Goal: Check status: Check status

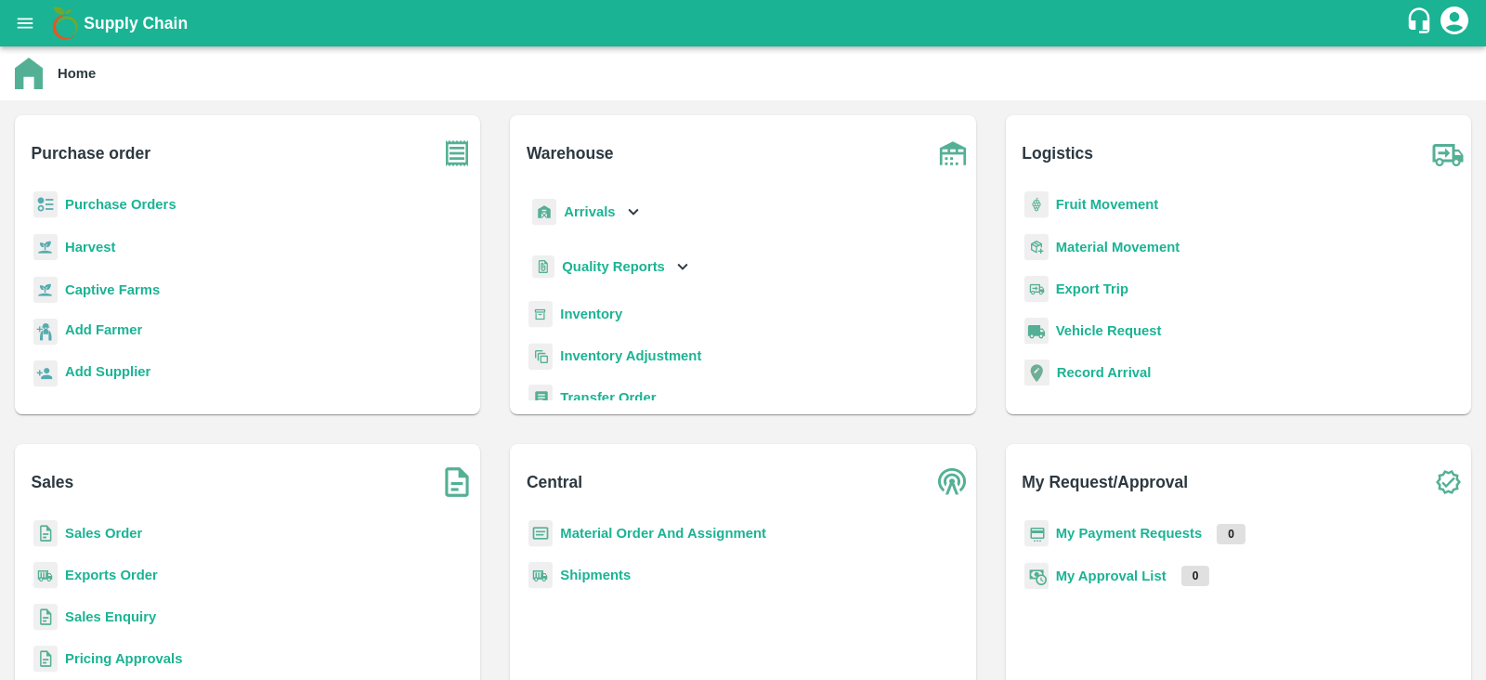
click at [114, 204] on b "Purchase Orders" at bounding box center [120, 204] width 111 height 15
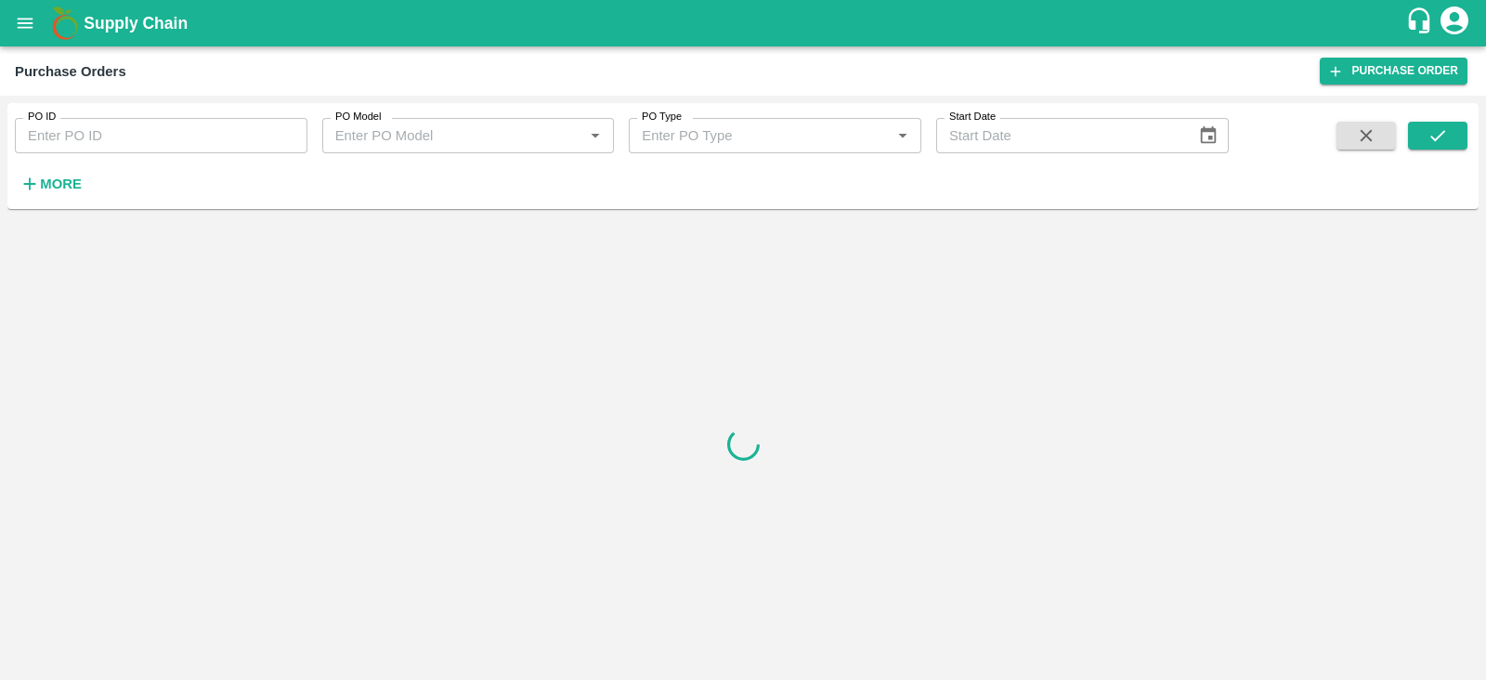
click at [114, 133] on input "PO ID" at bounding box center [161, 135] width 292 height 35
paste input "174136"
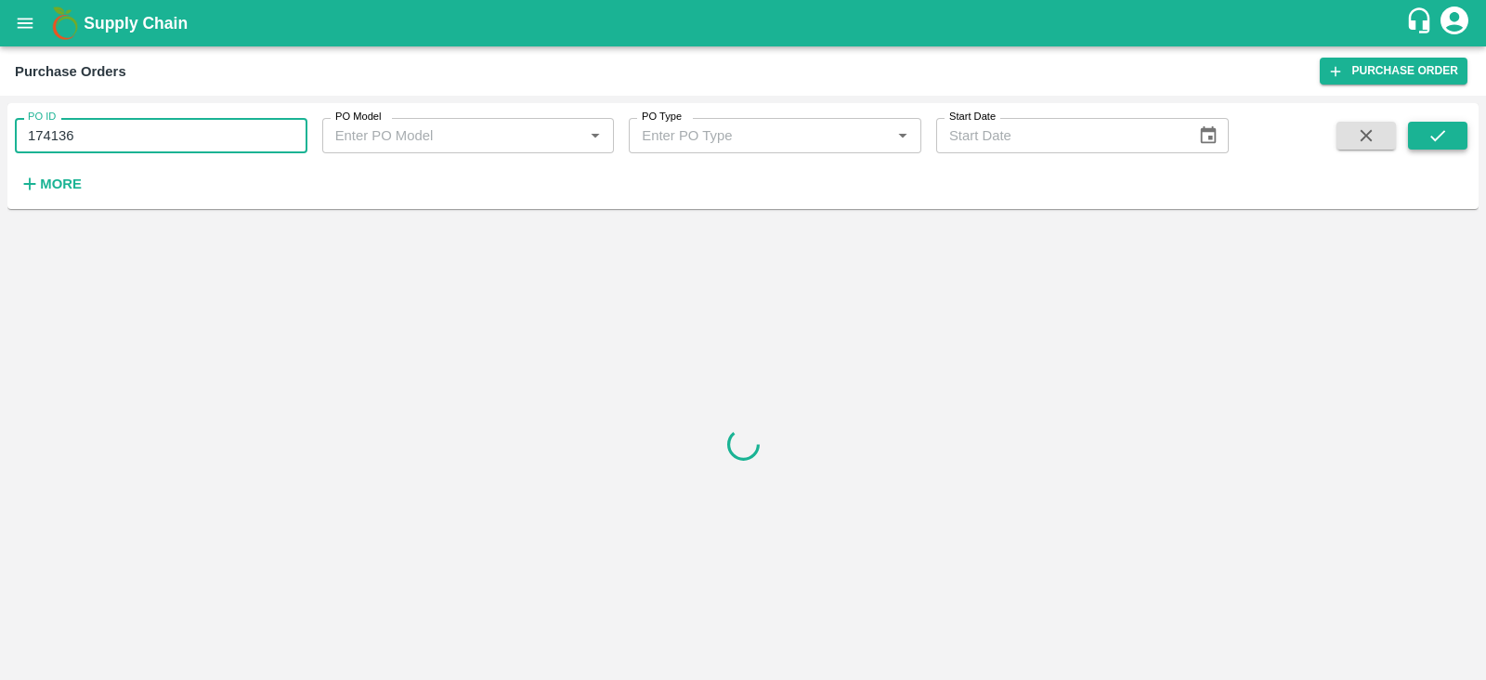
type input "174136"
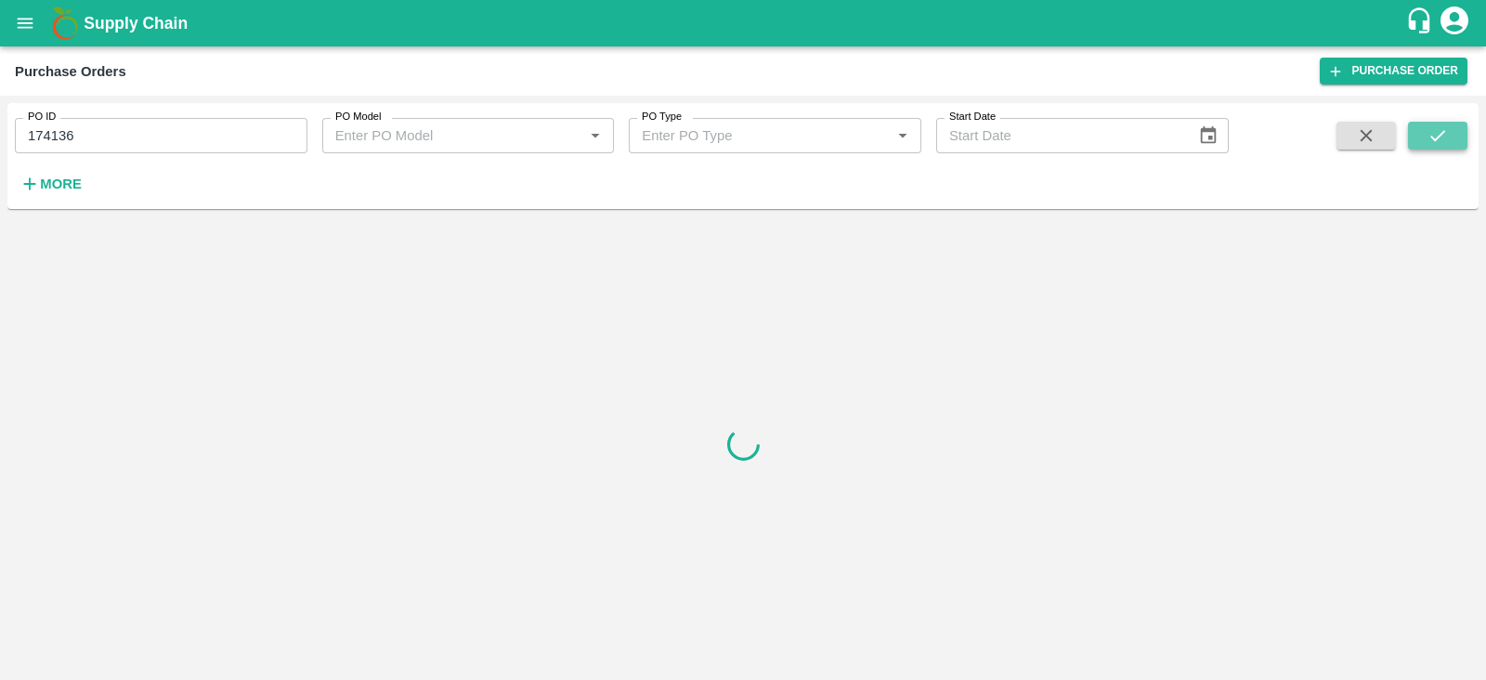
click at [1440, 141] on icon "submit" at bounding box center [1437, 135] width 20 height 20
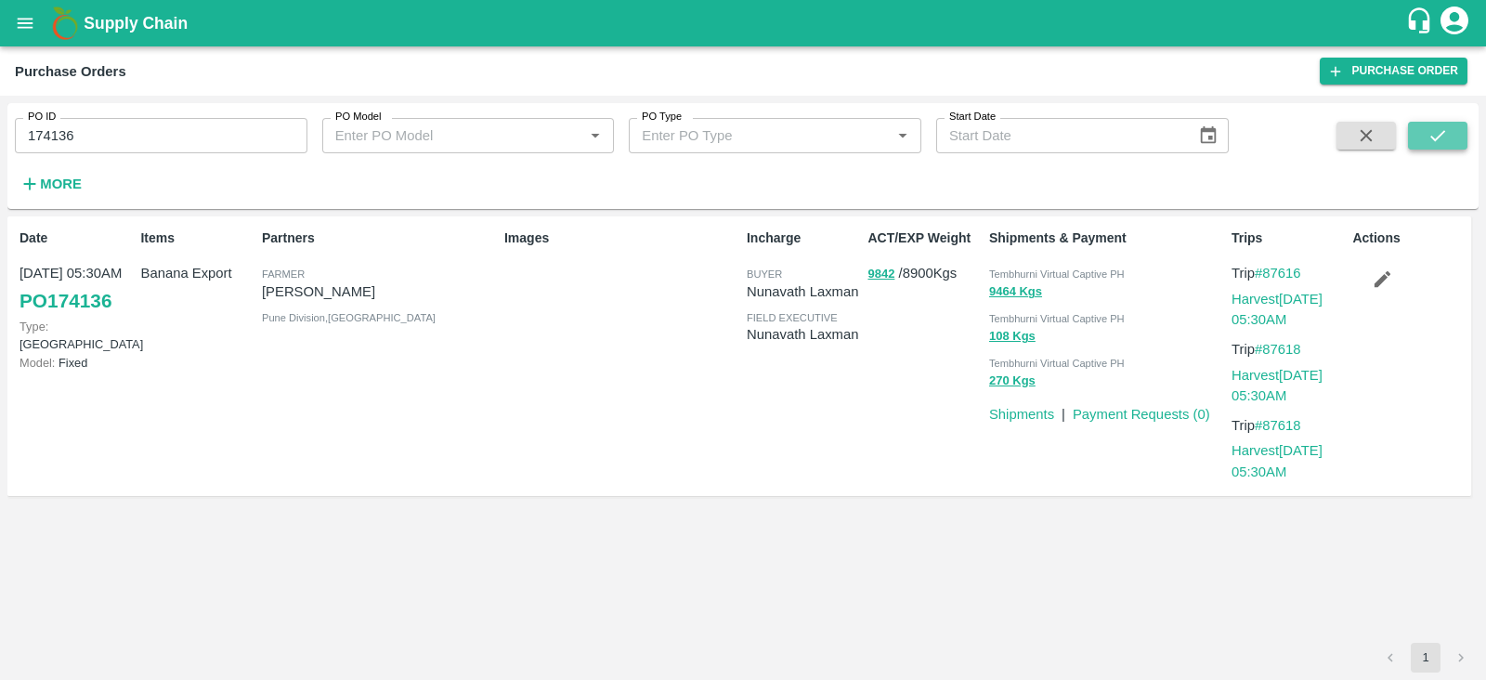
click at [1440, 141] on icon "submit" at bounding box center [1437, 135] width 20 height 20
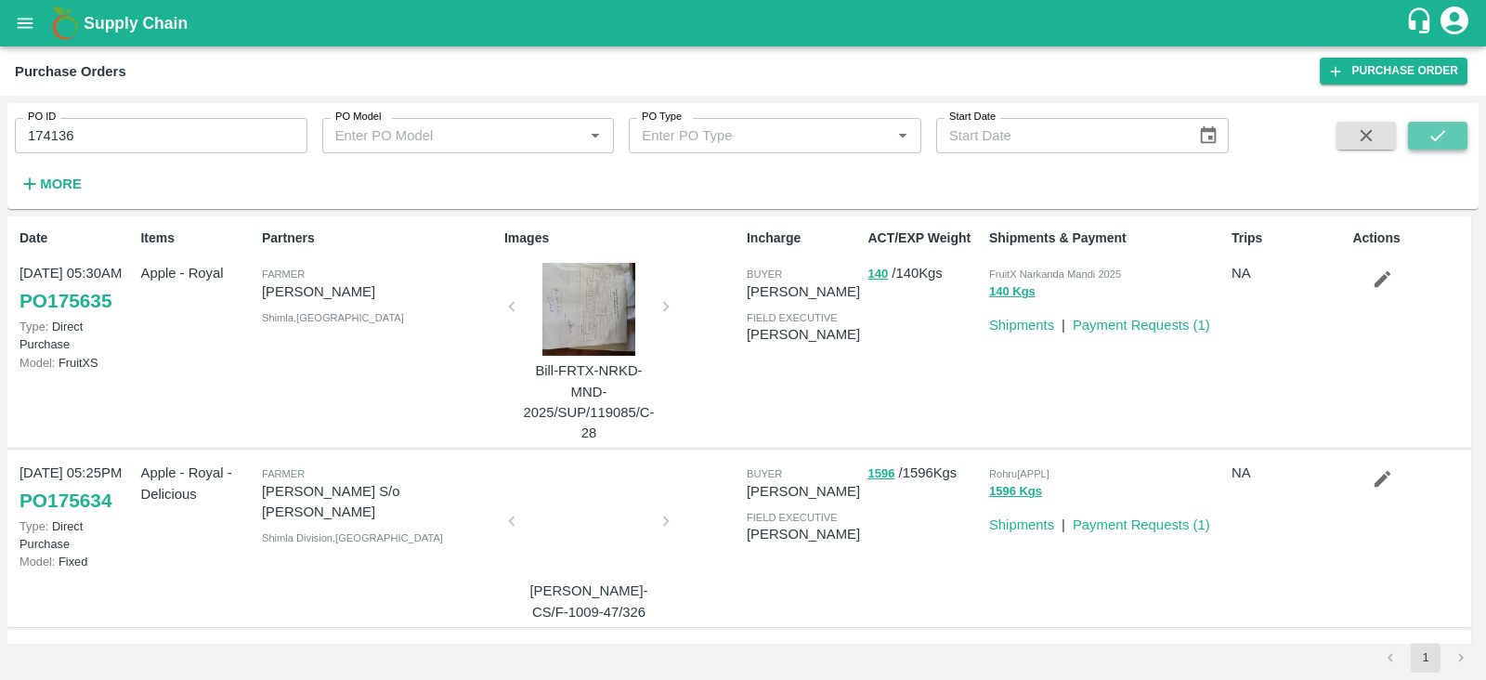
click at [1442, 129] on icon "submit" at bounding box center [1437, 135] width 20 height 20
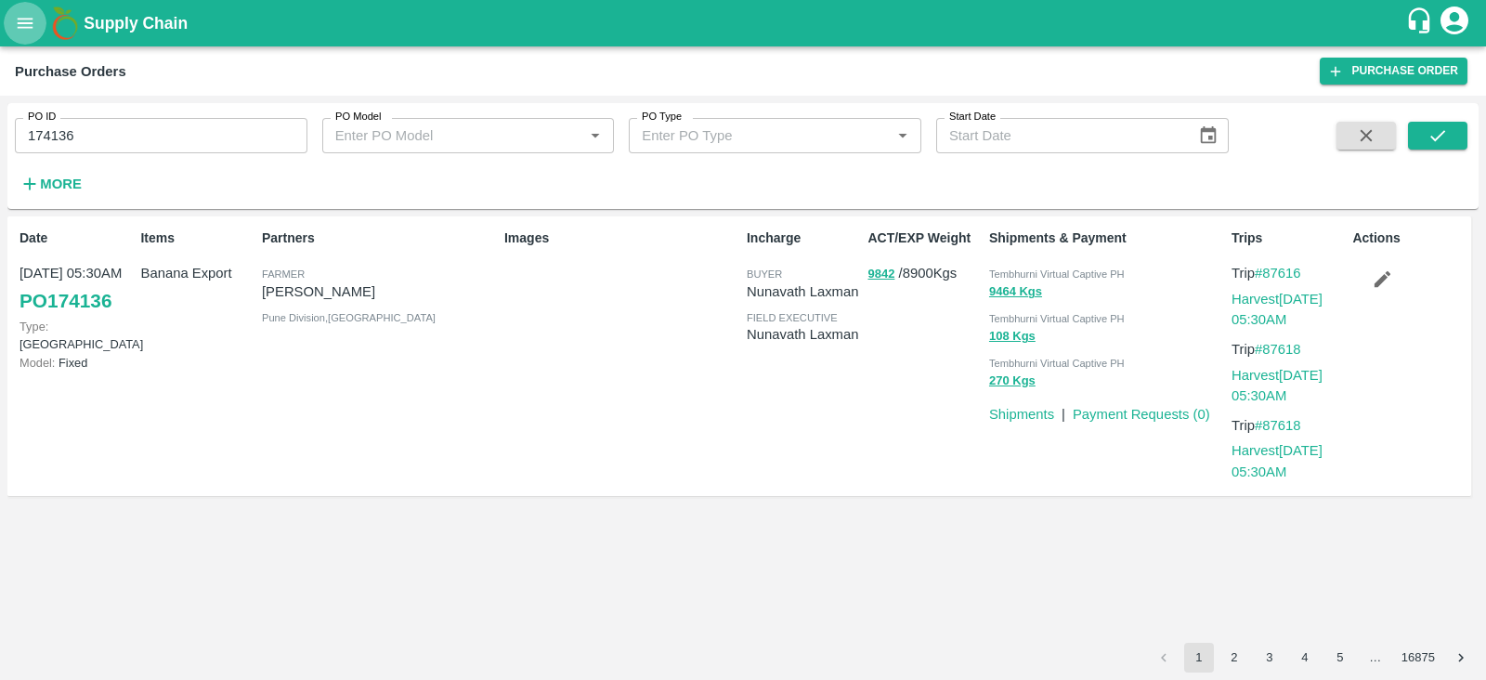
click at [28, 26] on icon "open drawer" at bounding box center [26, 23] width 16 height 10
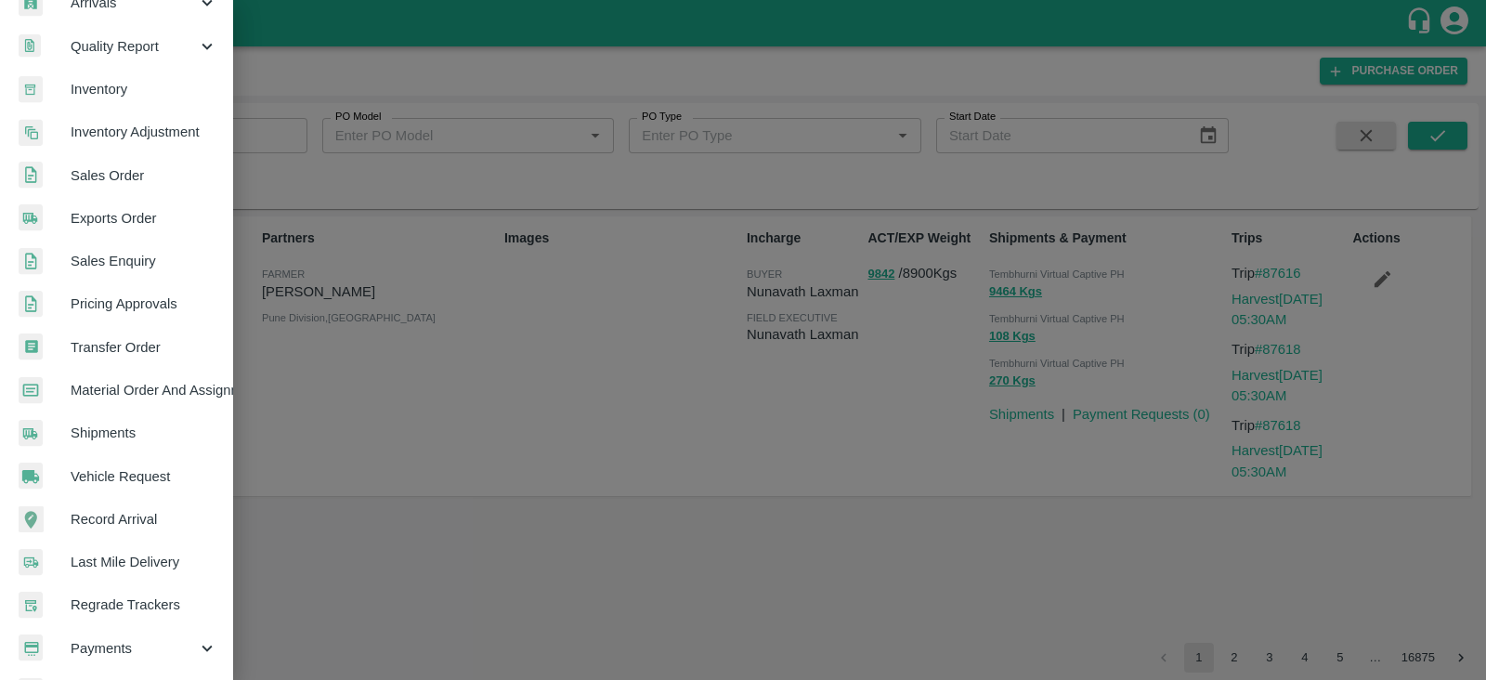
scroll to position [289, 0]
click at [121, 332] on link "Transfer Order" at bounding box center [116, 346] width 232 height 43
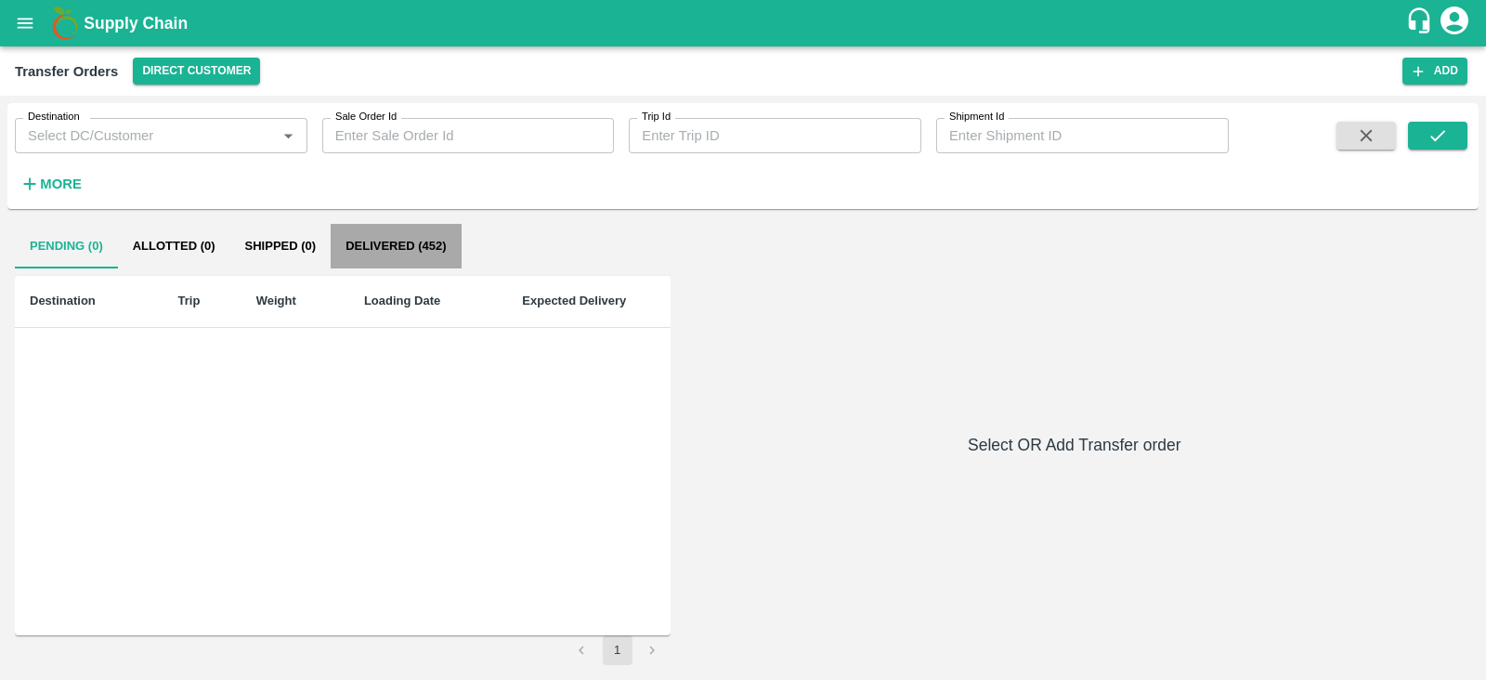
click at [390, 240] on button "Delivered (452)" at bounding box center [396, 246] width 130 height 45
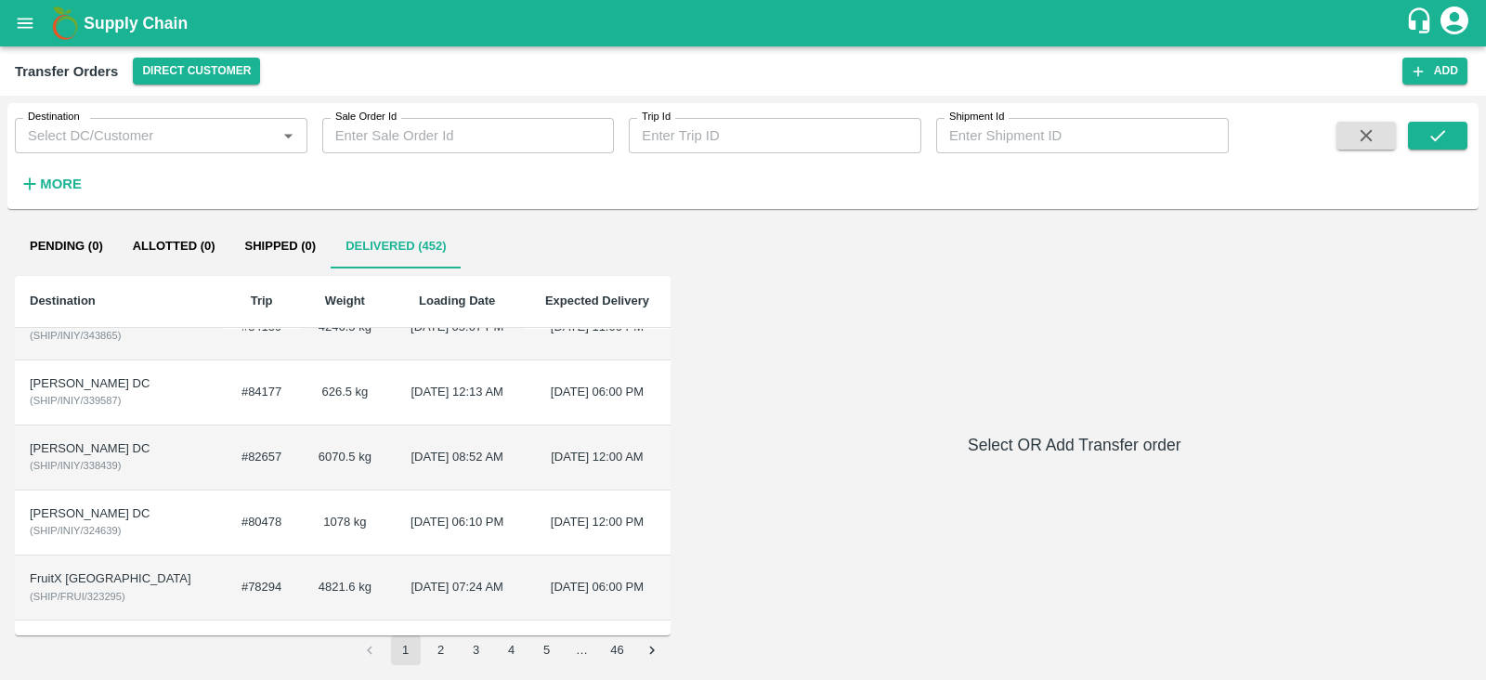
scroll to position [348, 0]
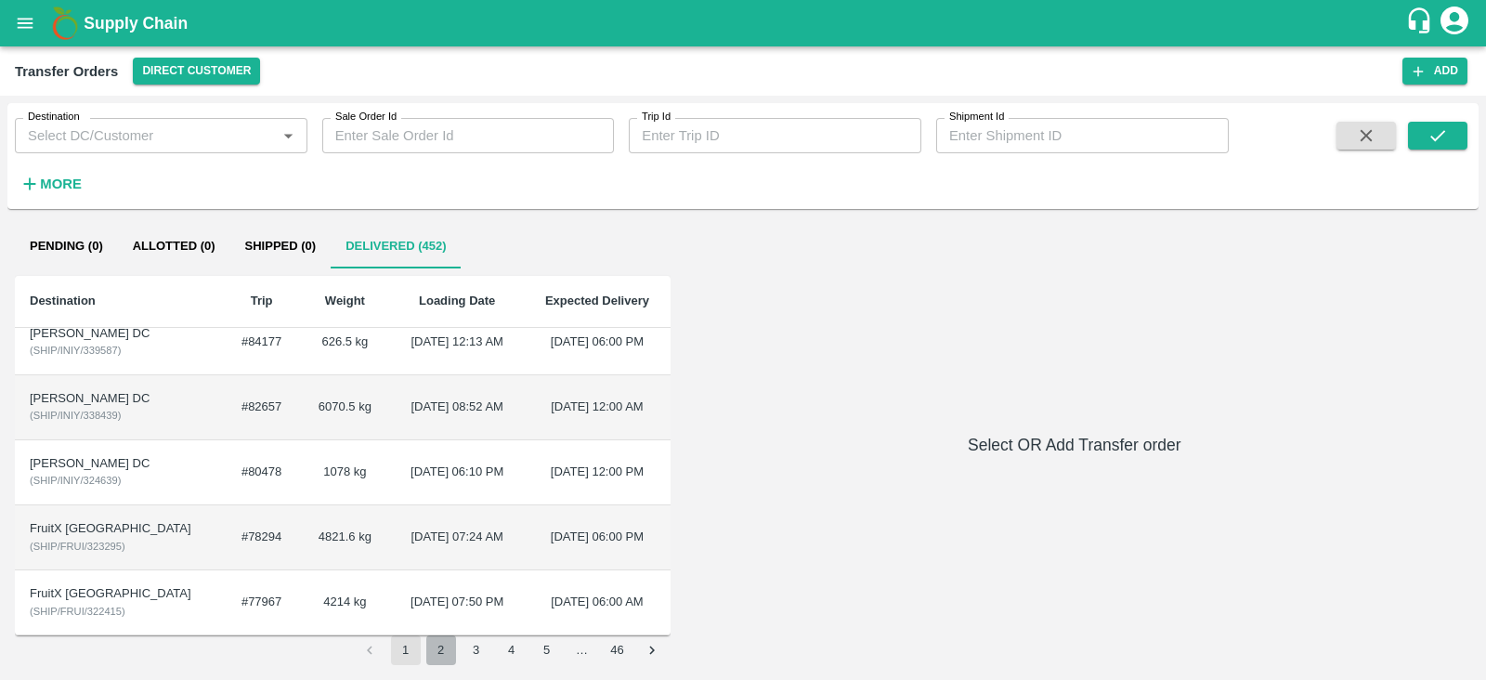
click at [432, 639] on button "2" at bounding box center [441, 650] width 30 height 30
click at [478, 639] on button "3" at bounding box center [476, 650] width 30 height 30
click at [507, 639] on button "4" at bounding box center [512, 650] width 30 height 30
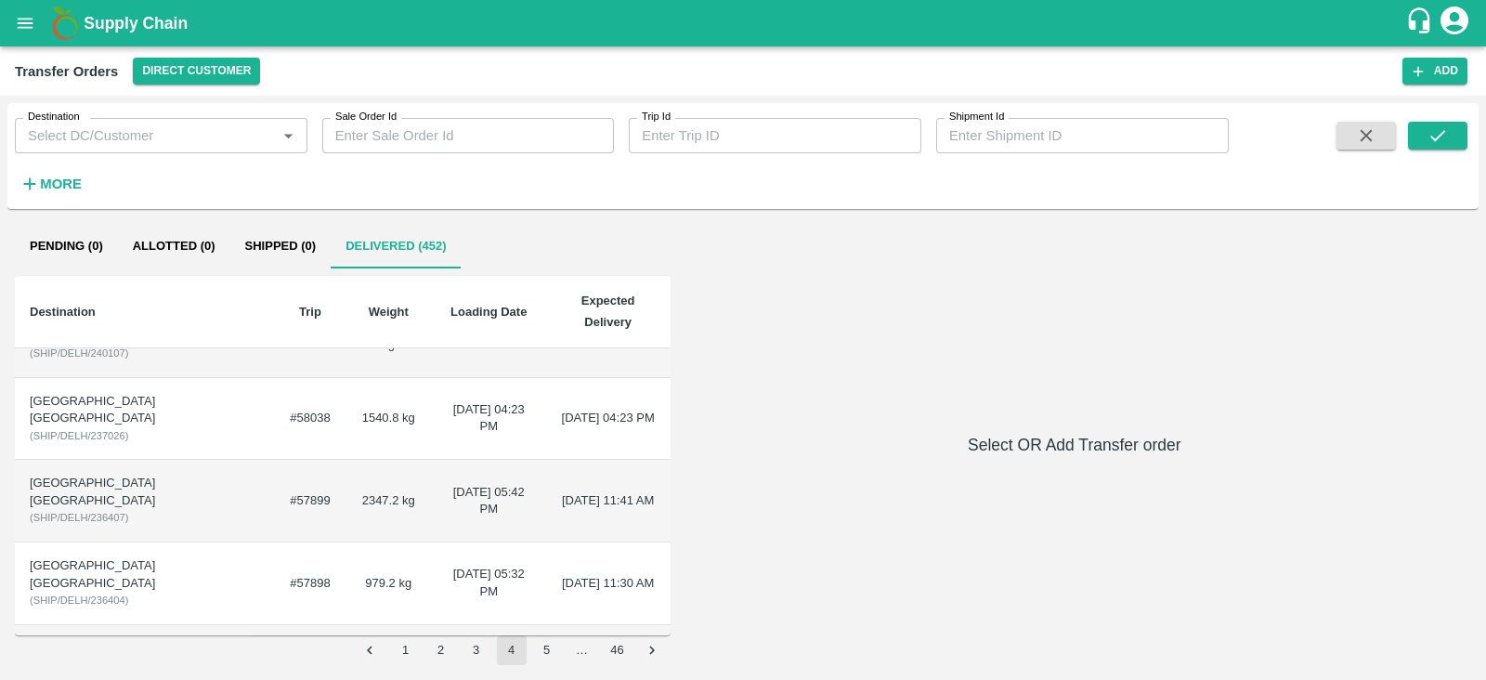
scroll to position [0, 0]
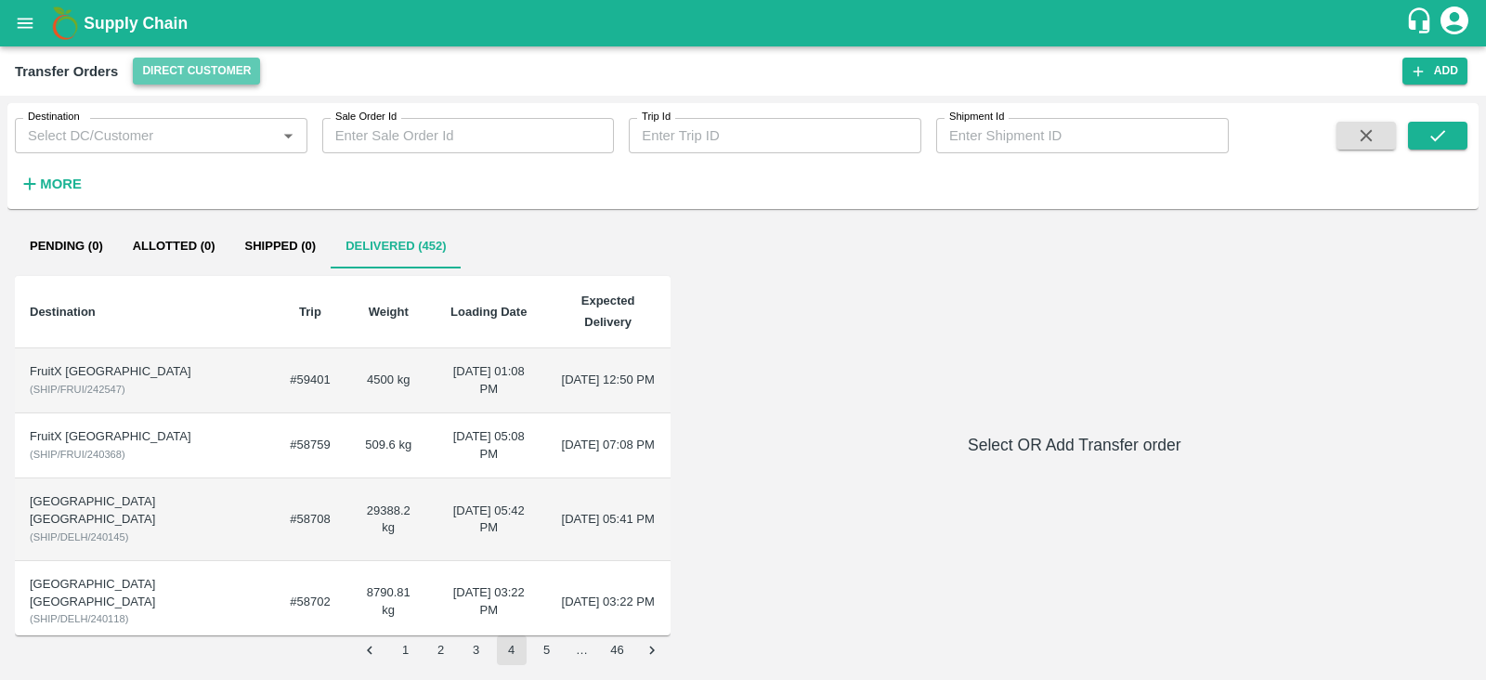
click at [206, 62] on button "Direct Customer" at bounding box center [196, 71] width 127 height 27
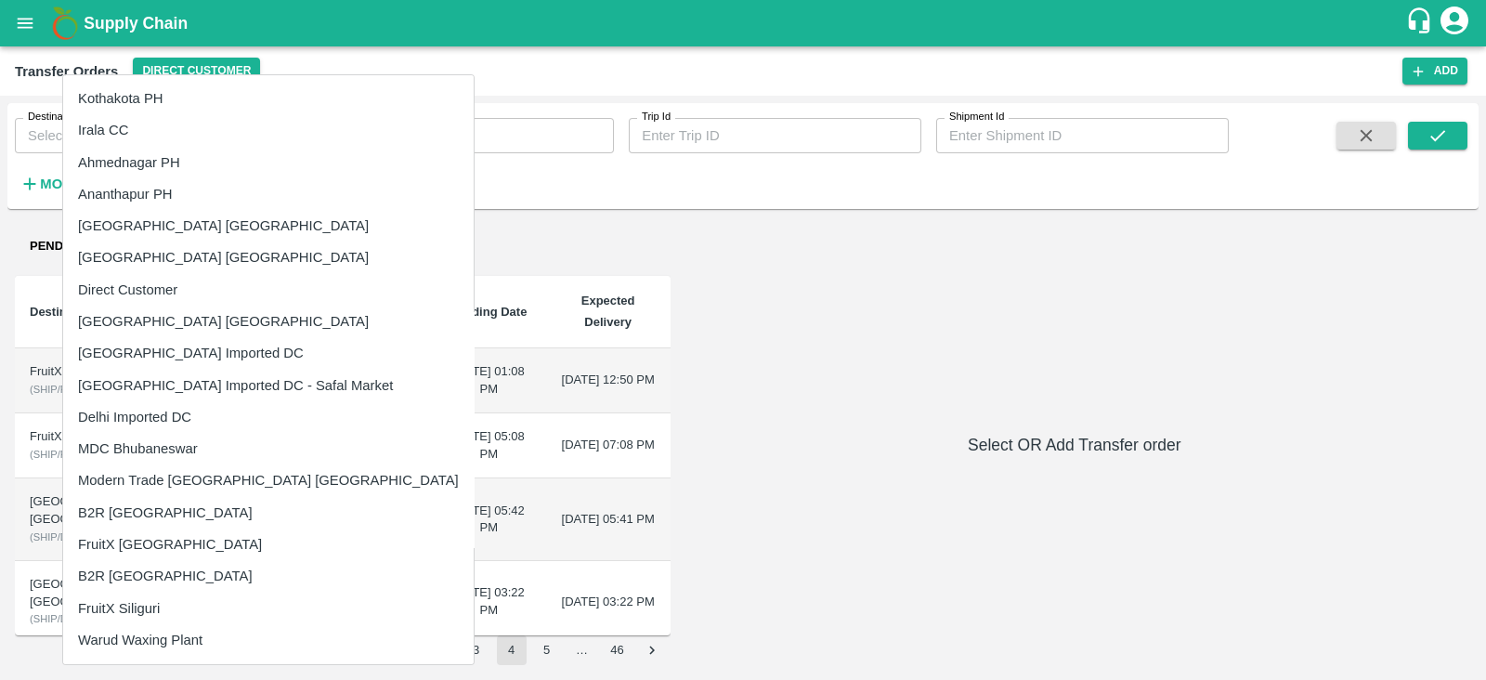
scroll to position [189, 0]
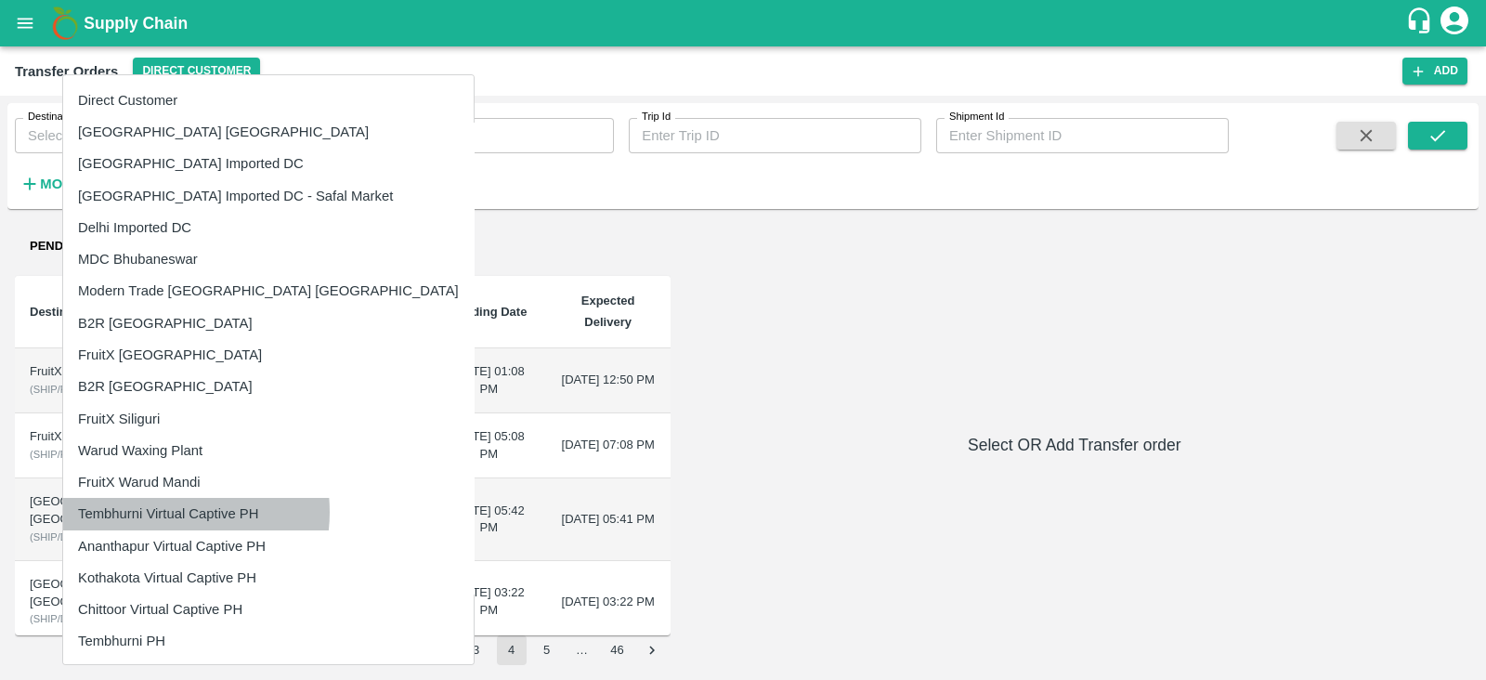
click at [158, 512] on li "Tembhurni Virtual Captive PH" at bounding box center [268, 514] width 410 height 32
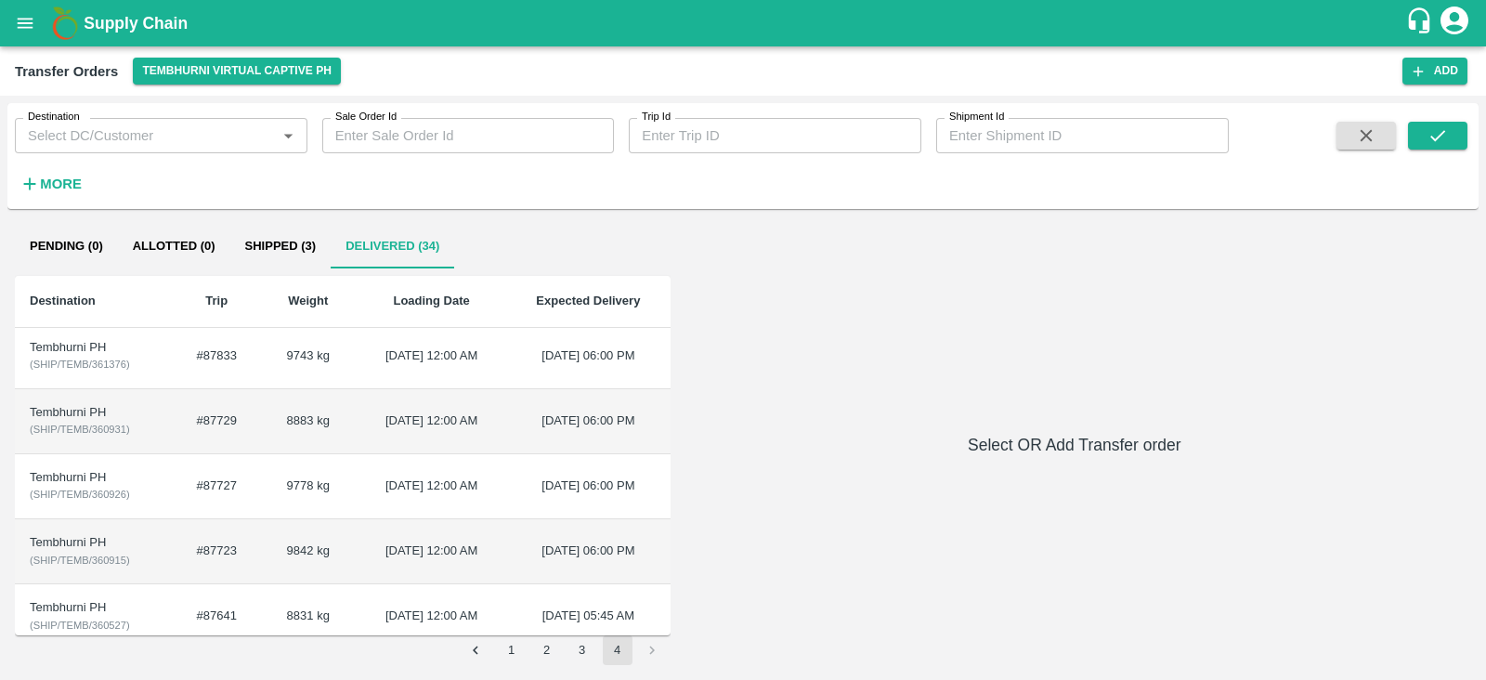
scroll to position [348, 0]
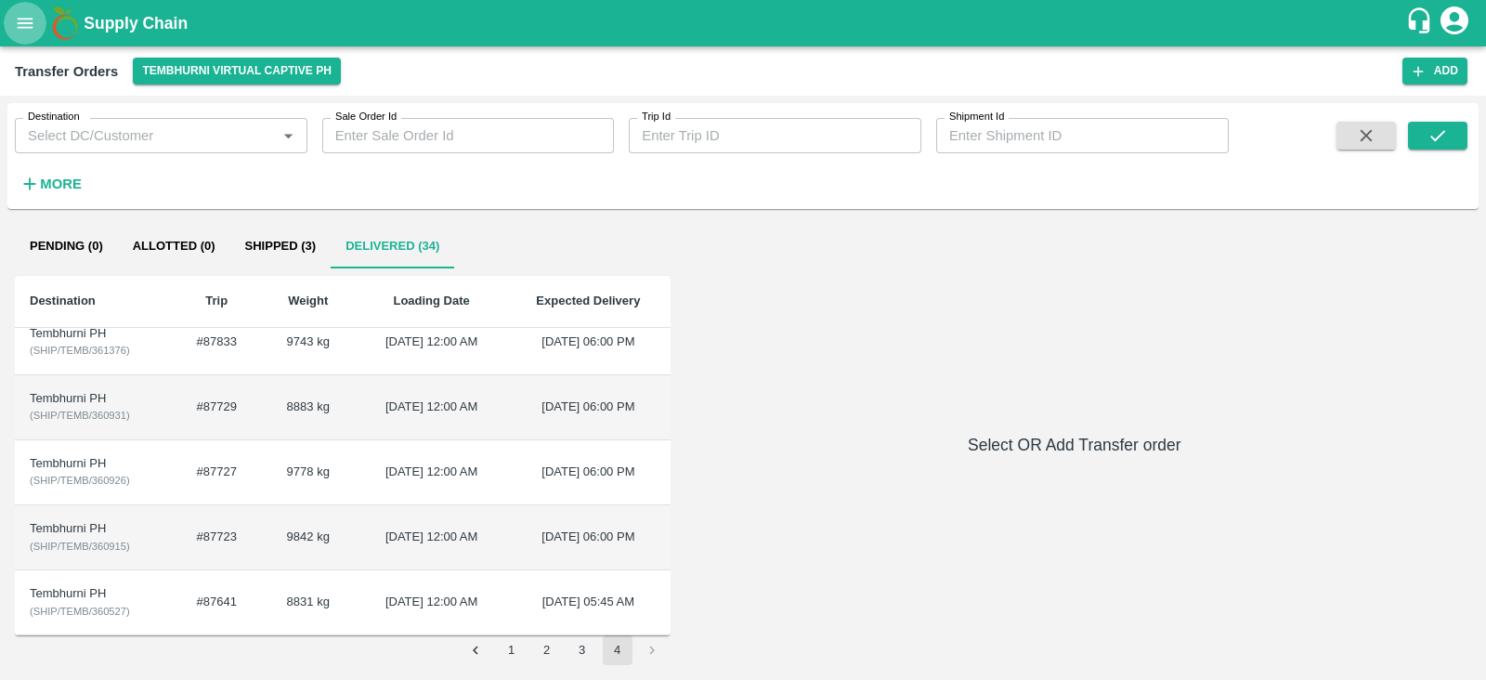
click at [19, 18] on icon "open drawer" at bounding box center [26, 23] width 16 height 10
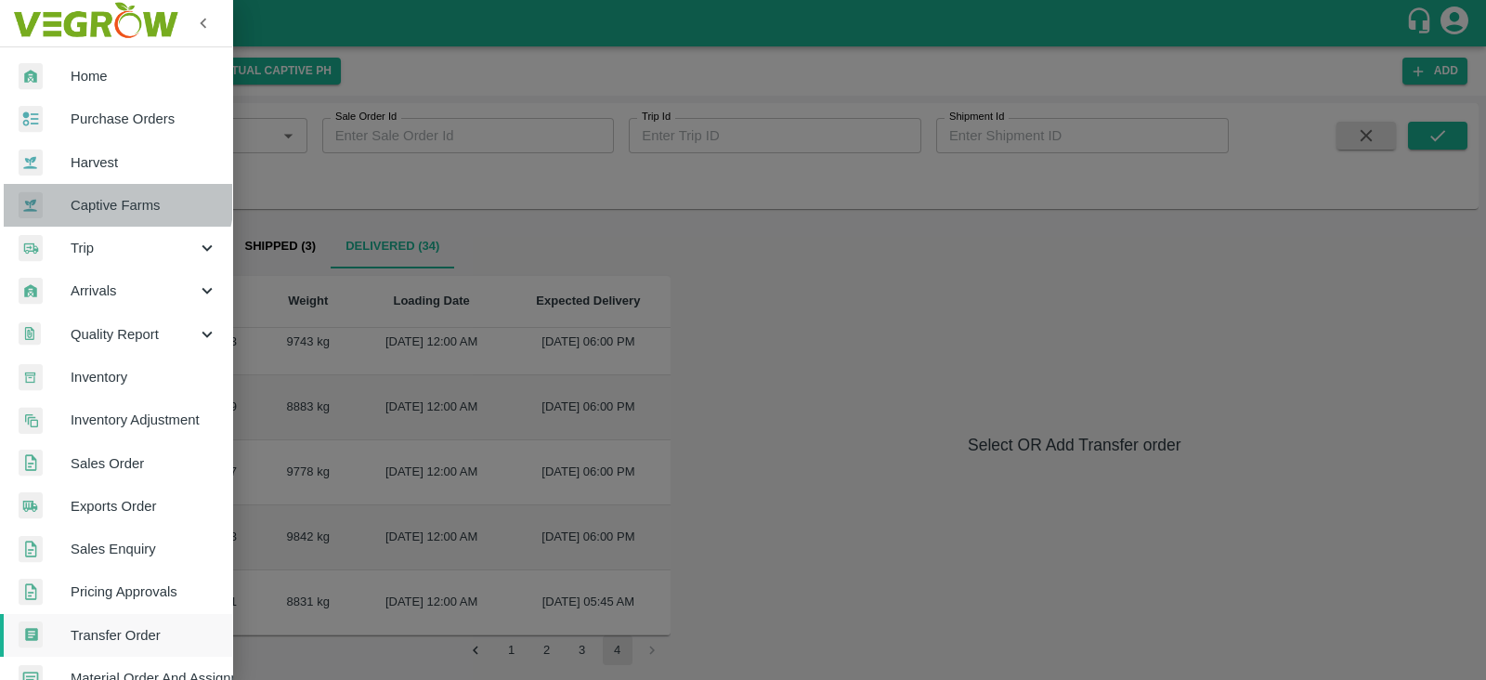
click at [106, 198] on span "Captive Farms" at bounding box center [144, 205] width 147 height 20
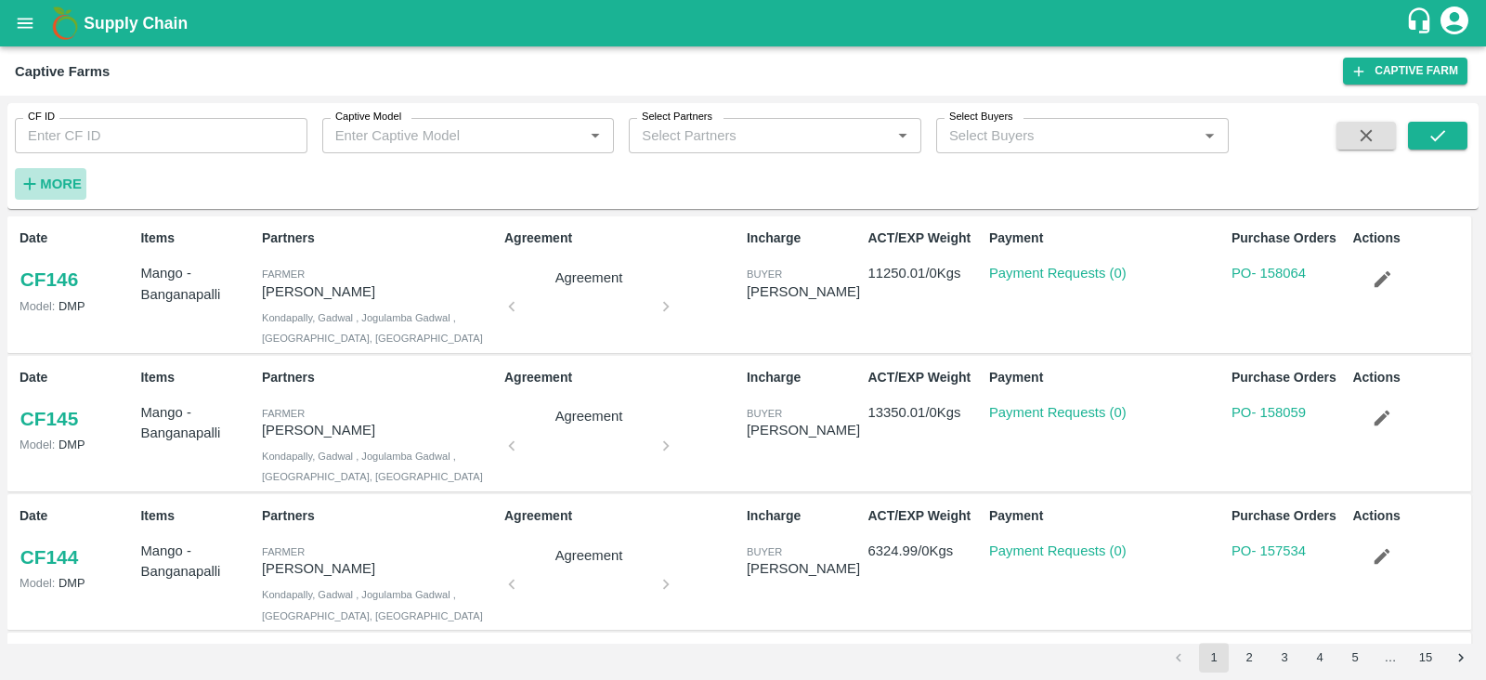
click at [64, 178] on strong "More" at bounding box center [61, 183] width 42 height 15
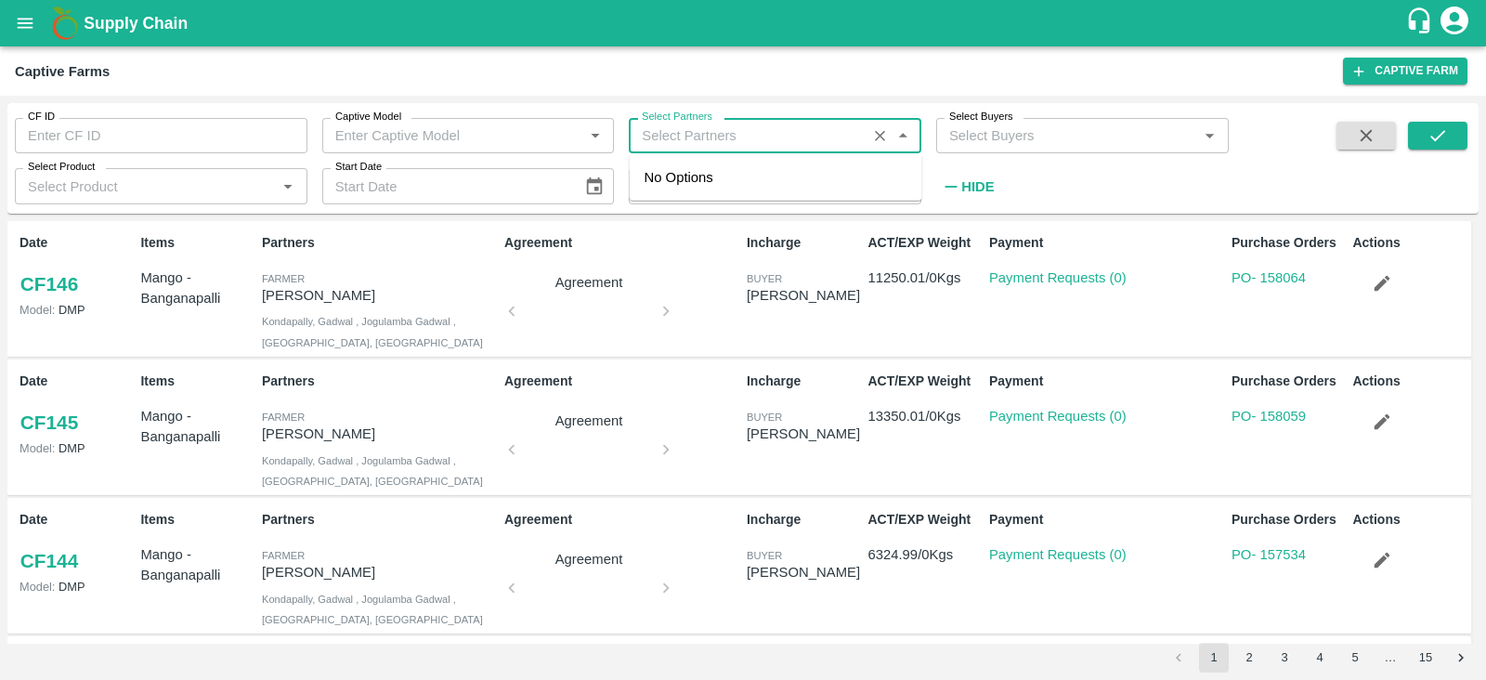
click at [675, 136] on input "Select Partners" at bounding box center [747, 135] width 227 height 24
type input "s"
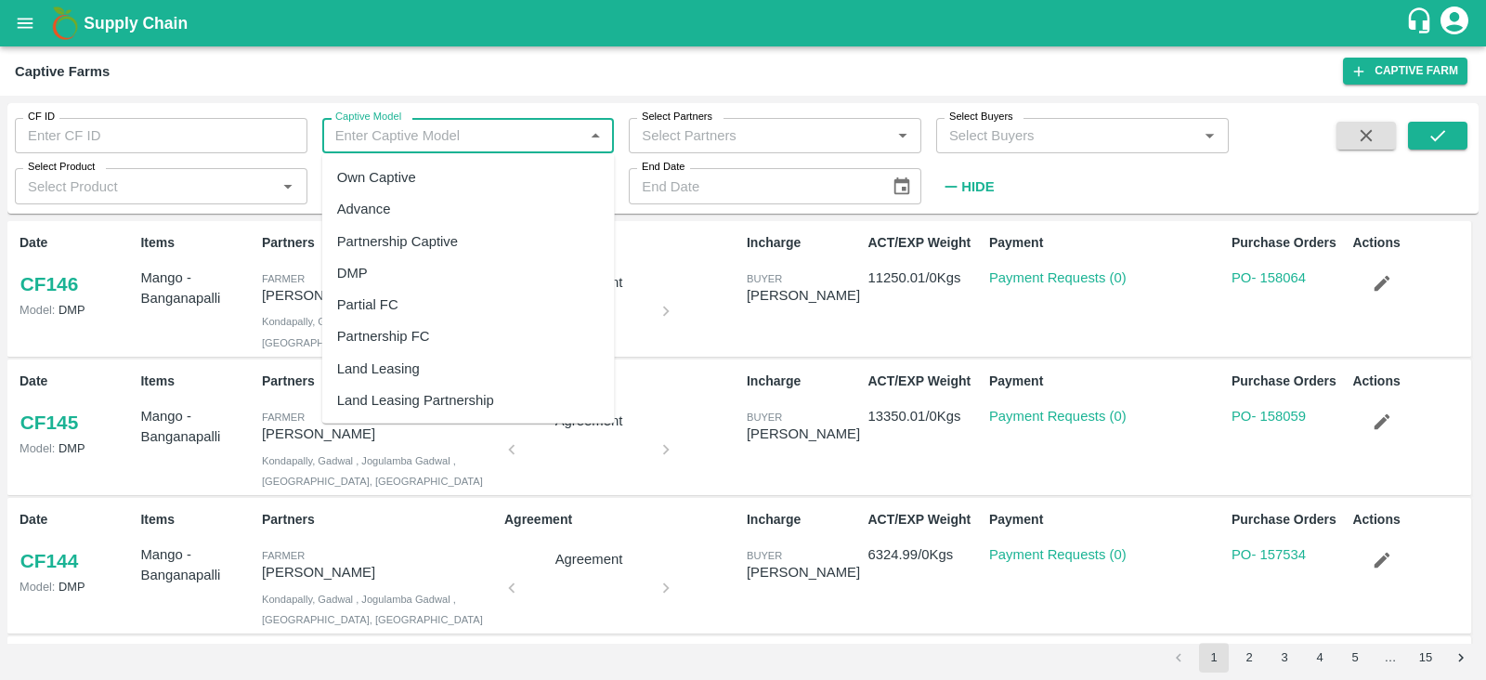
click at [556, 123] on input "Captive Model" at bounding box center [453, 135] width 251 height 24
click at [424, 359] on div "Land Leasing" at bounding box center [468, 369] width 292 height 32
type input "Land Leasing"
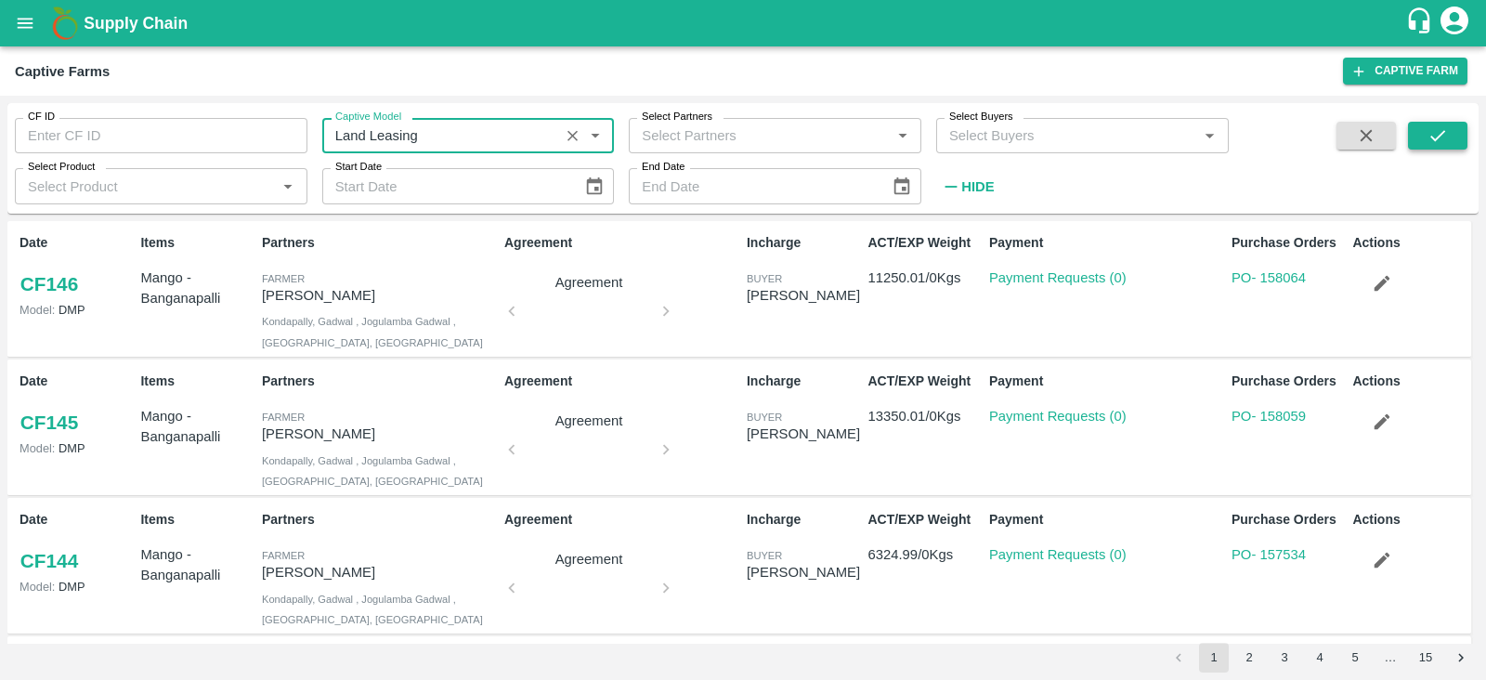
click at [1446, 136] on icon "submit" at bounding box center [1437, 135] width 20 height 20
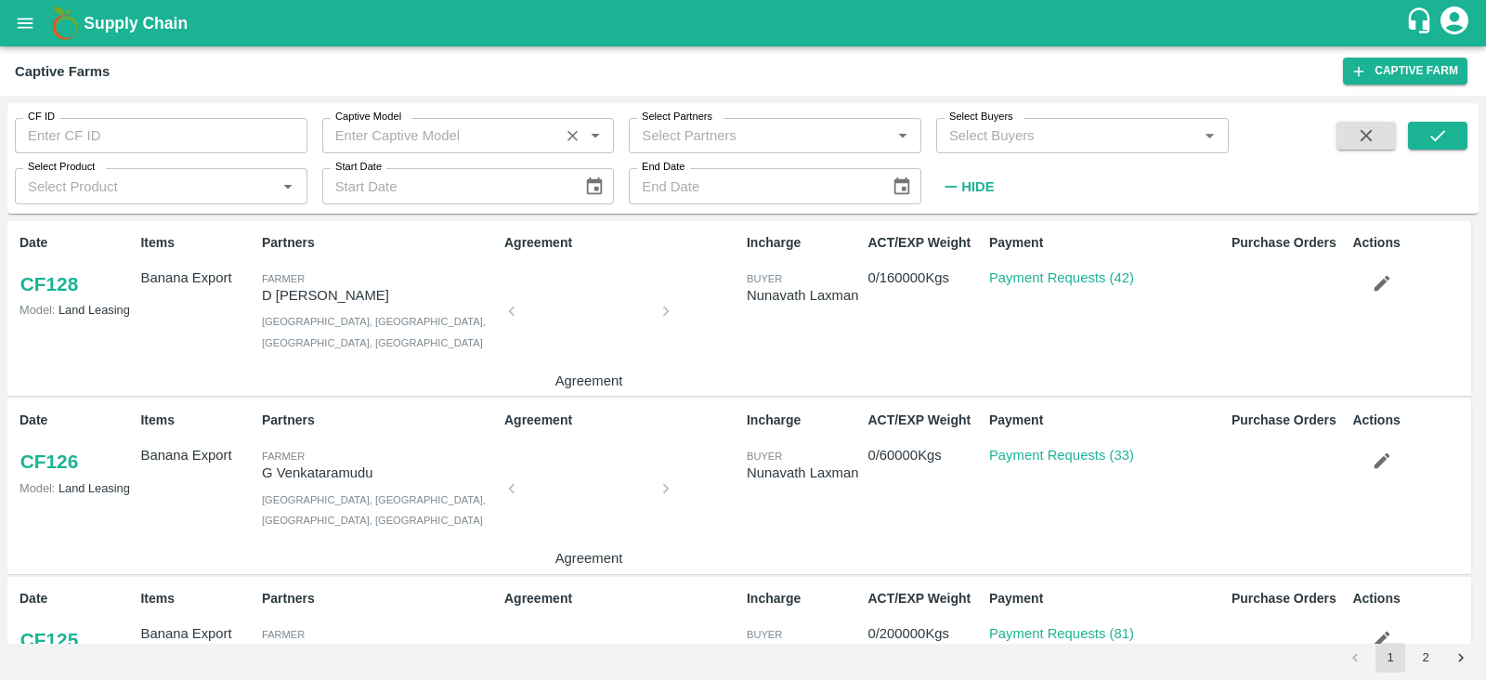
click at [487, 134] on input "Captive Model" at bounding box center [441, 135] width 227 height 24
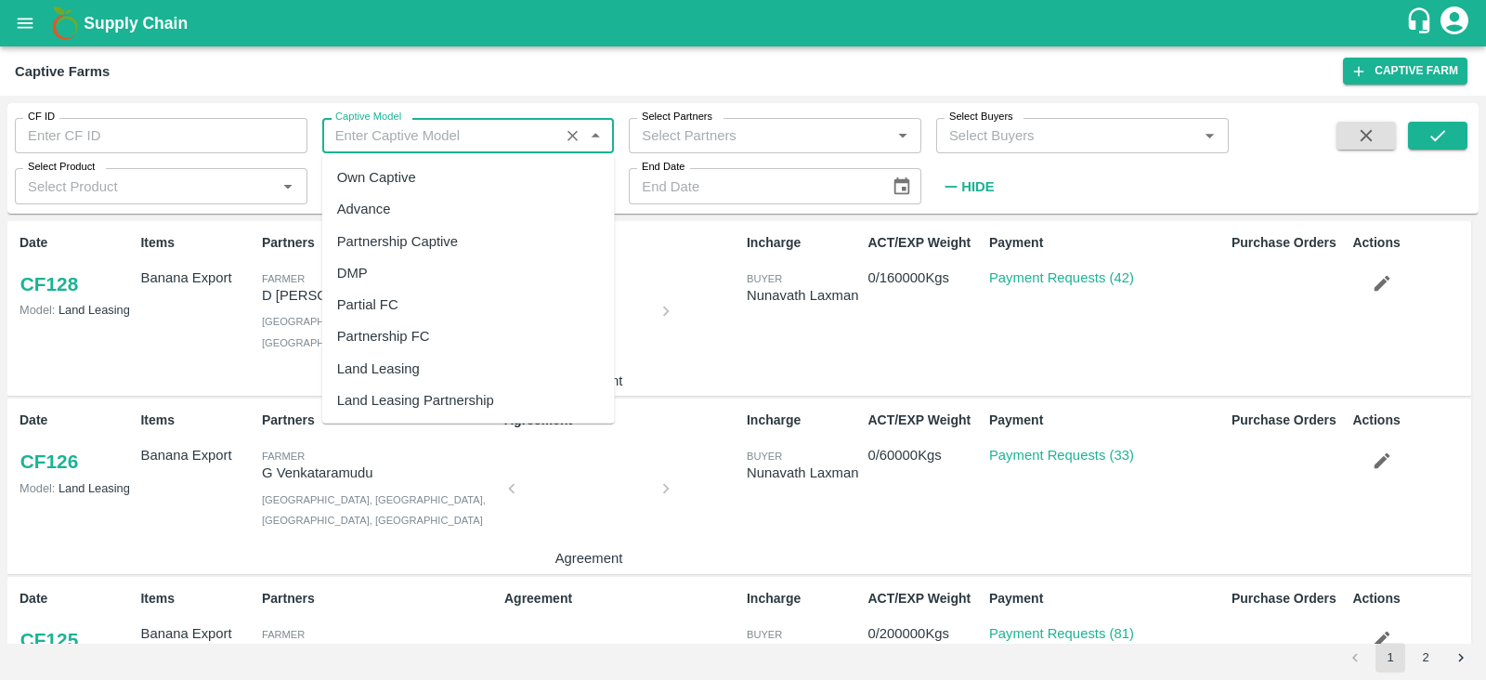
click at [390, 370] on div "Land Leasing" at bounding box center [378, 368] width 83 height 20
type input "Land Leasing"
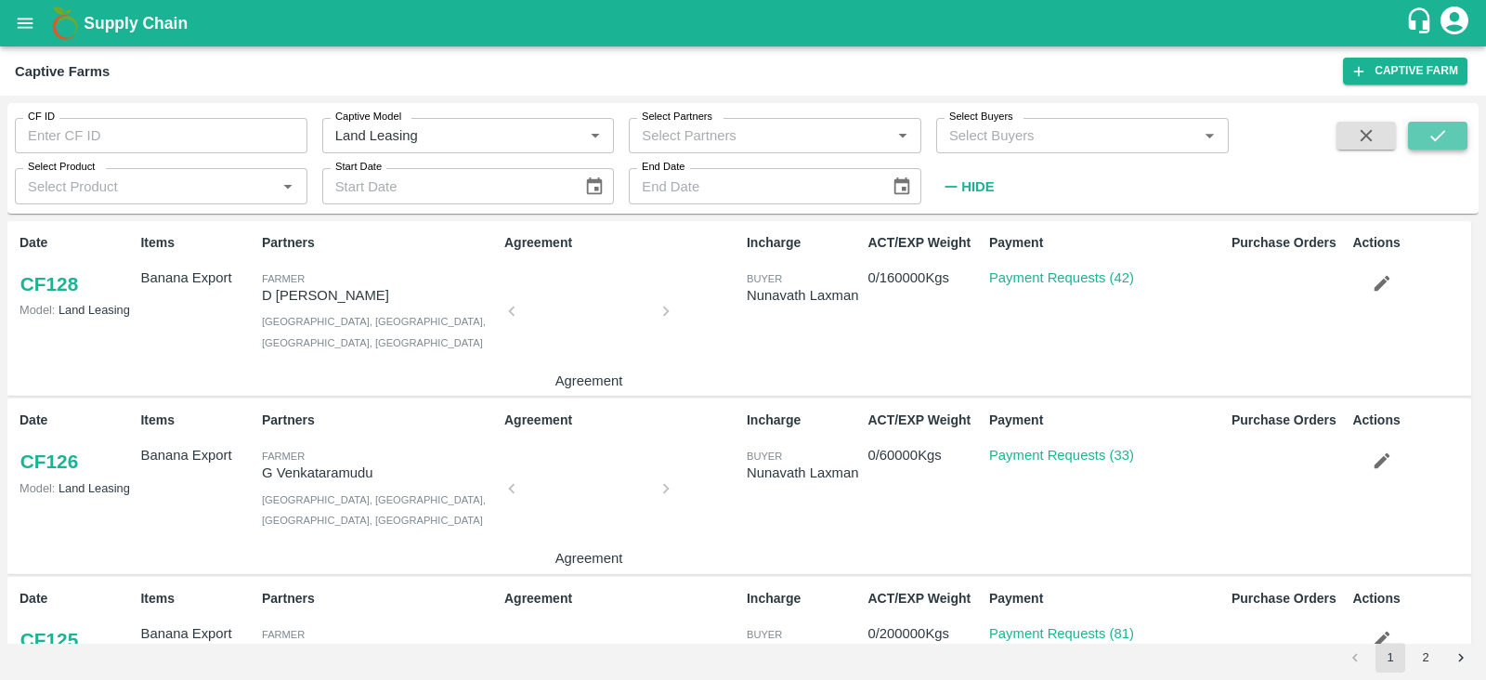
click at [1439, 137] on icon "submit" at bounding box center [1437, 135] width 20 height 20
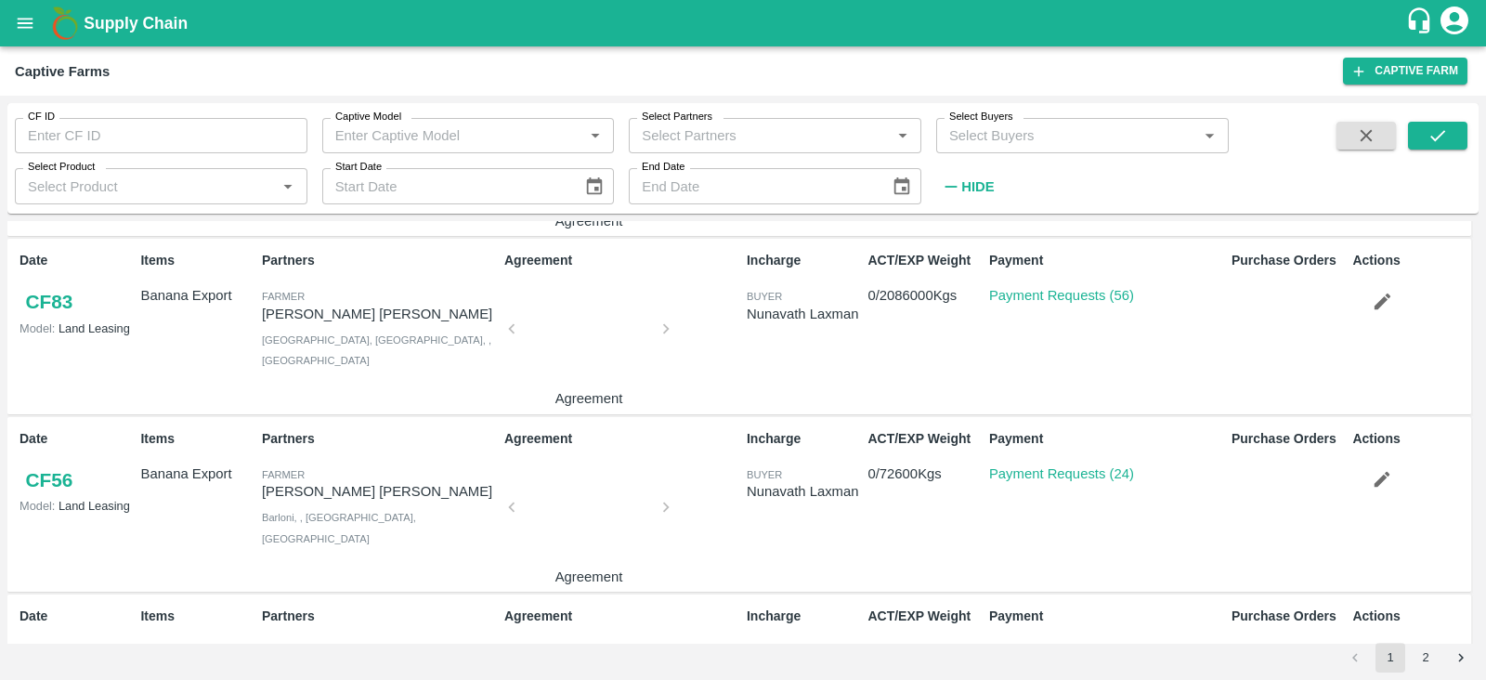
scroll to position [1033, 0]
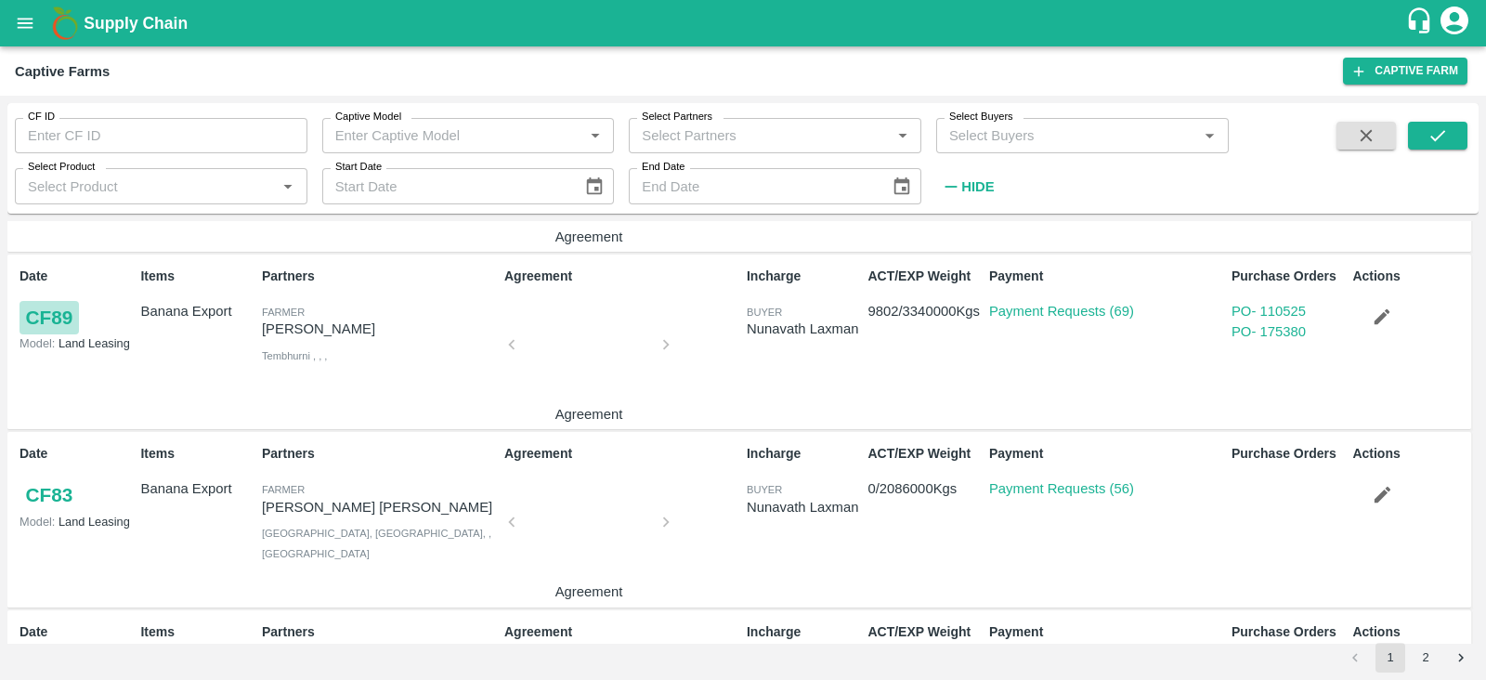
click at [50, 320] on link "CF 89" at bounding box center [48, 317] width 59 height 33
click at [1137, 55] on div "Captive Farms Captive Farm" at bounding box center [743, 70] width 1486 height 49
click at [1064, 18] on h1 "Supply Chain" at bounding box center [744, 23] width 1321 height 26
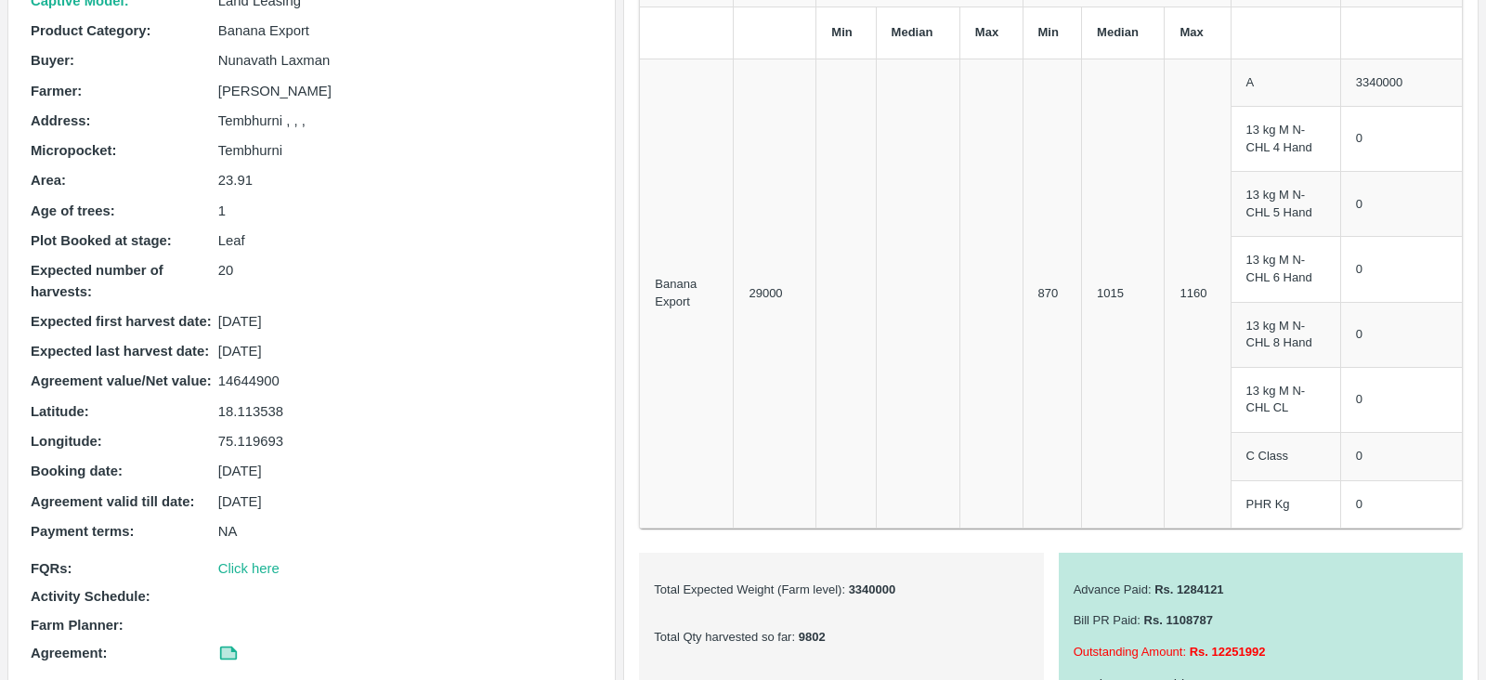
scroll to position [188, 0]
drag, startPoint x: 290, startPoint y: 386, endPoint x: 218, endPoint y: 384, distance: 71.5
click at [218, 384] on p "14644900" at bounding box center [405, 382] width 375 height 20
click at [286, 386] on p "14644900" at bounding box center [405, 382] width 375 height 20
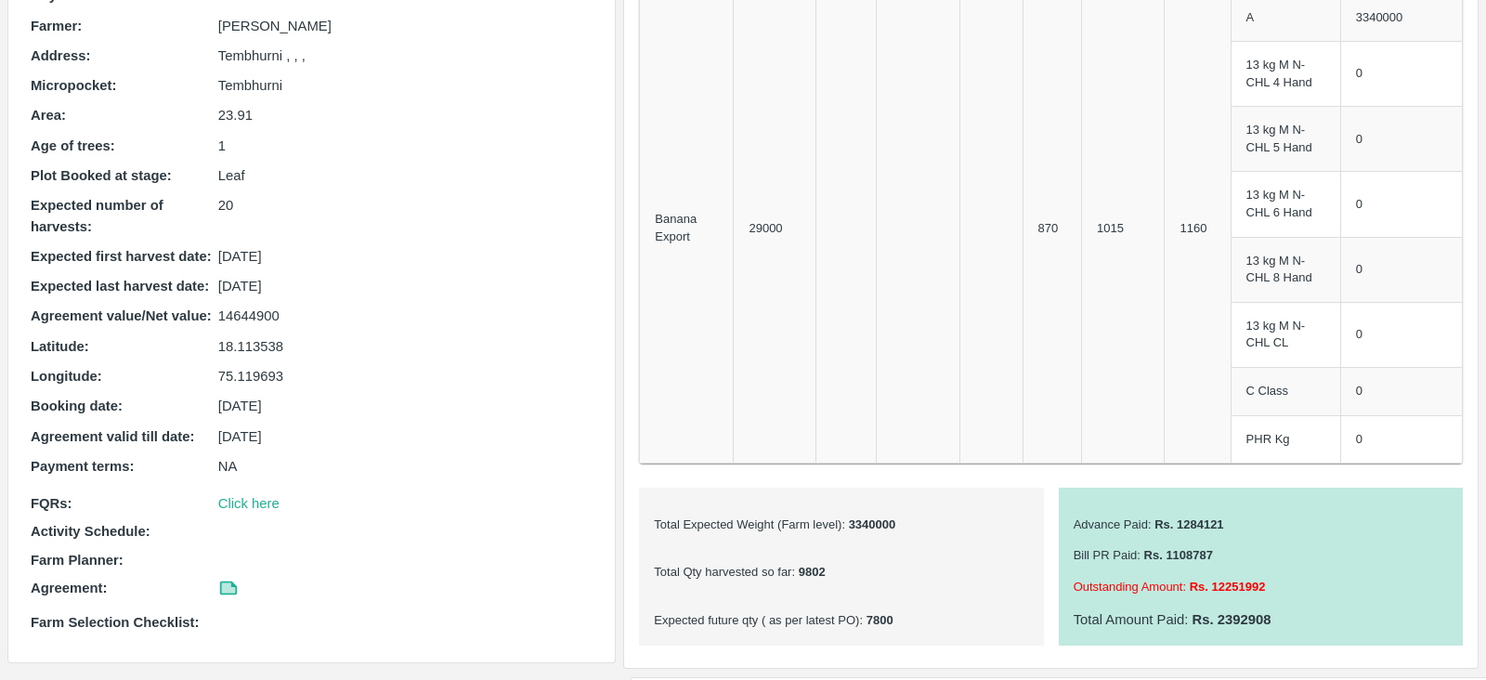
scroll to position [0, 0]
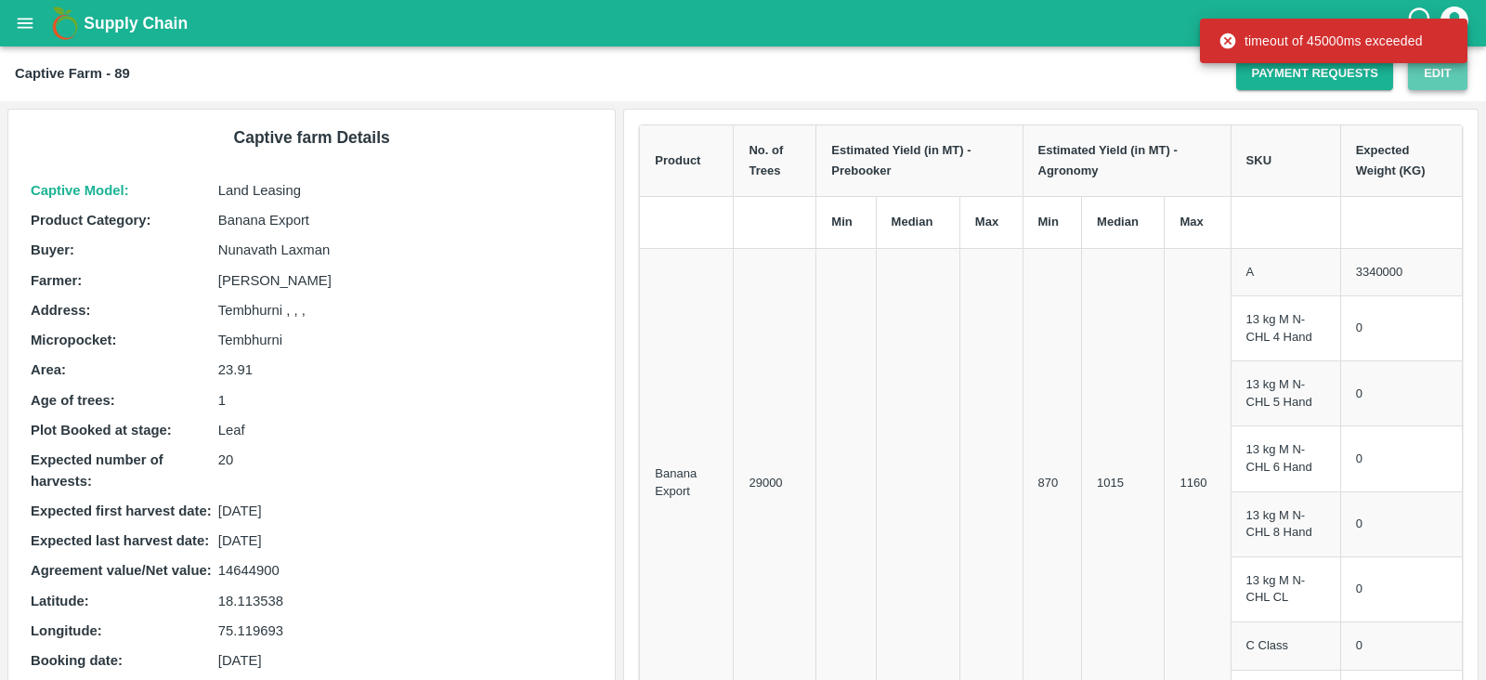
click at [1439, 72] on button "Edit" at bounding box center [1437, 74] width 59 height 32
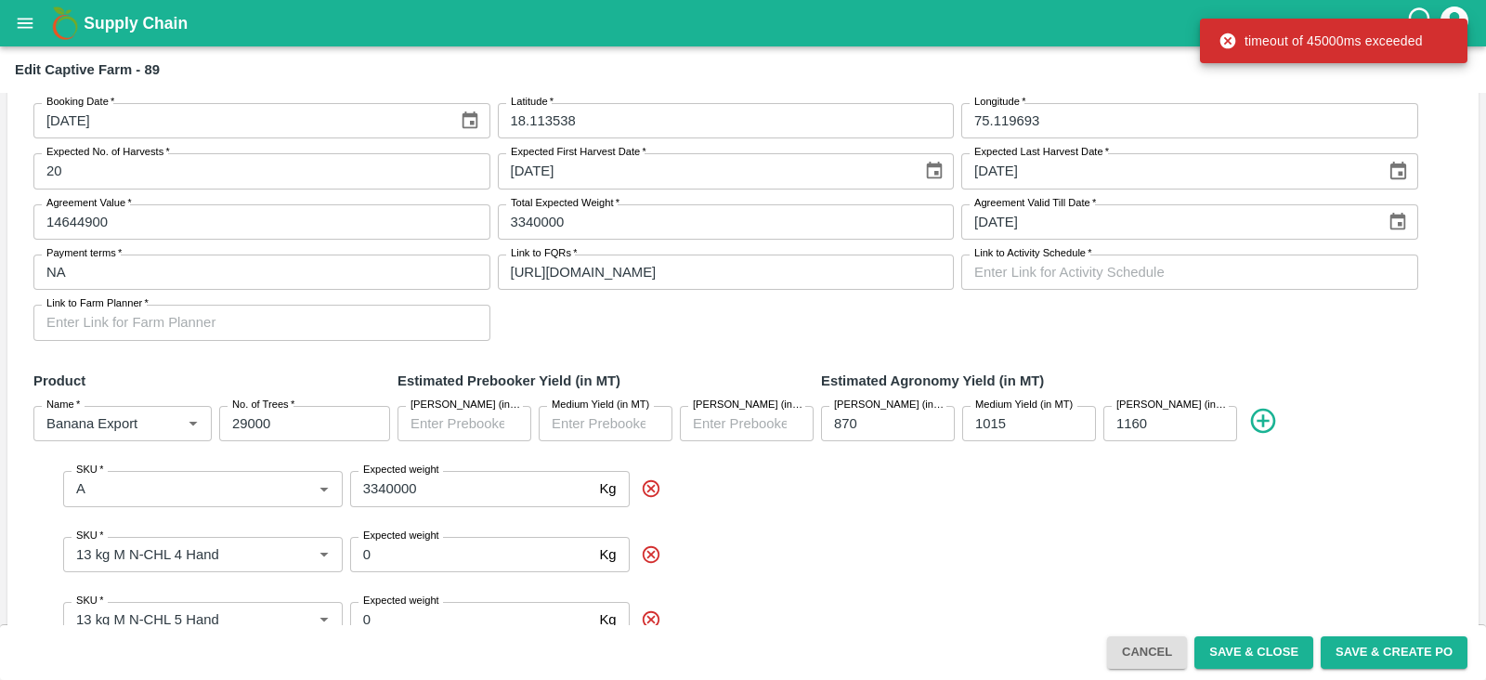
scroll to position [183, 0]
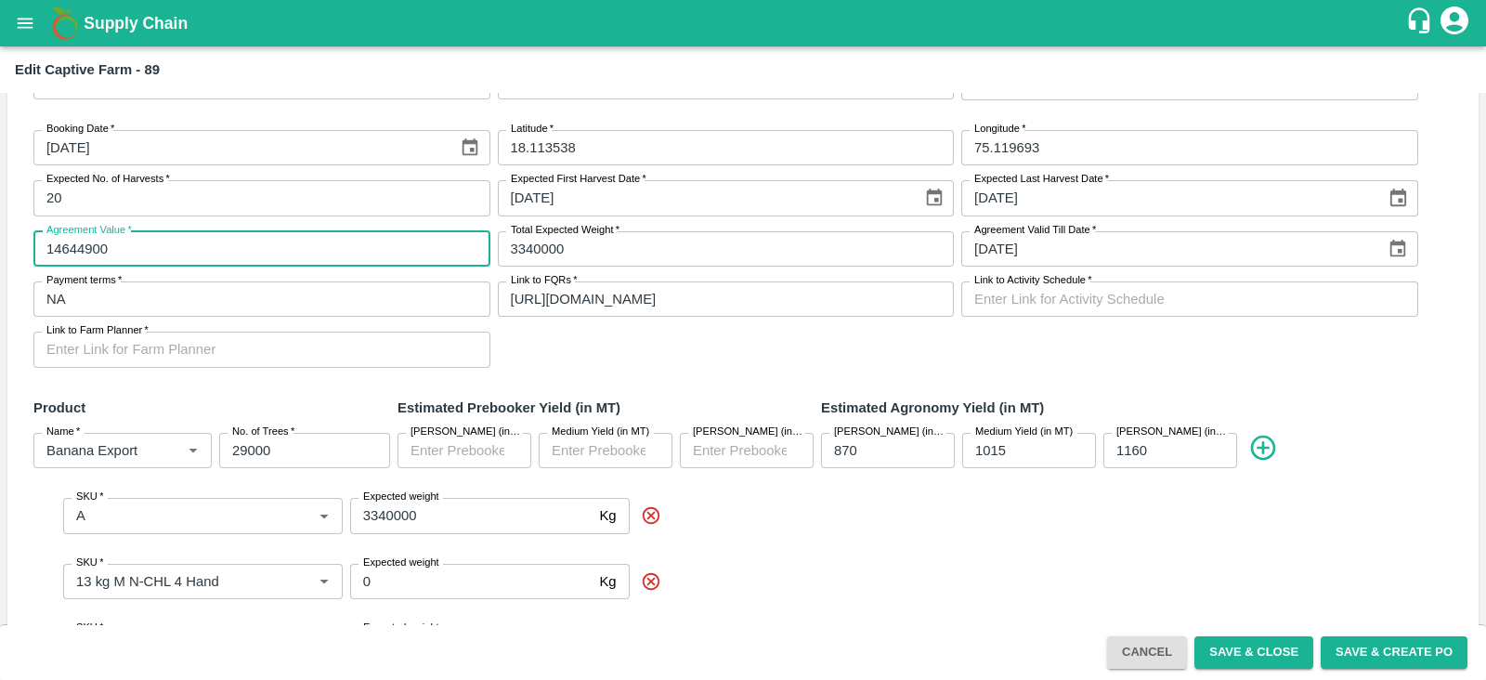
click at [142, 251] on input "14644900" at bounding box center [261, 248] width 457 height 35
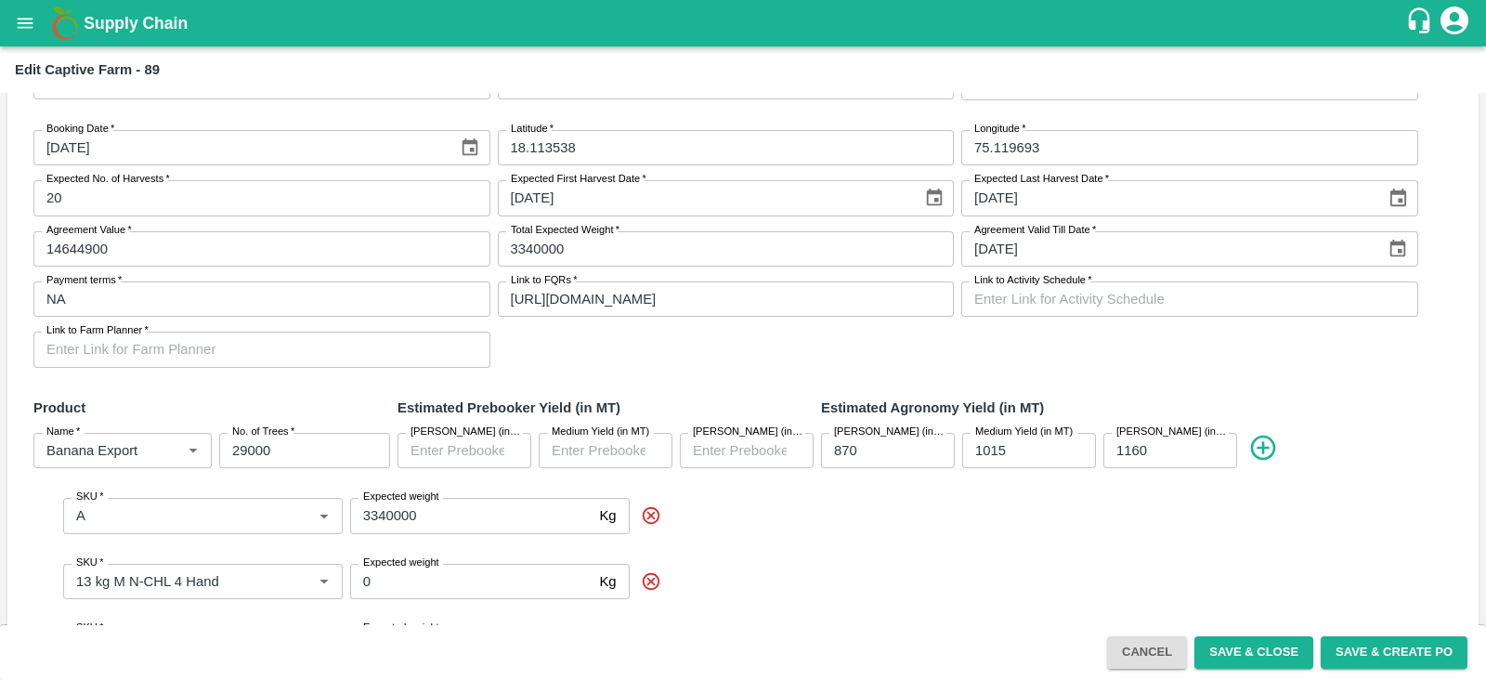
click at [940, 549] on div "SKU   * SKU   * Expected weight 0 Kg Expected weight" at bounding box center [757, 581] width 1411 height 65
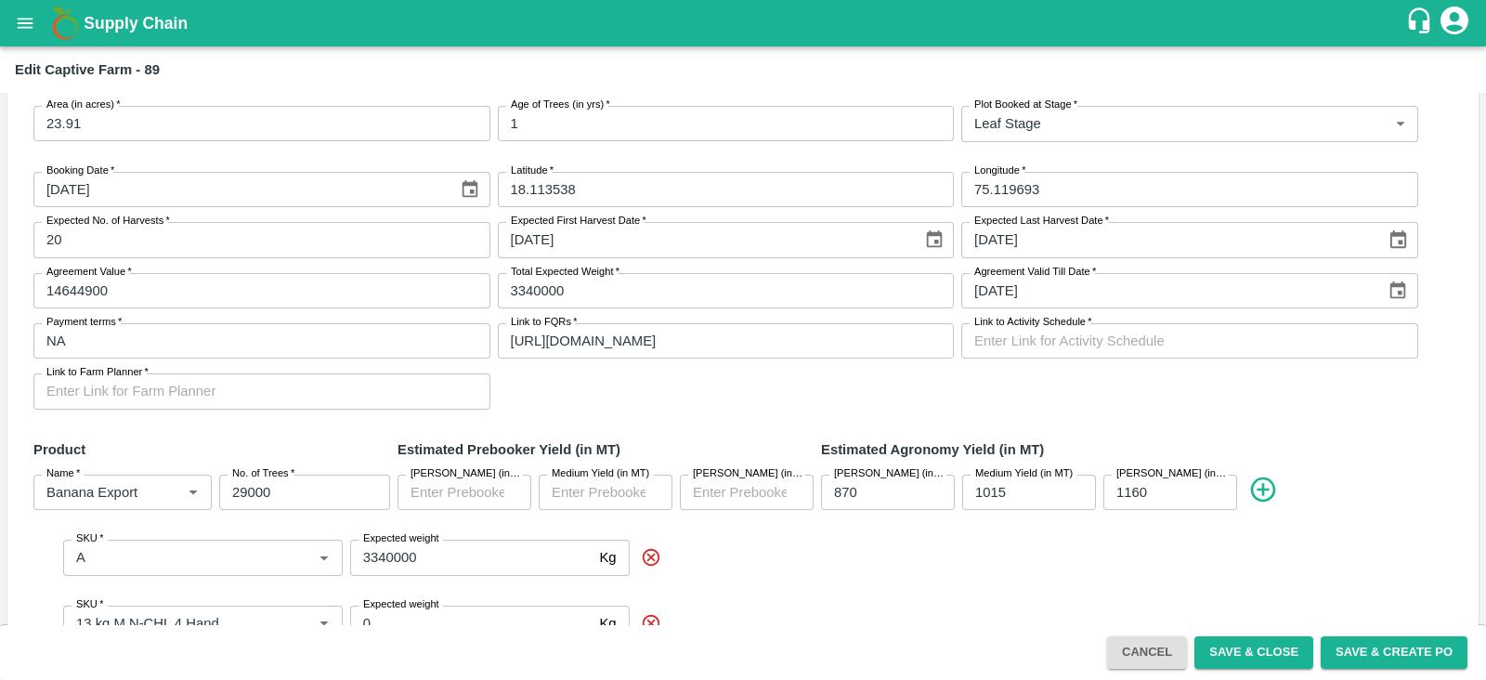
scroll to position [150, 0]
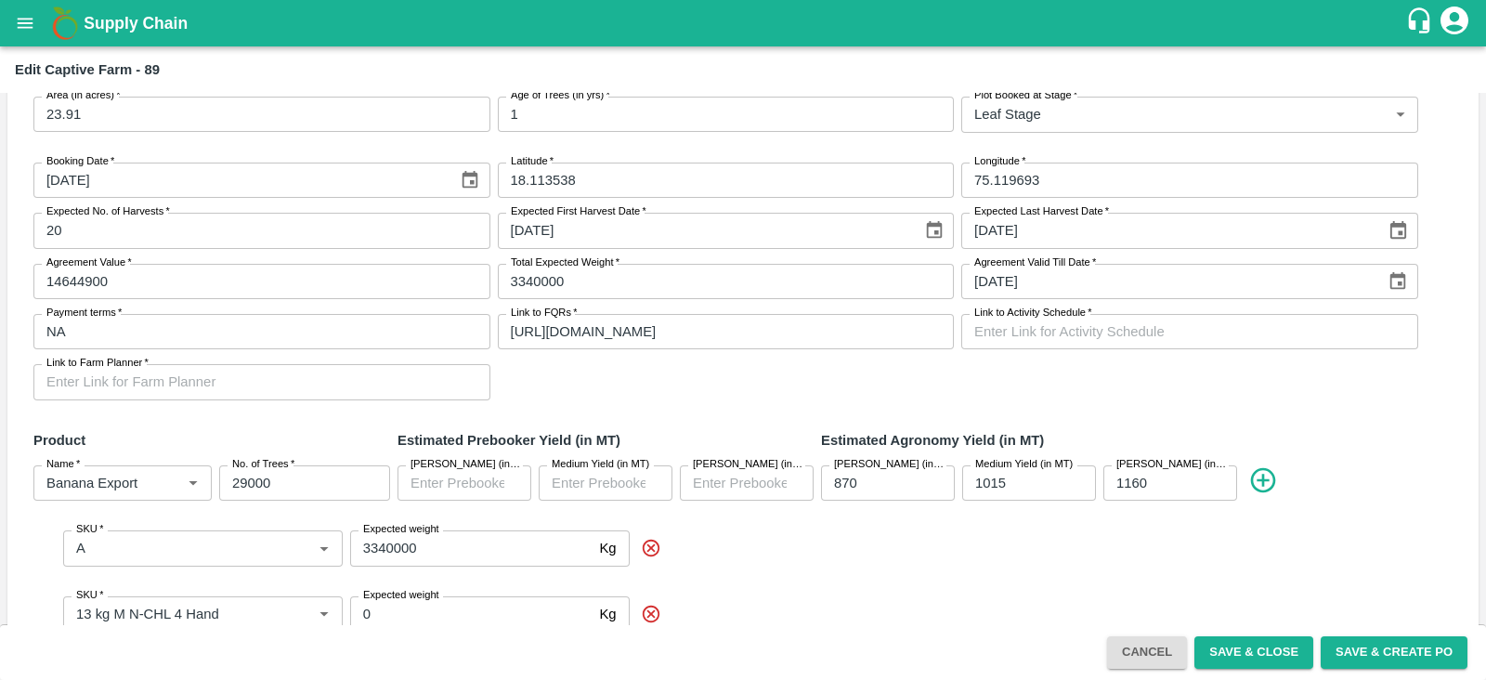
click at [875, 557] on span at bounding box center [1044, 548] width 823 height 20
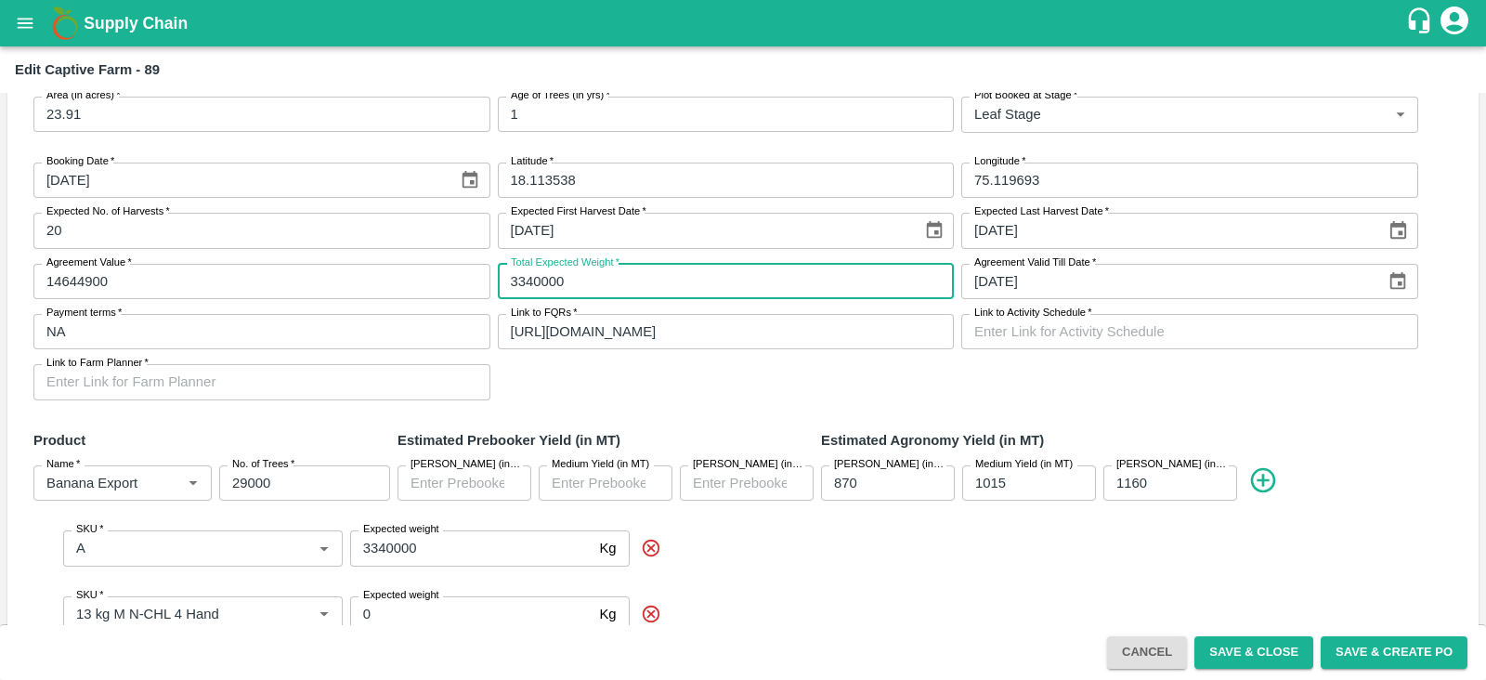
click at [587, 283] on input "3340000" at bounding box center [726, 281] width 457 height 35
type input "3"
type input "500000"
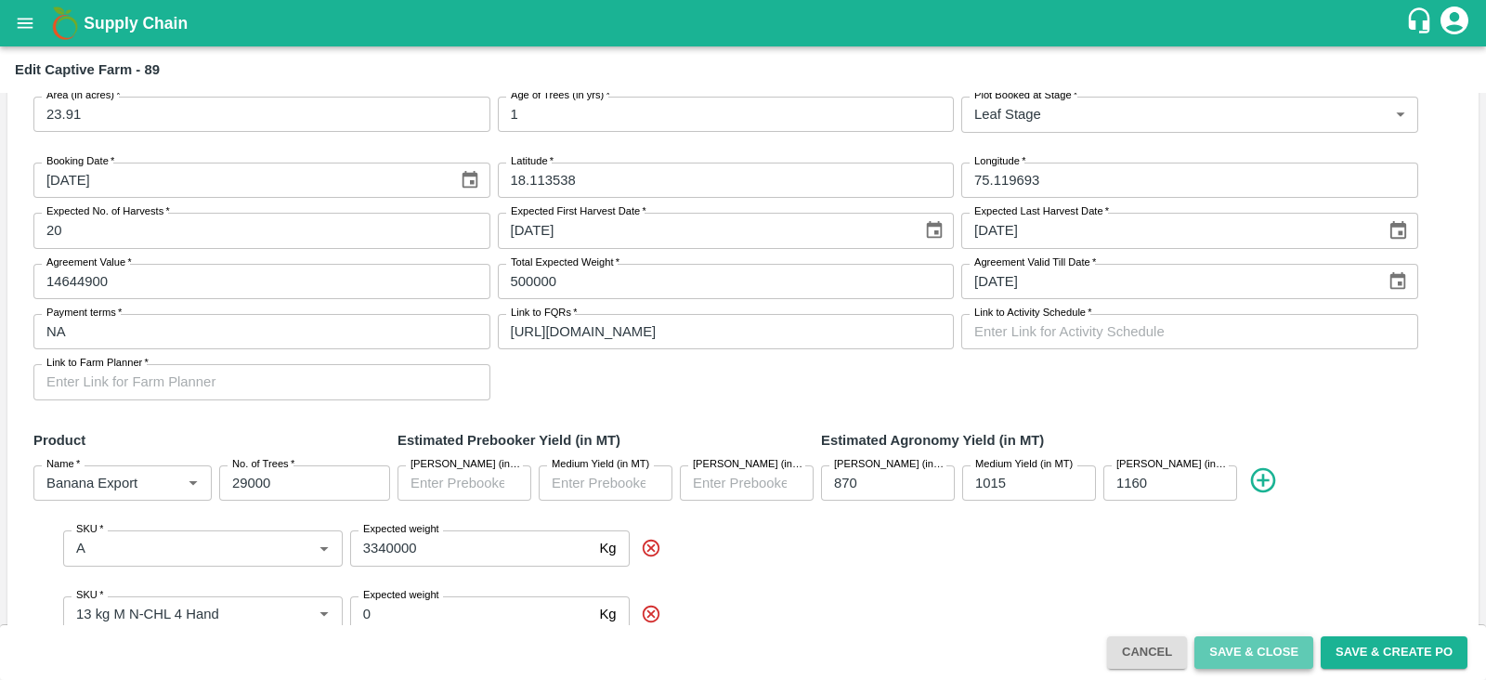
click at [1252, 654] on button "Save & Close" at bounding box center [1253, 652] width 119 height 32
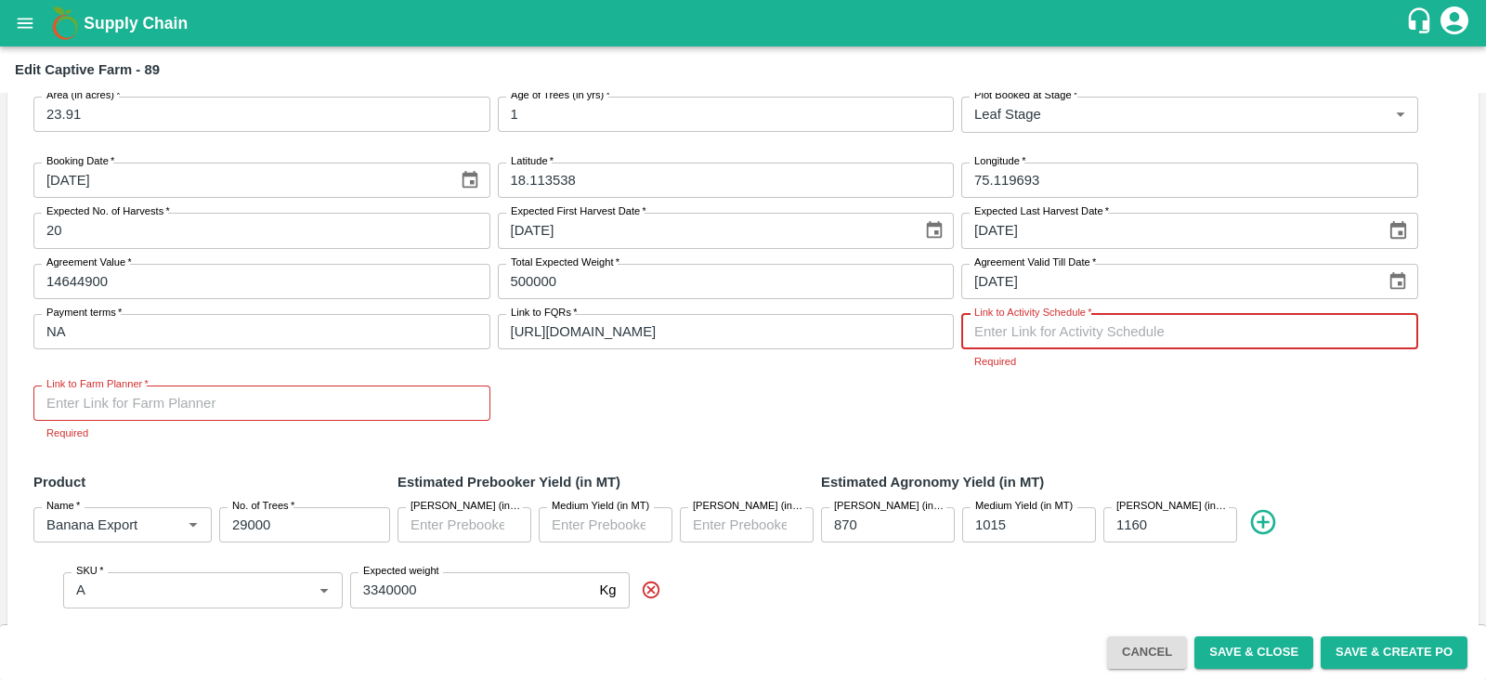
click at [1079, 336] on input "Link to Activity Schedule   *" at bounding box center [1189, 331] width 457 height 35
type input "n"
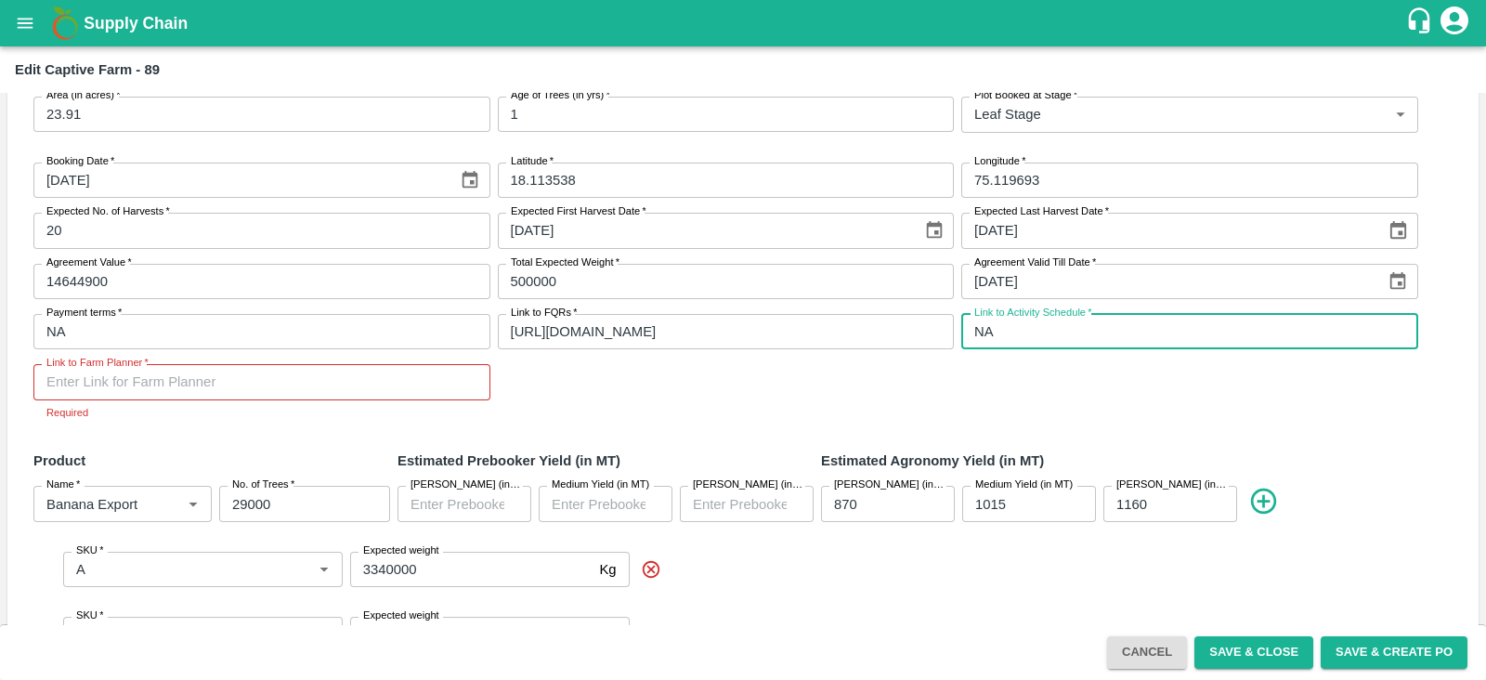
type input "NA"
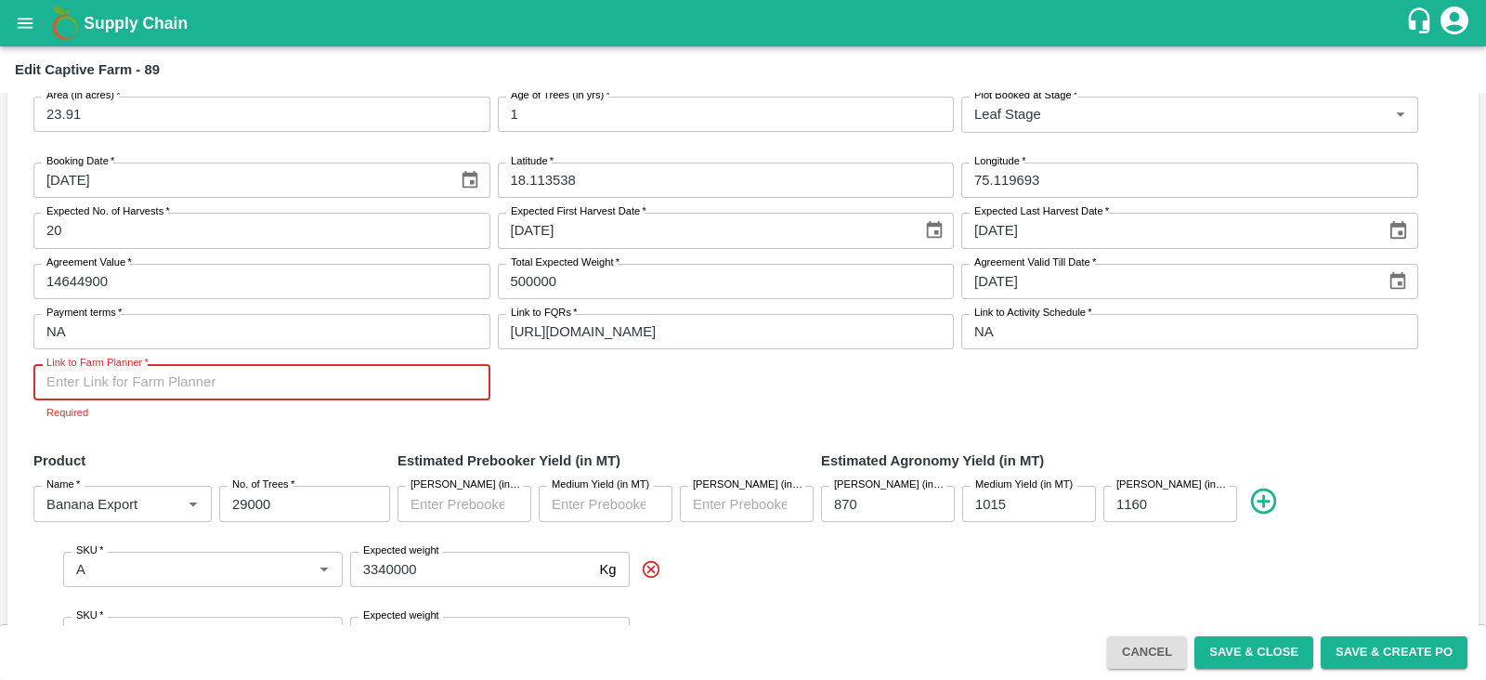
click at [144, 373] on input "Link to Farm Planner   *" at bounding box center [261, 381] width 457 height 35
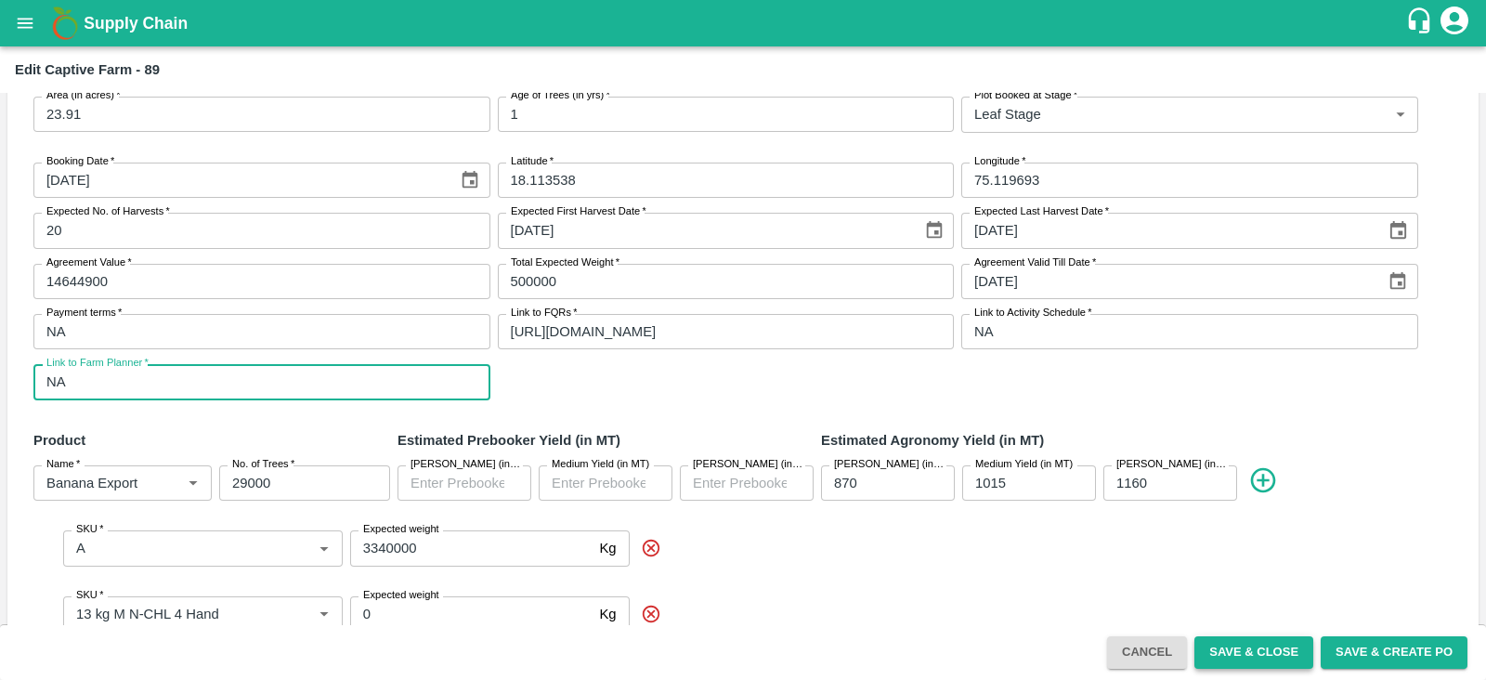
type input "NA"
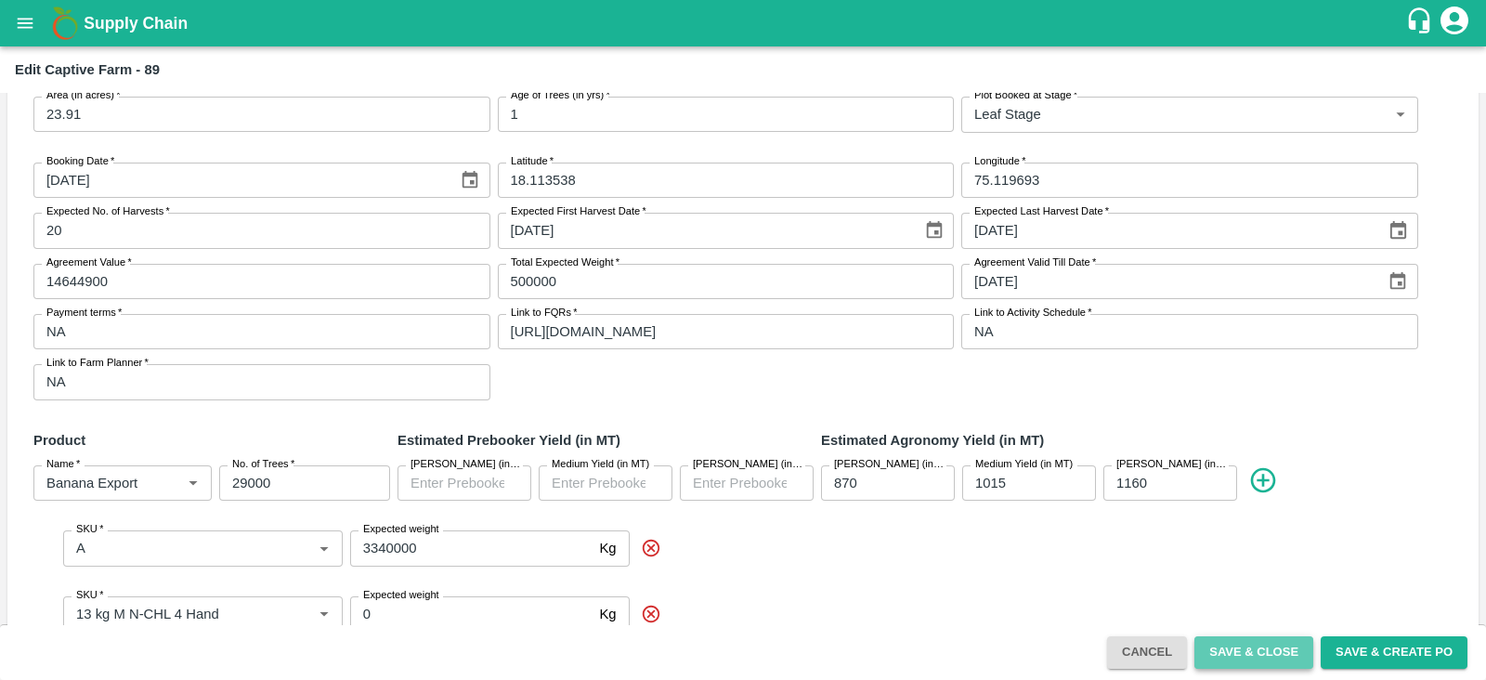
click at [1269, 652] on button "Save & Close" at bounding box center [1253, 652] width 119 height 32
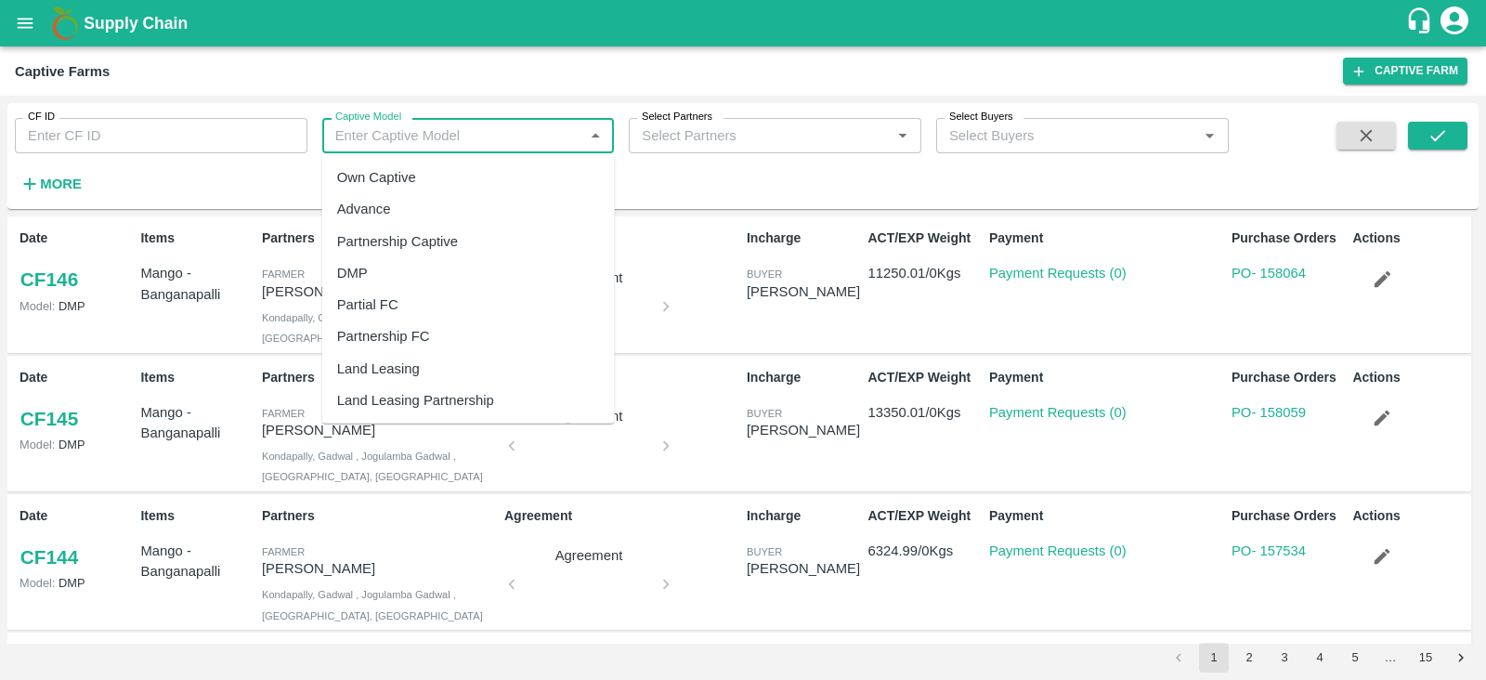
click at [476, 130] on input "Captive Model" at bounding box center [453, 135] width 251 height 24
click at [396, 361] on div "Land Leasing" at bounding box center [378, 368] width 83 height 20
type input "Land Leasing"
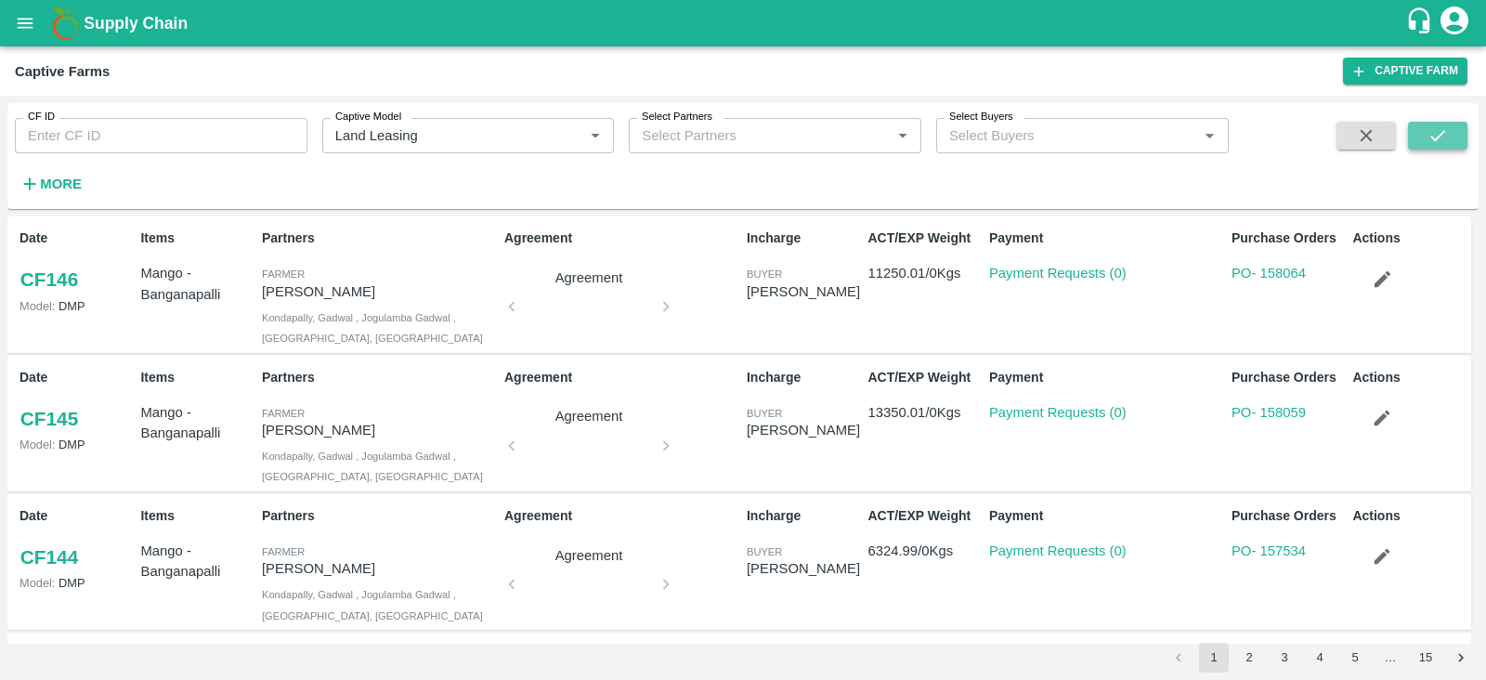
click at [1423, 145] on button "submit" at bounding box center [1437, 136] width 59 height 28
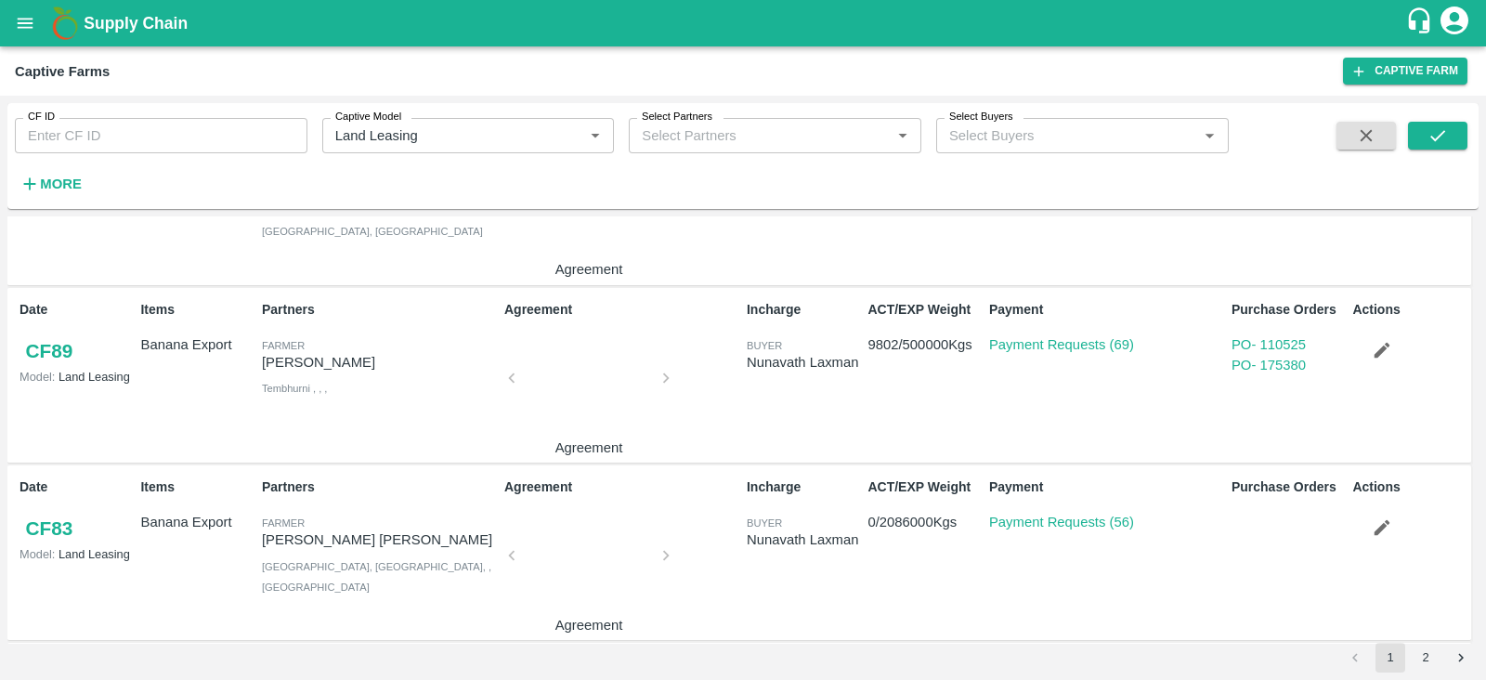
scroll to position [997, 0]
click at [1376, 349] on icon "button" at bounding box center [1382, 348] width 16 height 16
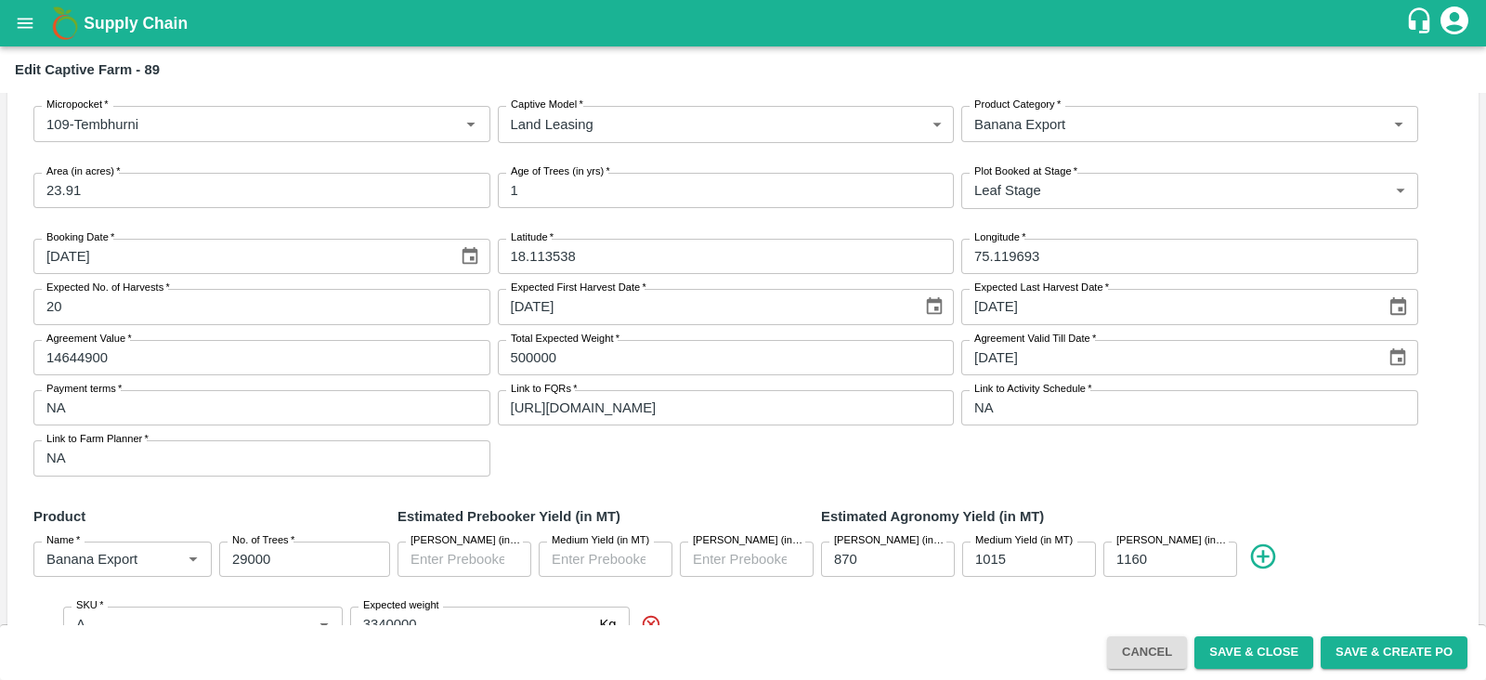
scroll to position [71, 0]
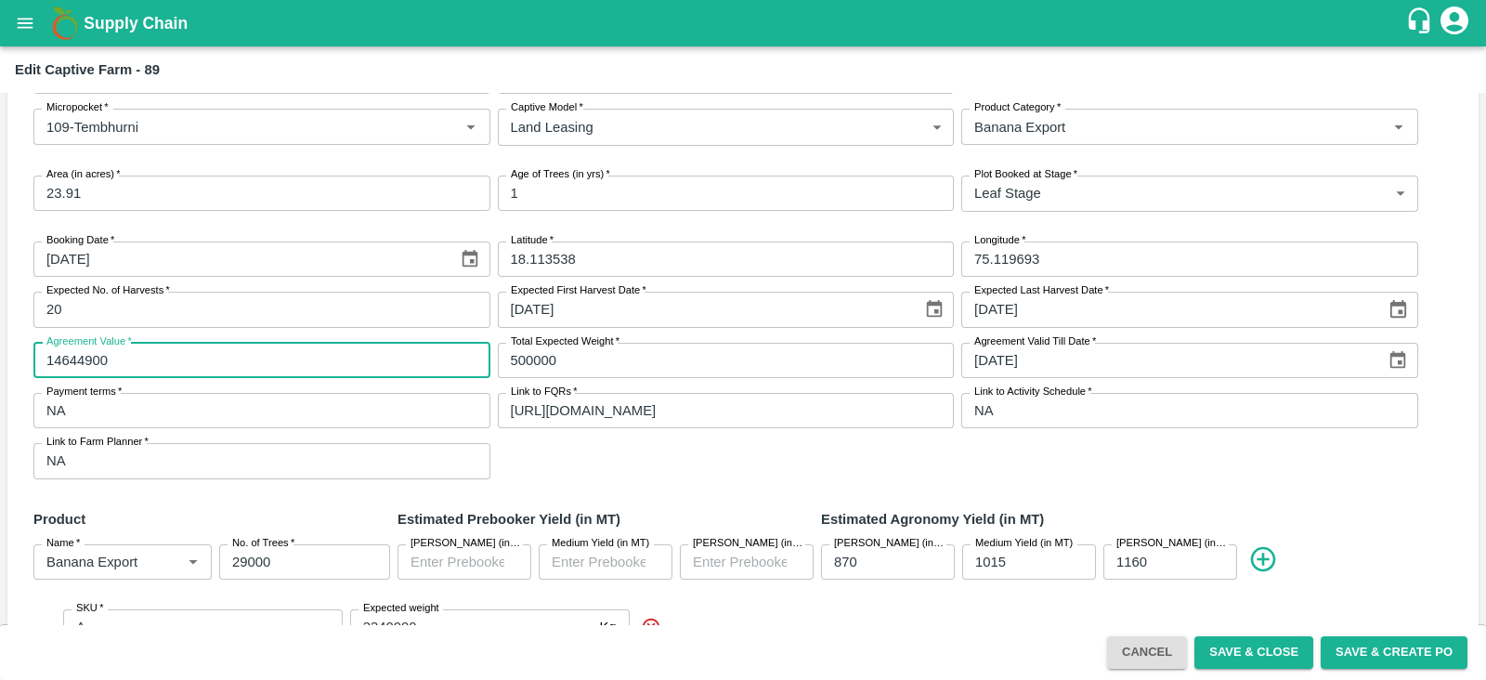
click at [118, 359] on input "14644900" at bounding box center [261, 360] width 457 height 35
type input "1"
type input "3600000"
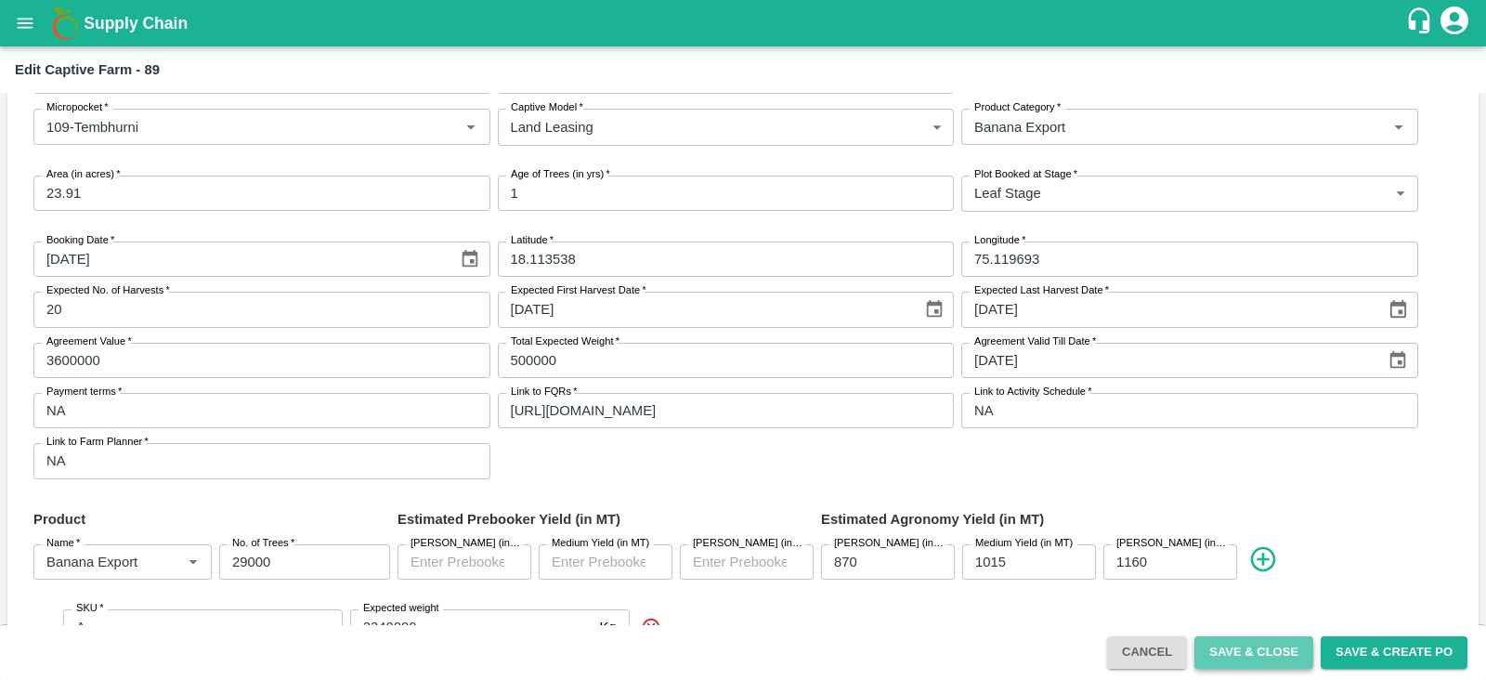
click at [1259, 641] on button "Save & Close" at bounding box center [1253, 652] width 119 height 32
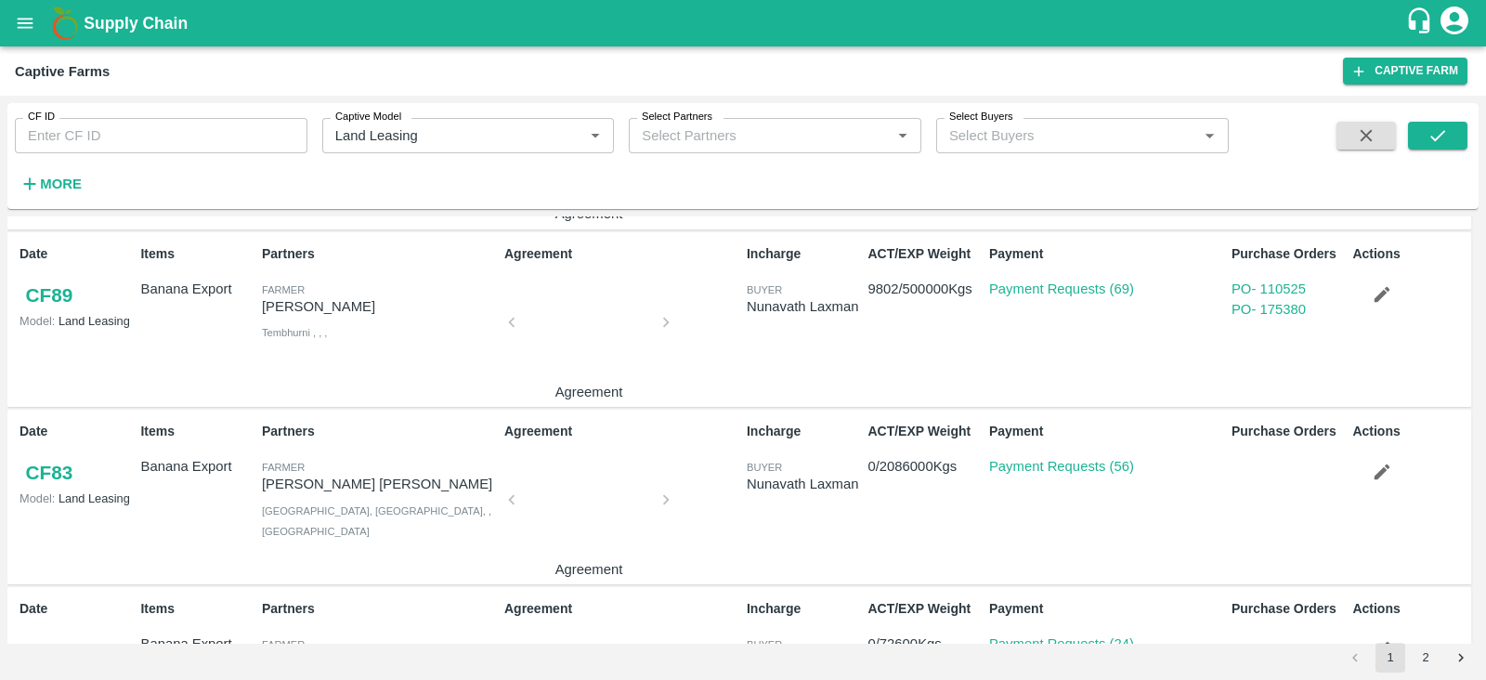
scroll to position [1046, 0]
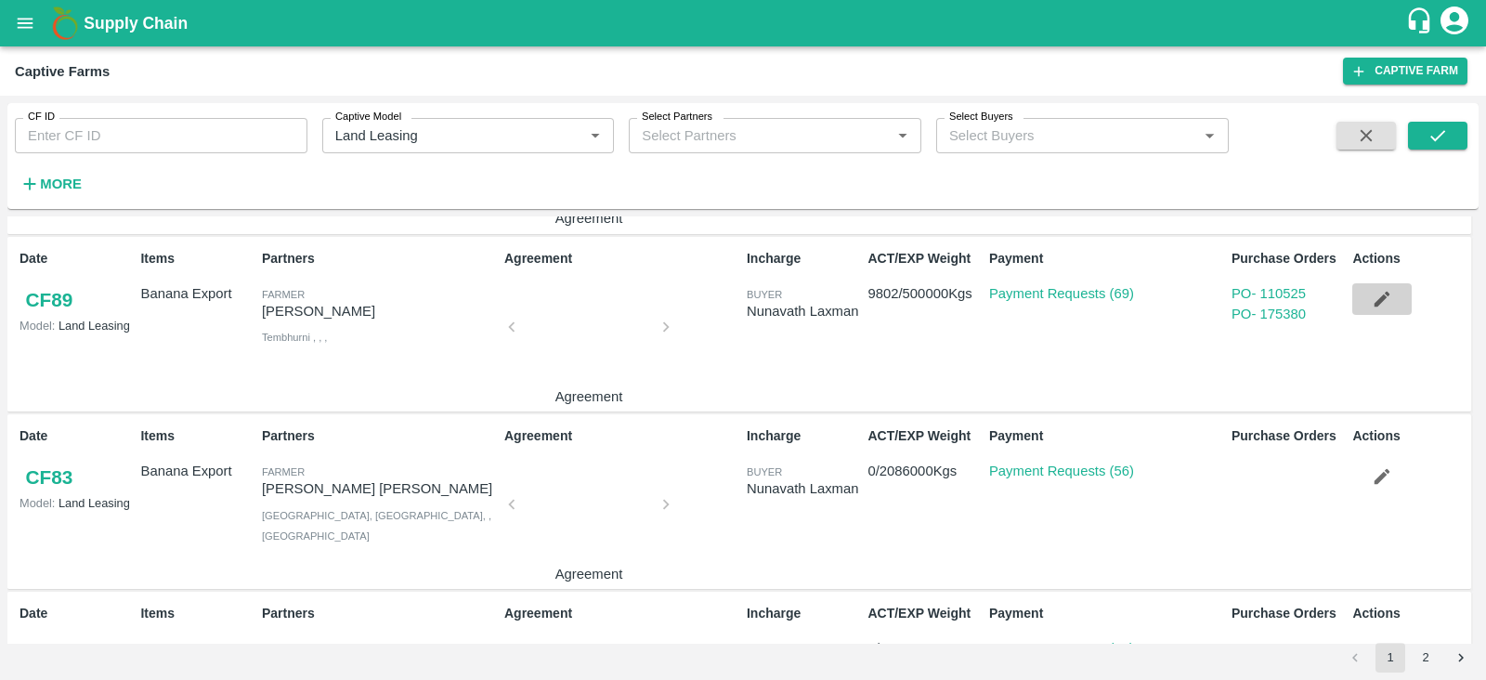
click at [1378, 301] on icon "button" at bounding box center [1382, 299] width 16 height 16
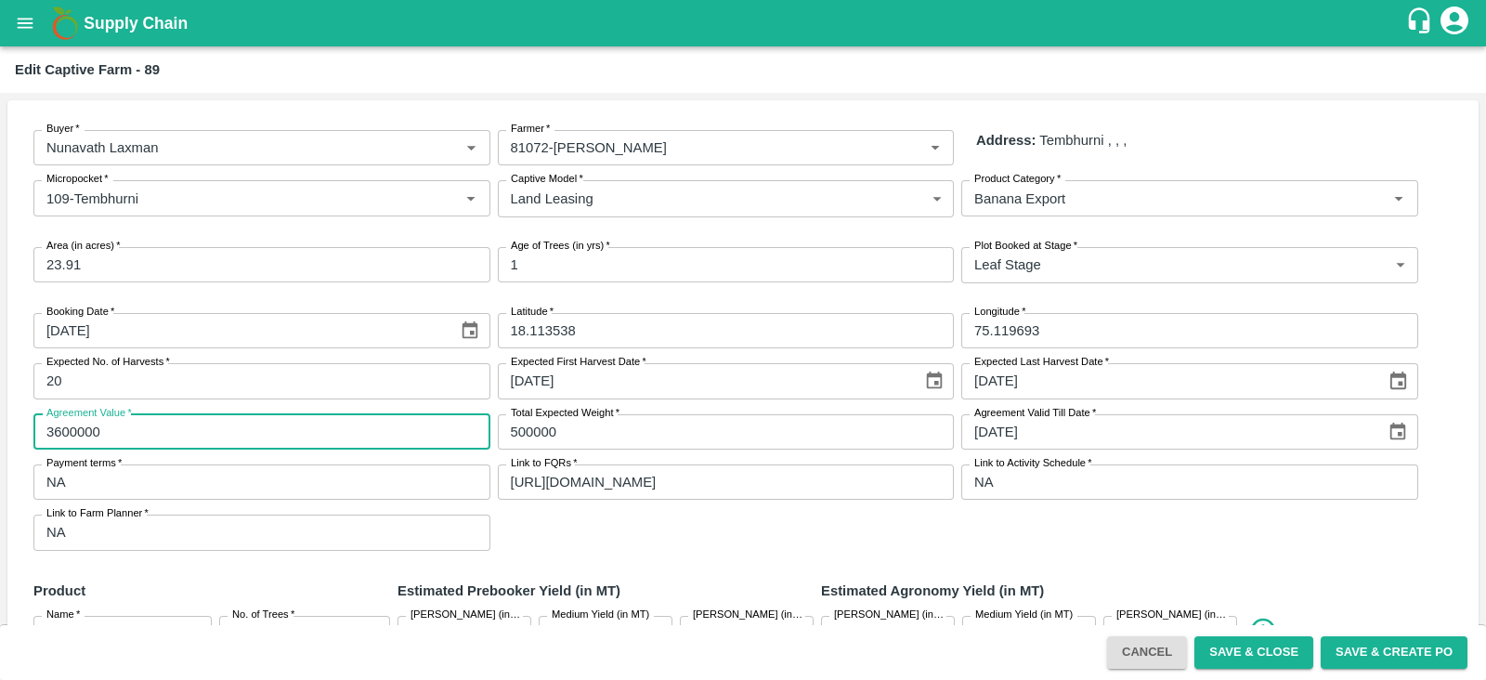
click at [115, 429] on input "3600000" at bounding box center [261, 431] width 457 height 35
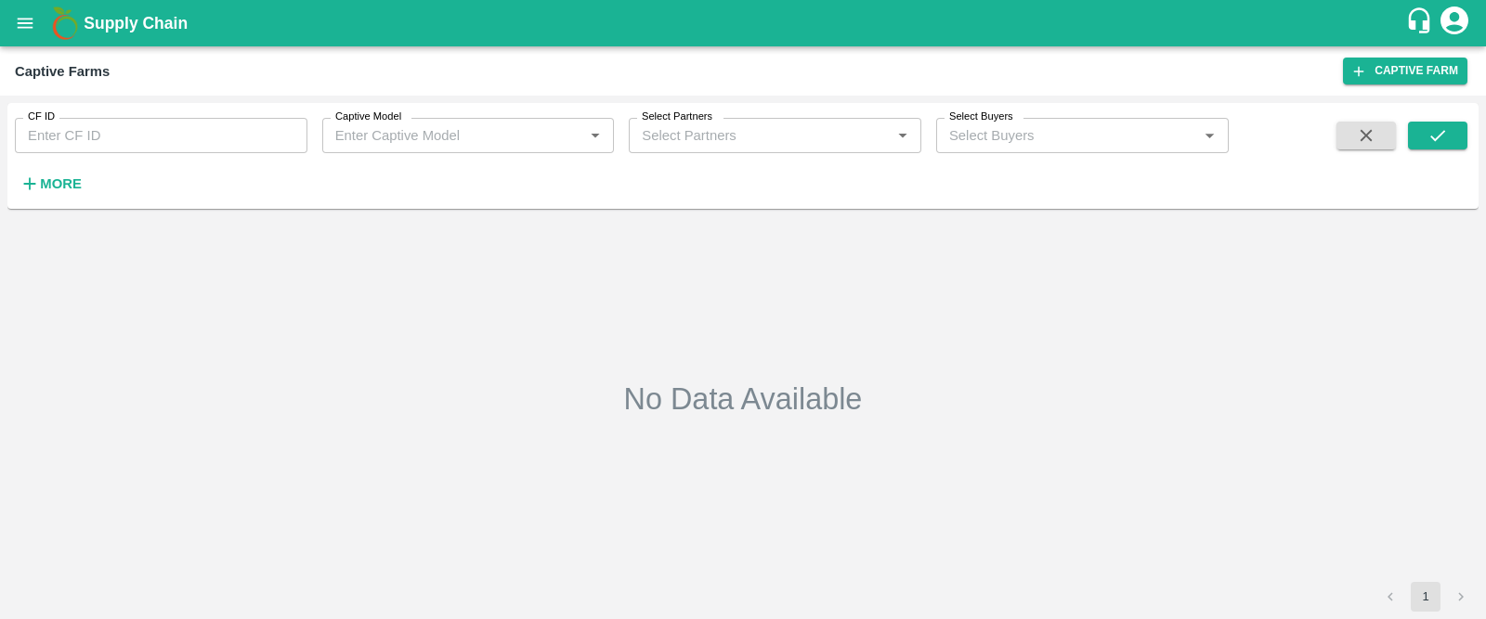
type input "Land Leasing"
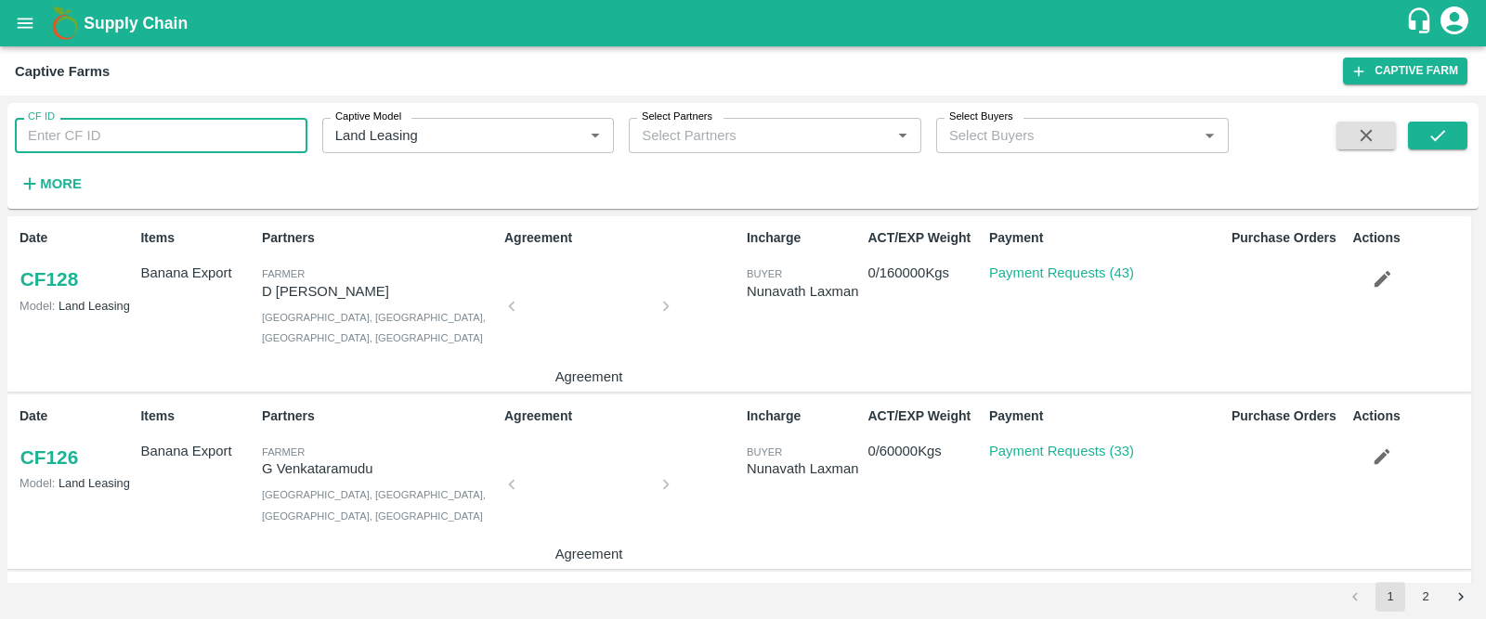
click at [142, 136] on input "CF ID" at bounding box center [161, 135] width 292 height 35
type input "89"
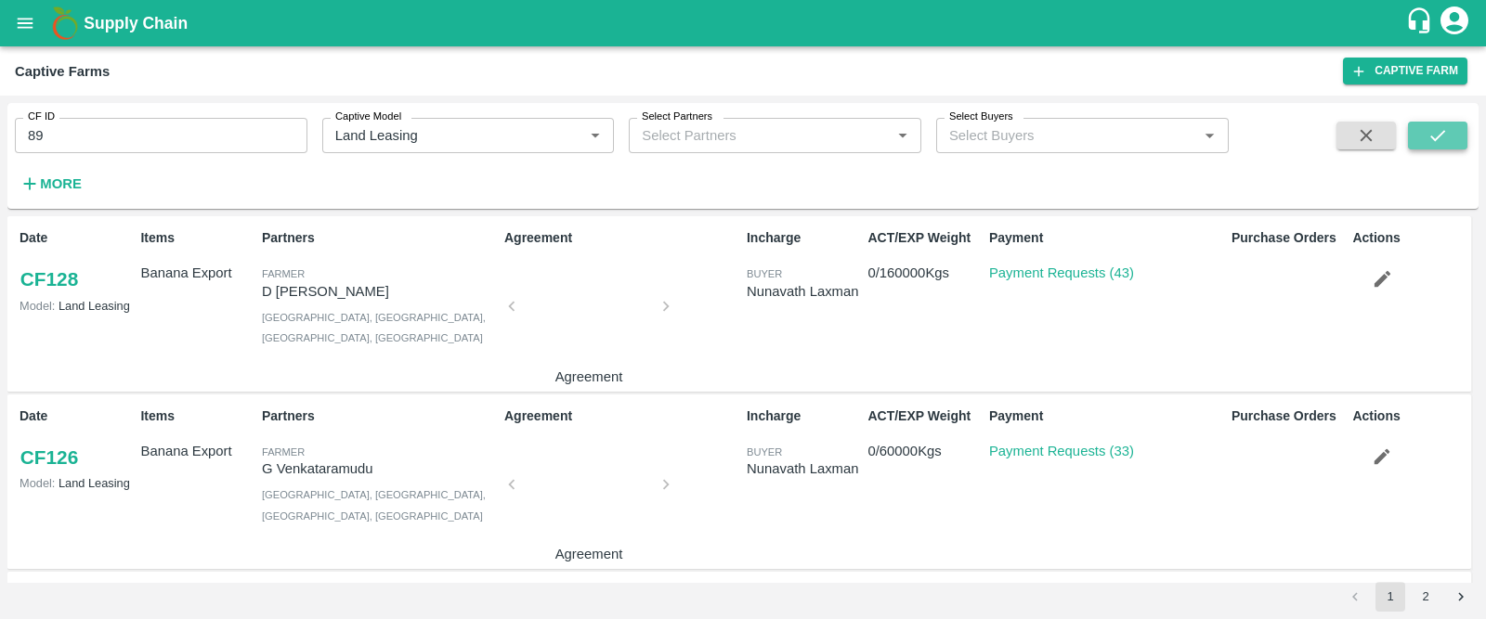
click at [1435, 141] on icon "submit" at bounding box center [1437, 135] width 20 height 20
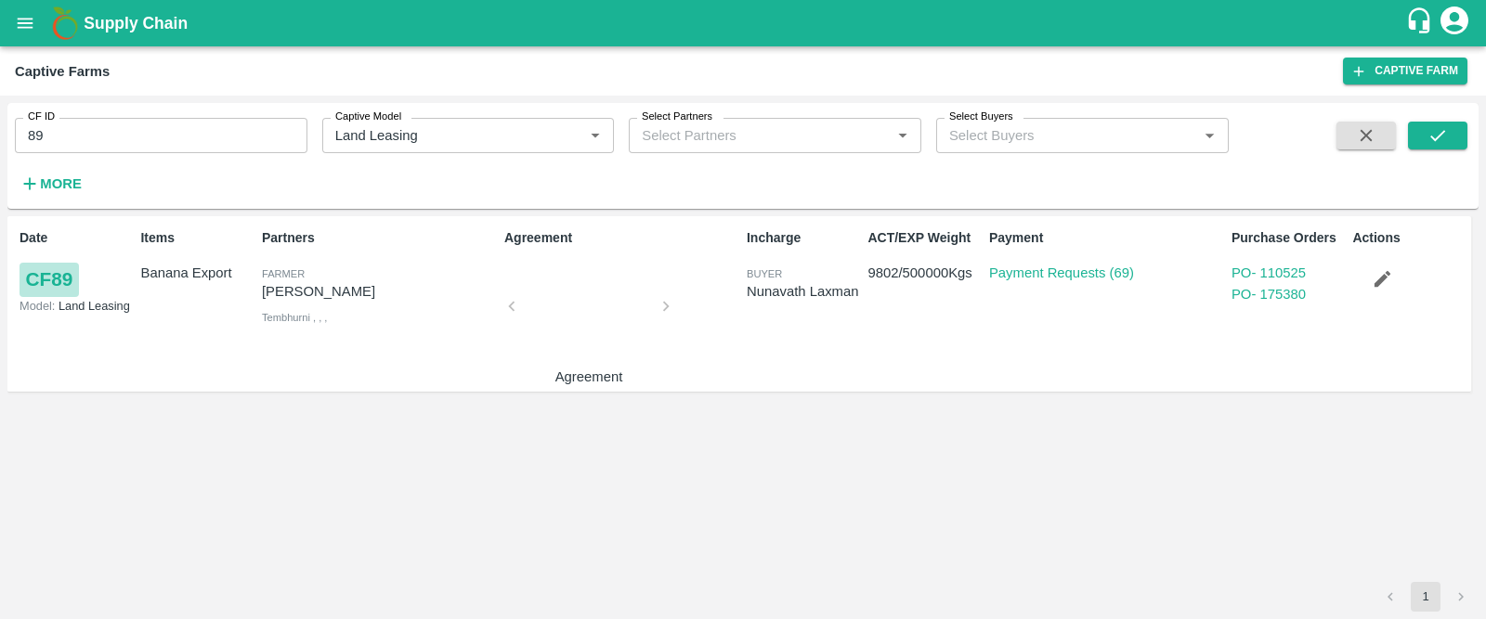
click at [36, 283] on link "CF 89" at bounding box center [48, 279] width 59 height 33
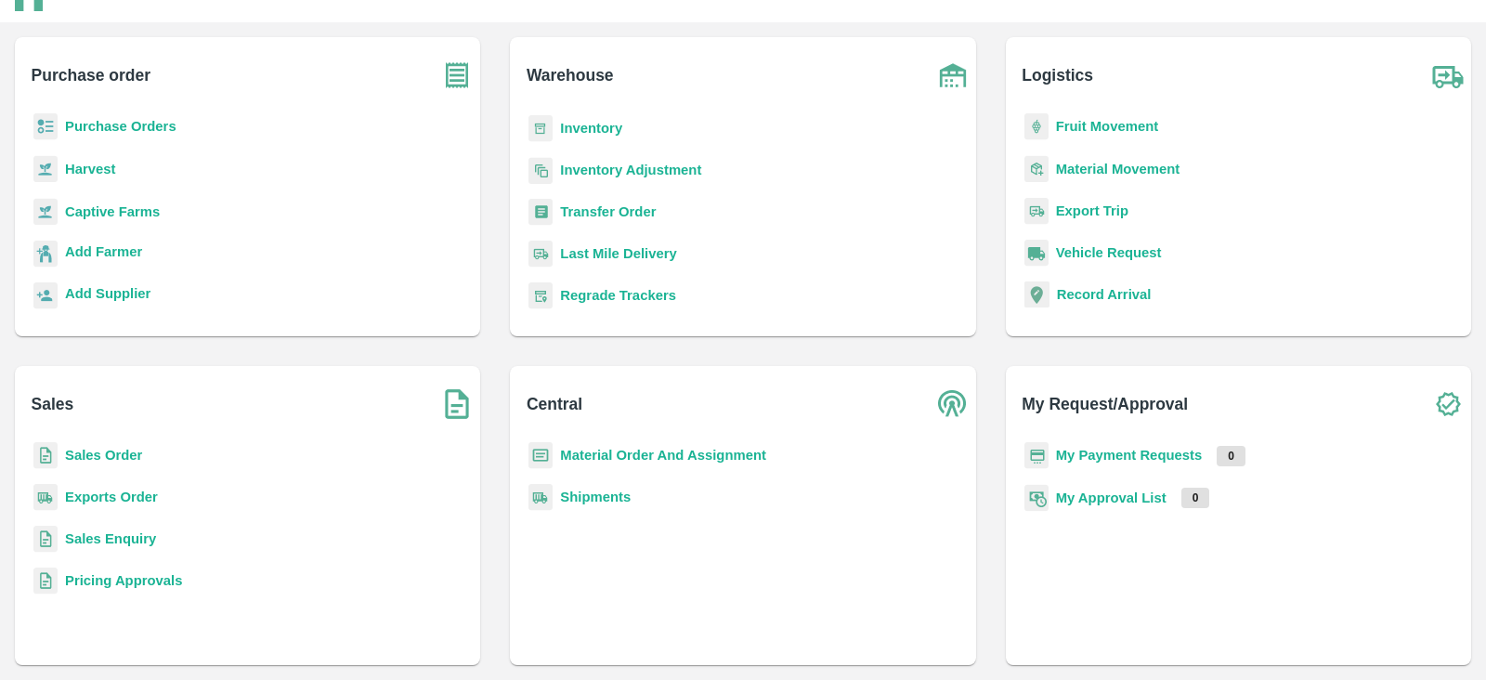
scroll to position [110, 0]
click at [634, 210] on b "Transfer Order" at bounding box center [608, 208] width 96 height 15
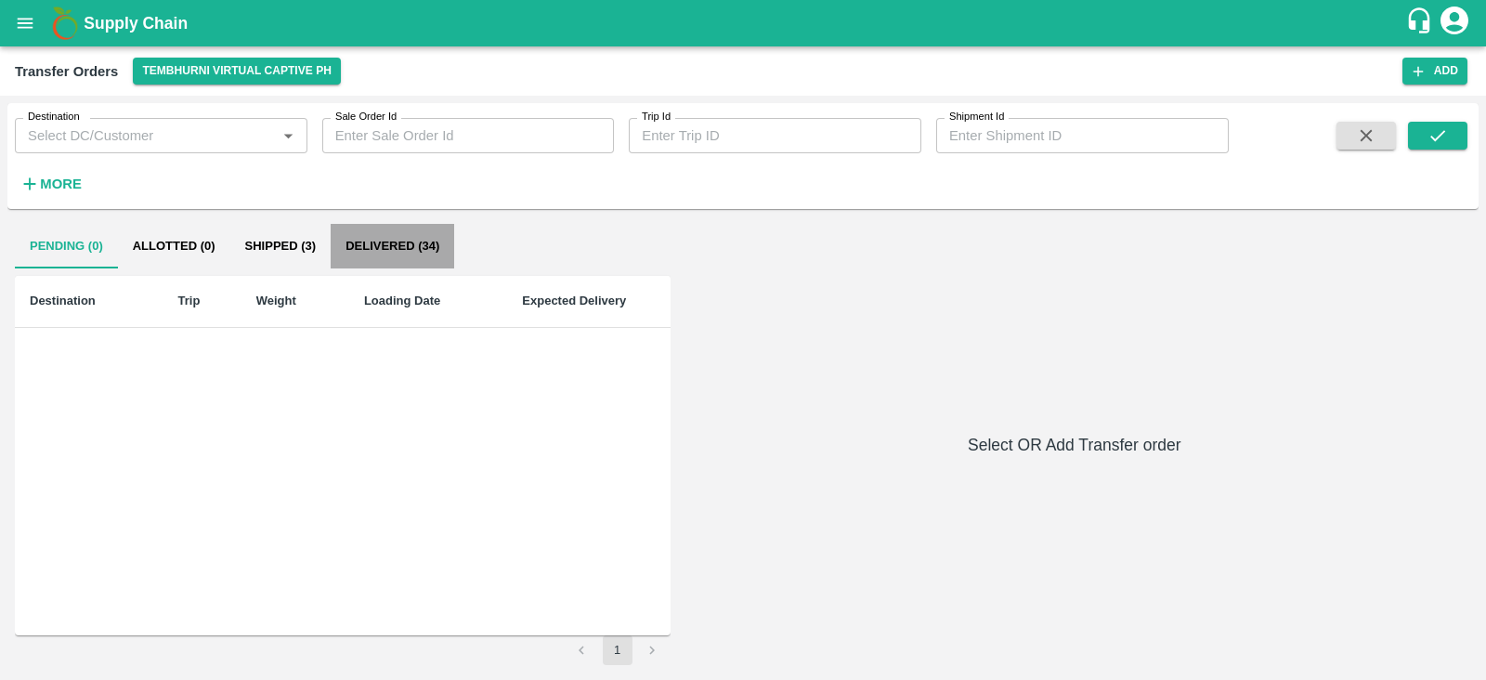
click at [402, 248] on button "Delivered (34)" at bounding box center [392, 246] width 123 height 45
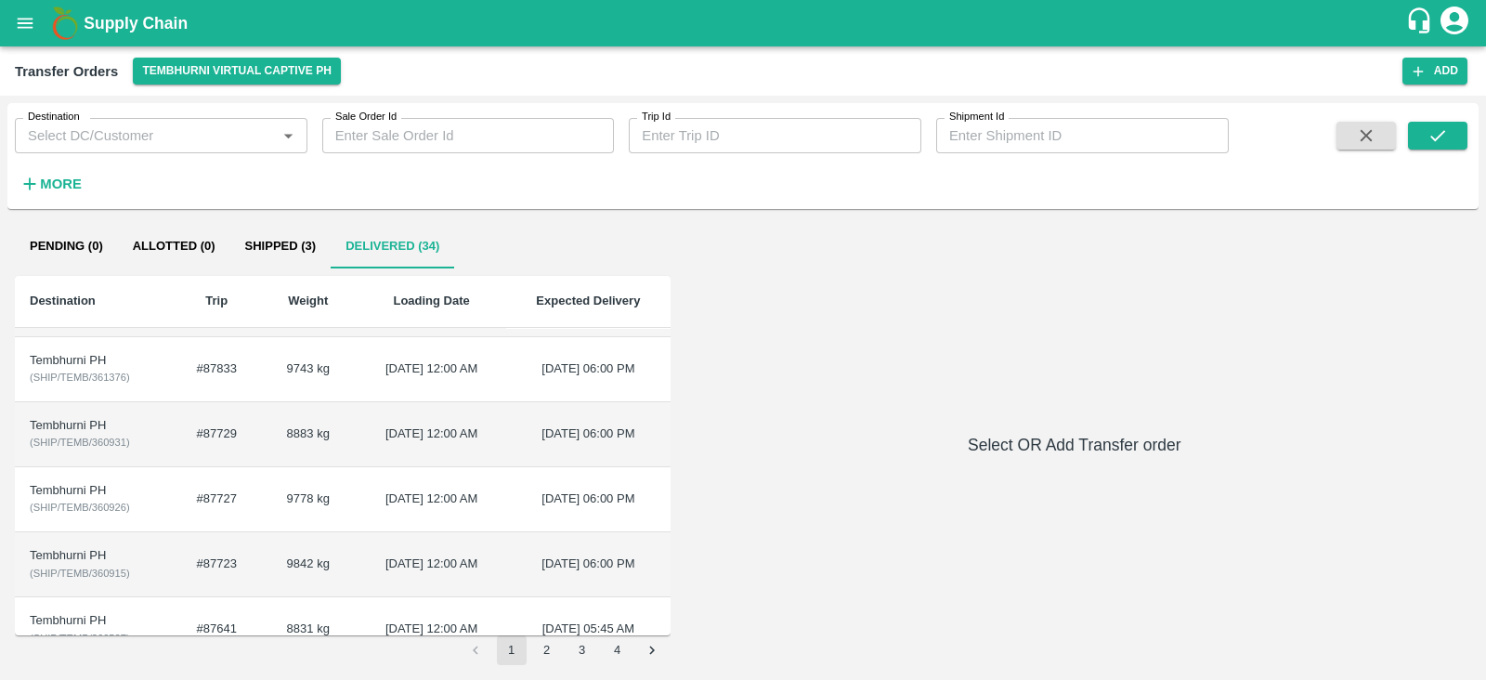
scroll to position [348, 0]
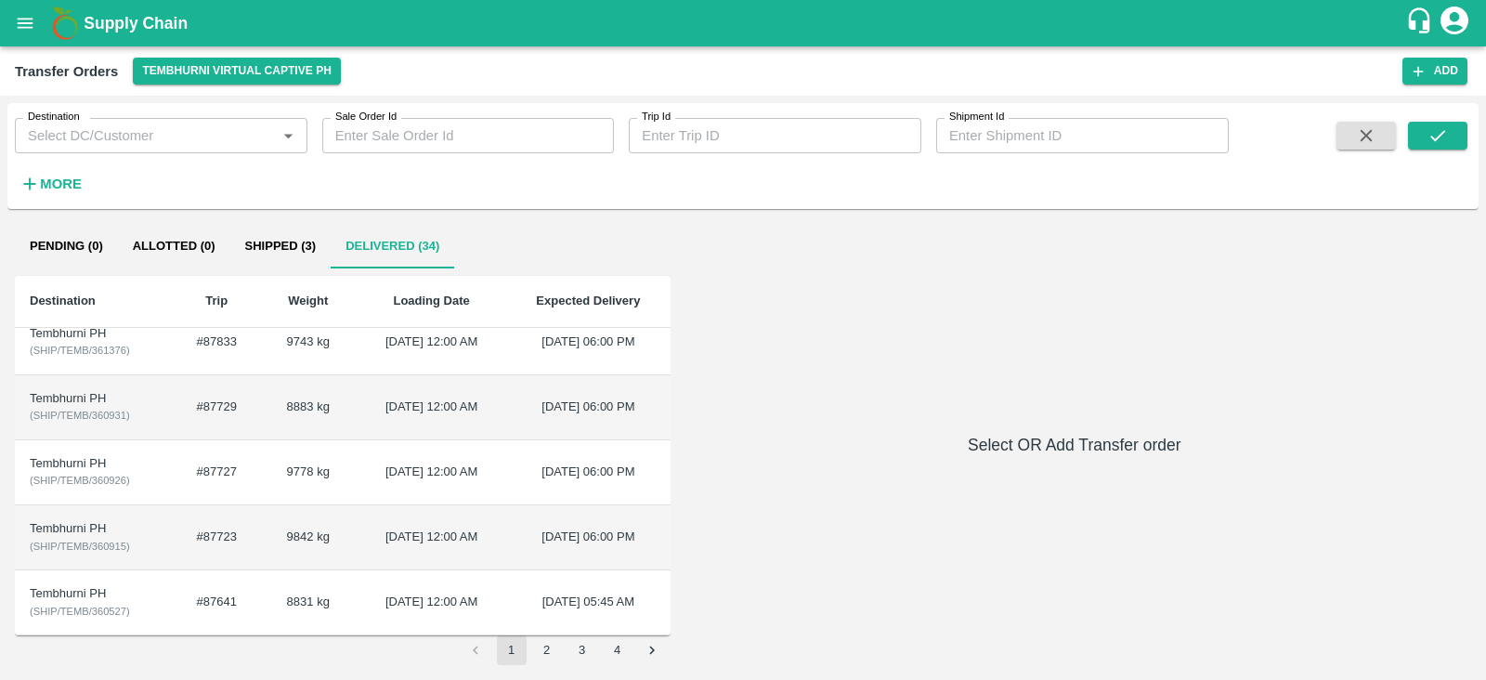
click at [265, 532] on td "9842 kg" at bounding box center [307, 537] width 97 height 65
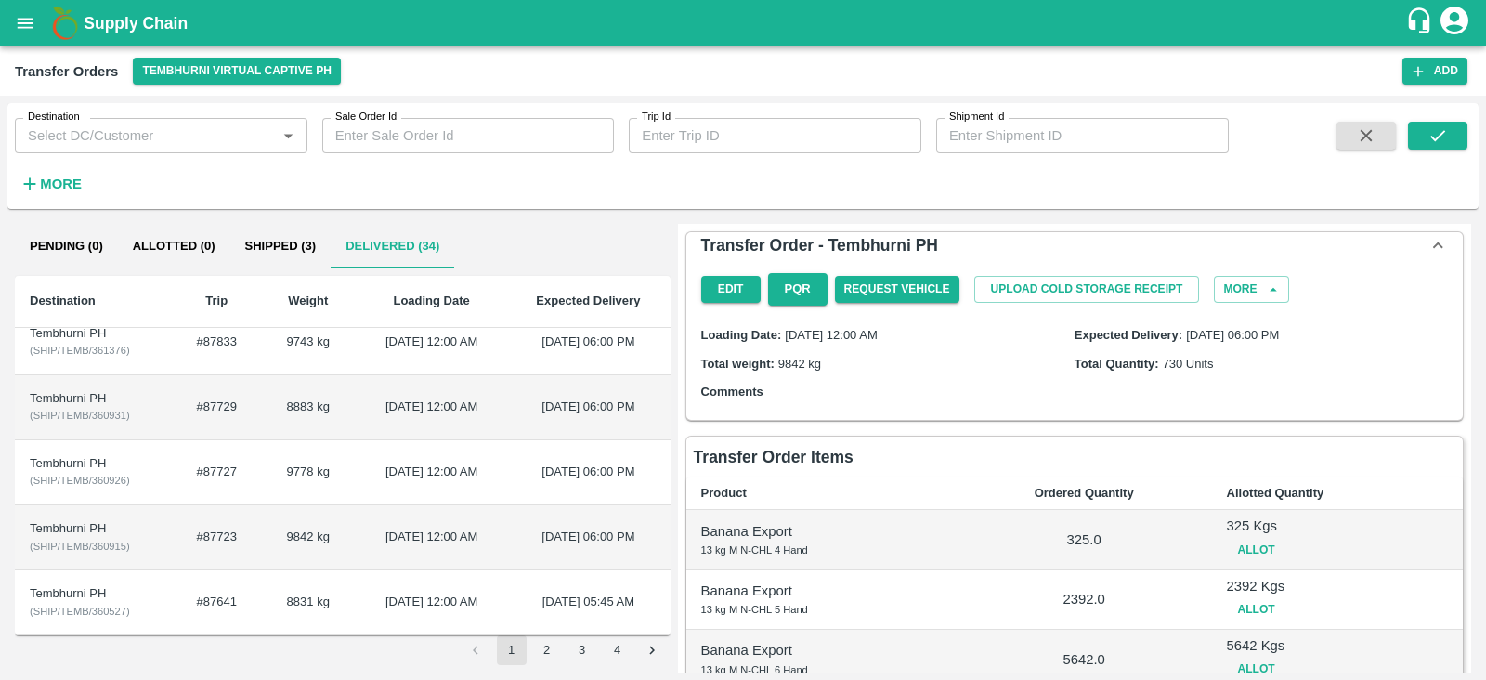
click at [89, 520] on div "Tembhurni PH" at bounding box center [94, 529] width 129 height 18
drag, startPoint x: 217, startPoint y: 534, endPoint x: 180, endPoint y: 541, distance: 37.9
click at [180, 541] on td "#87723" at bounding box center [216, 537] width 85 height 65
copy td "87723"
click at [492, 533] on td "[DATE] 12:00 AM" at bounding box center [431, 537] width 149 height 65
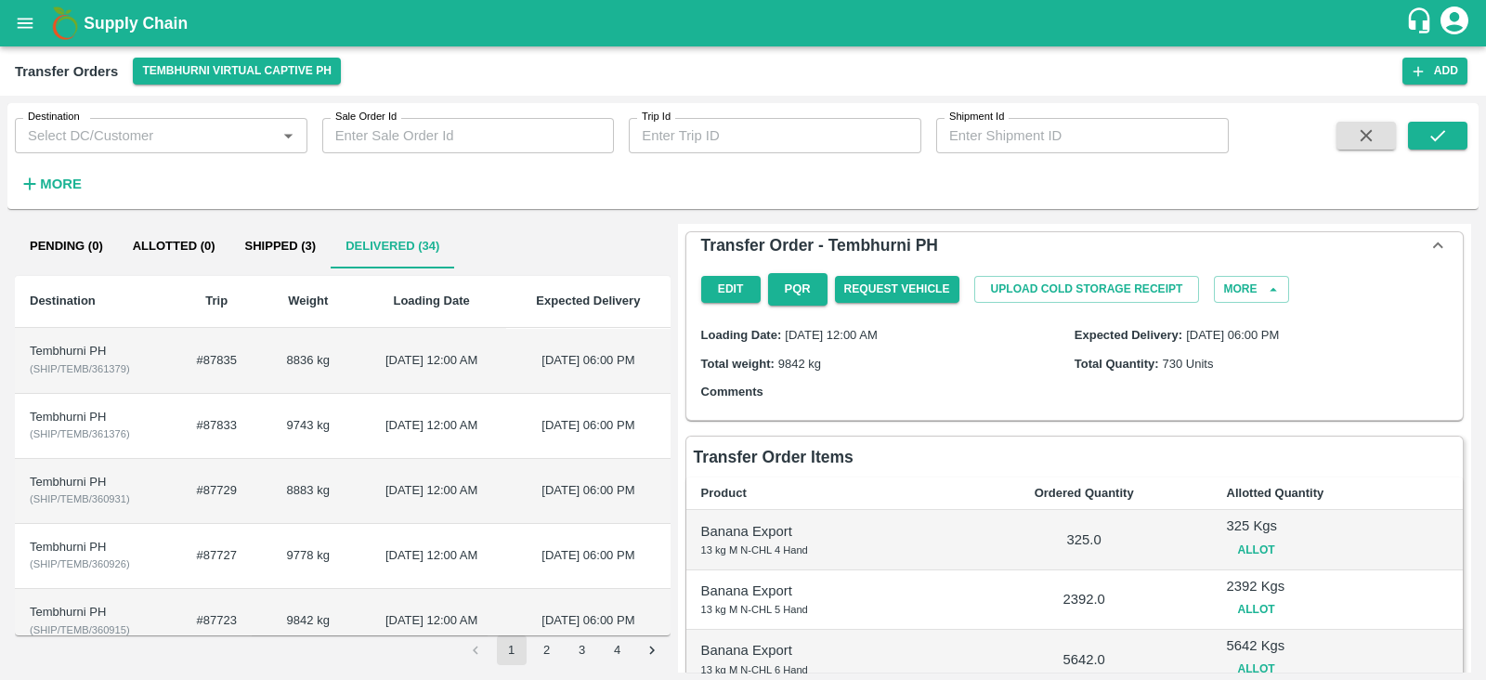
scroll to position [348, 0]
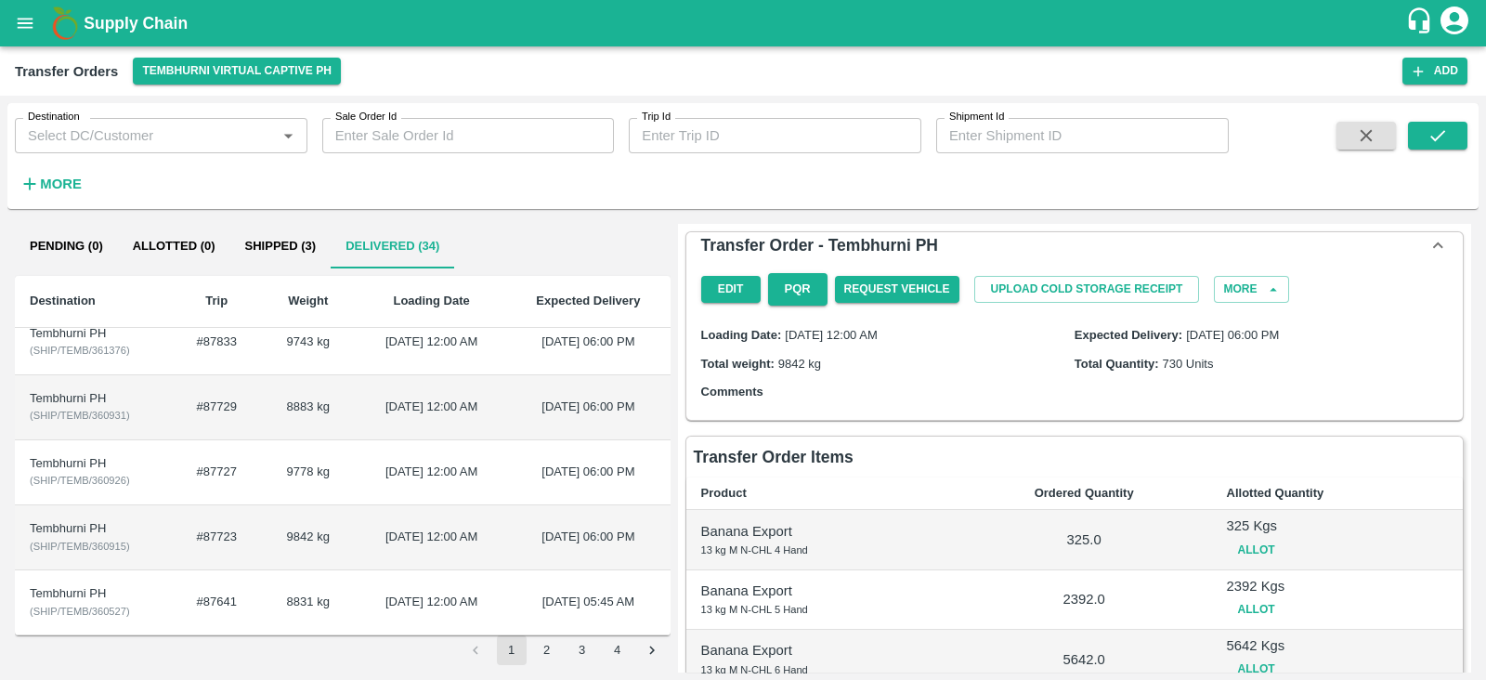
click at [123, 540] on span "( SHIP/TEMB/360915 )" at bounding box center [80, 545] width 100 height 11
drag, startPoint x: 123, startPoint y: 540, endPoint x: 93, endPoint y: 540, distance: 30.6
click at [93, 540] on span "( SHIP/TEMB/360915 )" at bounding box center [80, 545] width 100 height 11
click at [140, 542] on td "Tembhurni PH ( SHIP/TEMB/360915 )" at bounding box center [94, 537] width 159 height 65
click at [121, 542] on span "( SHIP/TEMB/360915 )" at bounding box center [80, 545] width 100 height 11
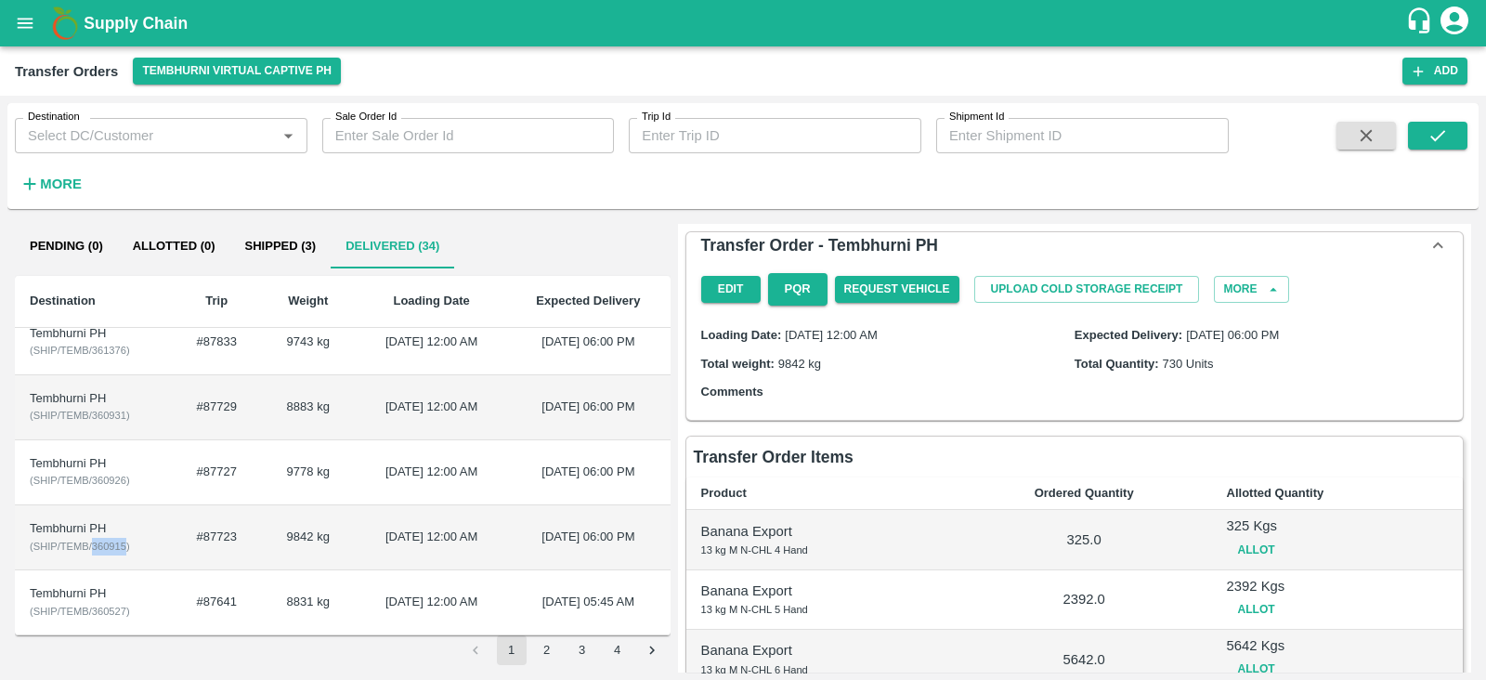
drag, startPoint x: 124, startPoint y: 542, endPoint x: 93, endPoint y: 544, distance: 31.6
click at [93, 544] on span "( SHIP/TEMB/360915 )" at bounding box center [80, 545] width 100 height 11
copy span "360915"
drag, startPoint x: 125, startPoint y: 477, endPoint x: 93, endPoint y: 480, distance: 32.6
click at [93, 480] on span "( SHIP/TEMB/360926 )" at bounding box center [80, 479] width 100 height 11
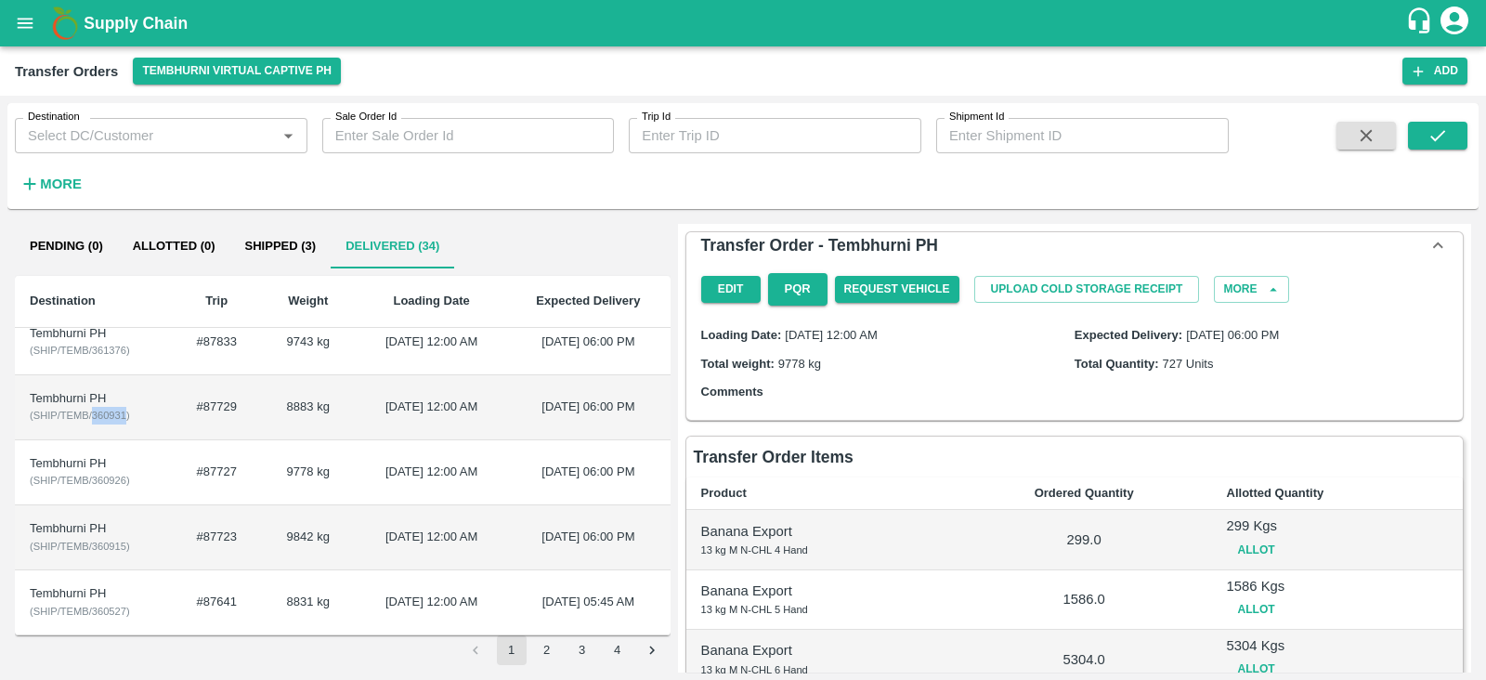
drag, startPoint x: 125, startPoint y: 411, endPoint x: 93, endPoint y: 413, distance: 32.6
click at [93, 413] on span "( SHIP/TEMB/360931 )" at bounding box center [80, 414] width 100 height 11
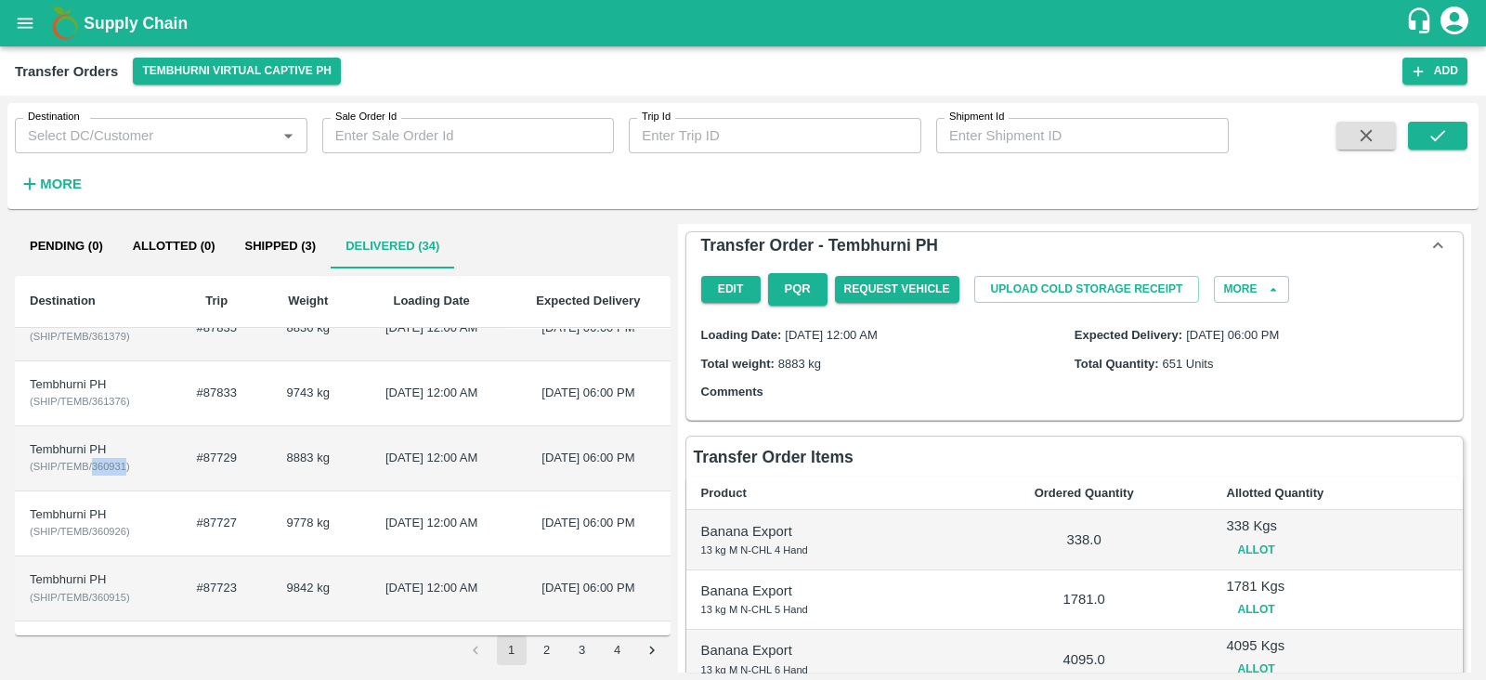
scroll to position [288, 0]
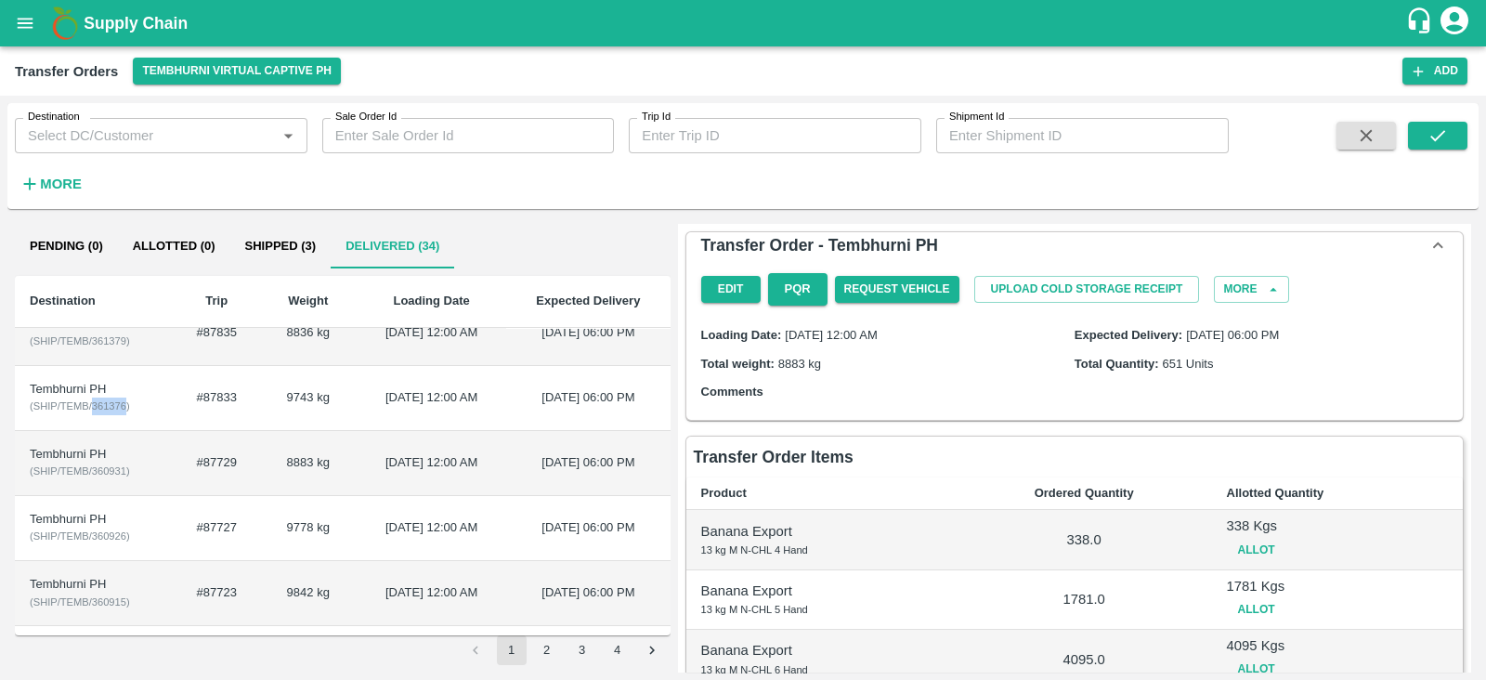
drag, startPoint x: 125, startPoint y: 406, endPoint x: 93, endPoint y: 408, distance: 32.6
click at [93, 408] on span "( SHIP/TEMB/361376 )" at bounding box center [80, 405] width 100 height 11
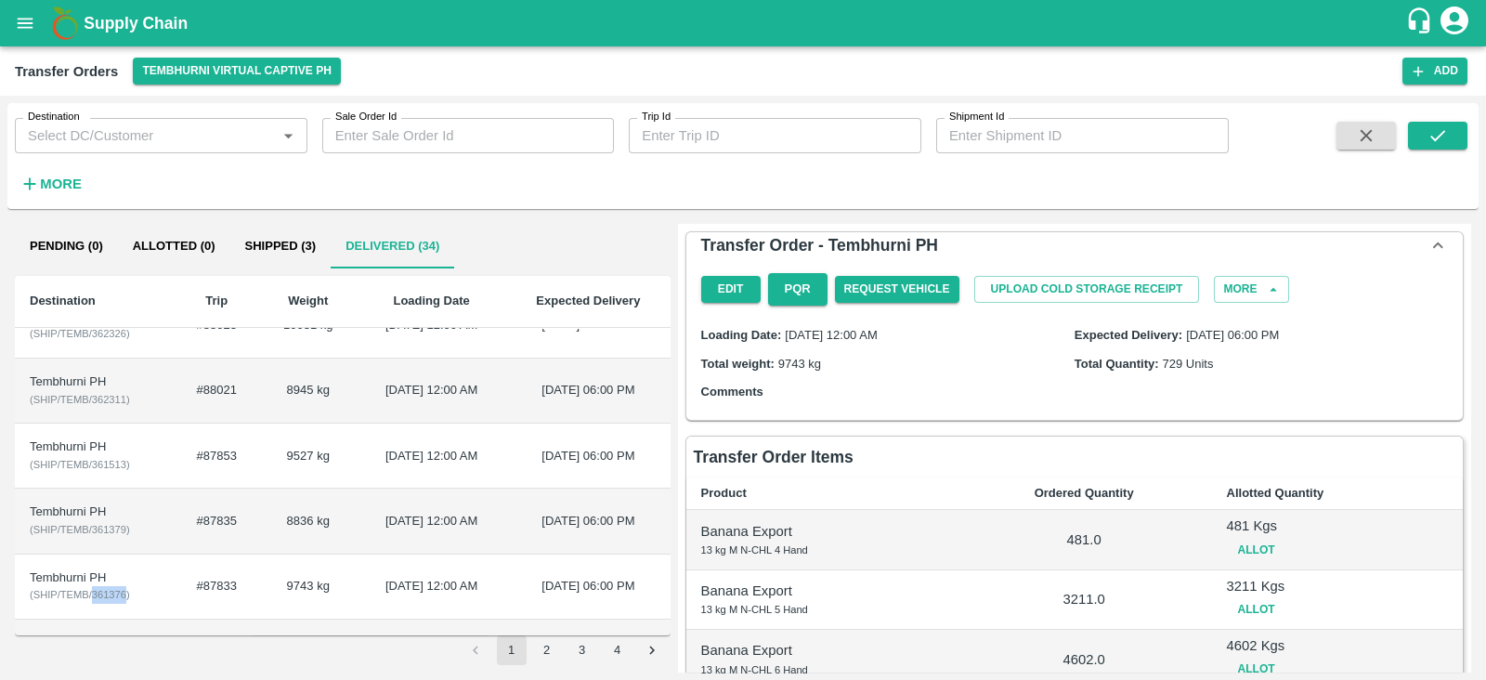
scroll to position [97, 0]
drag, startPoint x: 126, startPoint y: 534, endPoint x: 93, endPoint y: 531, distance: 33.5
click at [93, 531] on span "( SHIP/TEMB/361379 )" at bounding box center [80, 531] width 100 height 11
drag, startPoint x: 125, startPoint y: 466, endPoint x: 90, endPoint y: 469, distance: 35.4
click at [90, 469] on span "( SHIP/TEMB/361513 )" at bounding box center [80, 466] width 100 height 11
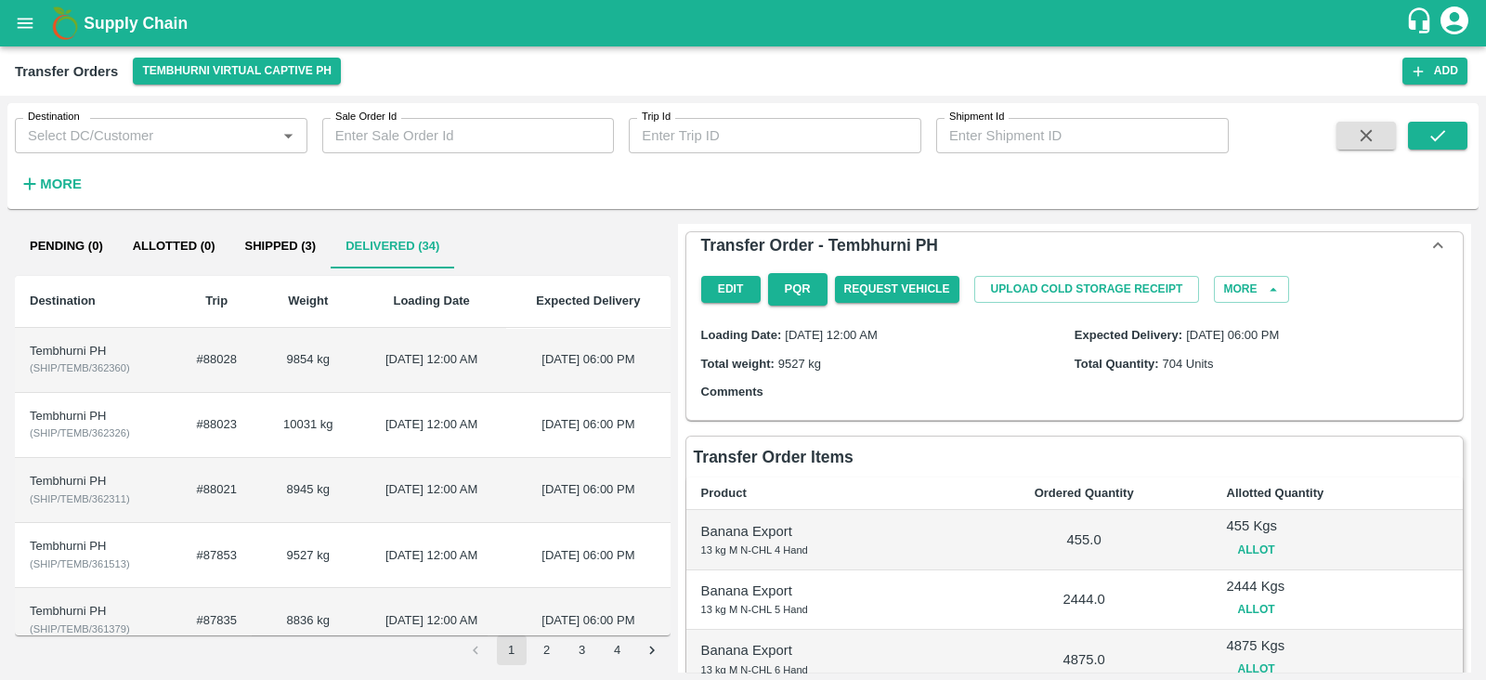
click at [456, 362] on td "[DATE] 12:00 AM" at bounding box center [431, 360] width 149 height 65
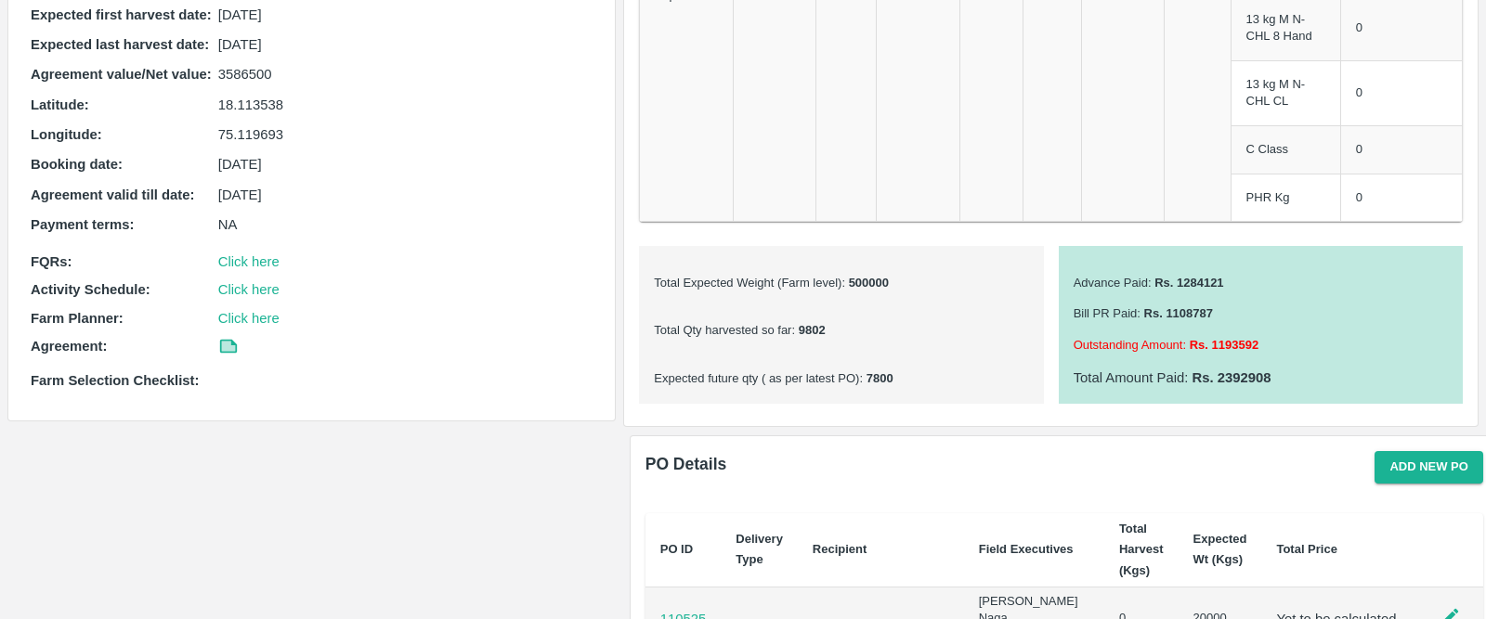
scroll to position [501, 0]
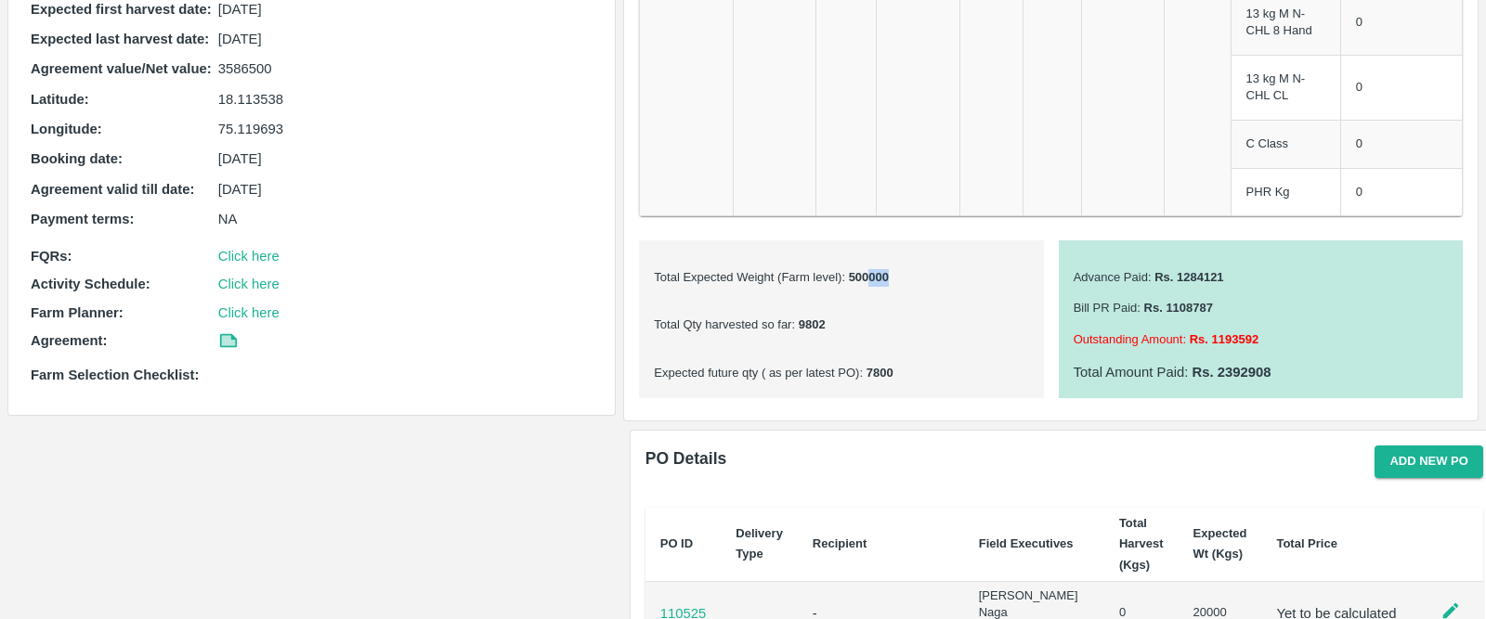
drag, startPoint x: 868, startPoint y: 272, endPoint x: 887, endPoint y: 271, distance: 18.6
click at [887, 271] on p "Total Expected Weight (Farm level) : 500000" at bounding box center [841, 278] width 374 height 18
drag, startPoint x: 887, startPoint y: 271, endPoint x: 868, endPoint y: 274, distance: 18.8
click at [868, 274] on p "Total Expected Weight (Farm level) : 500000" at bounding box center [841, 278] width 374 height 18
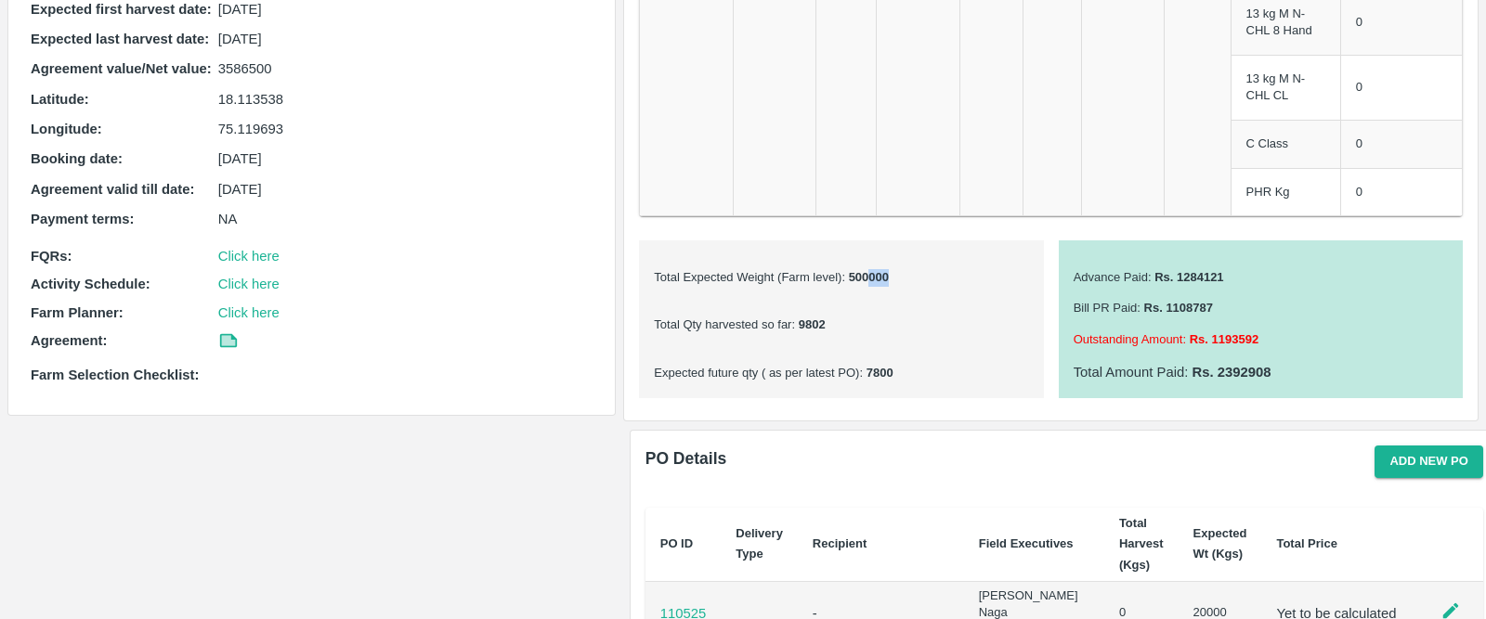
click at [868, 274] on b "500000" at bounding box center [867, 277] width 44 height 14
drag, startPoint x: 868, startPoint y: 274, endPoint x: 884, endPoint y: 274, distance: 15.8
click at [884, 274] on b "500000" at bounding box center [867, 277] width 44 height 14
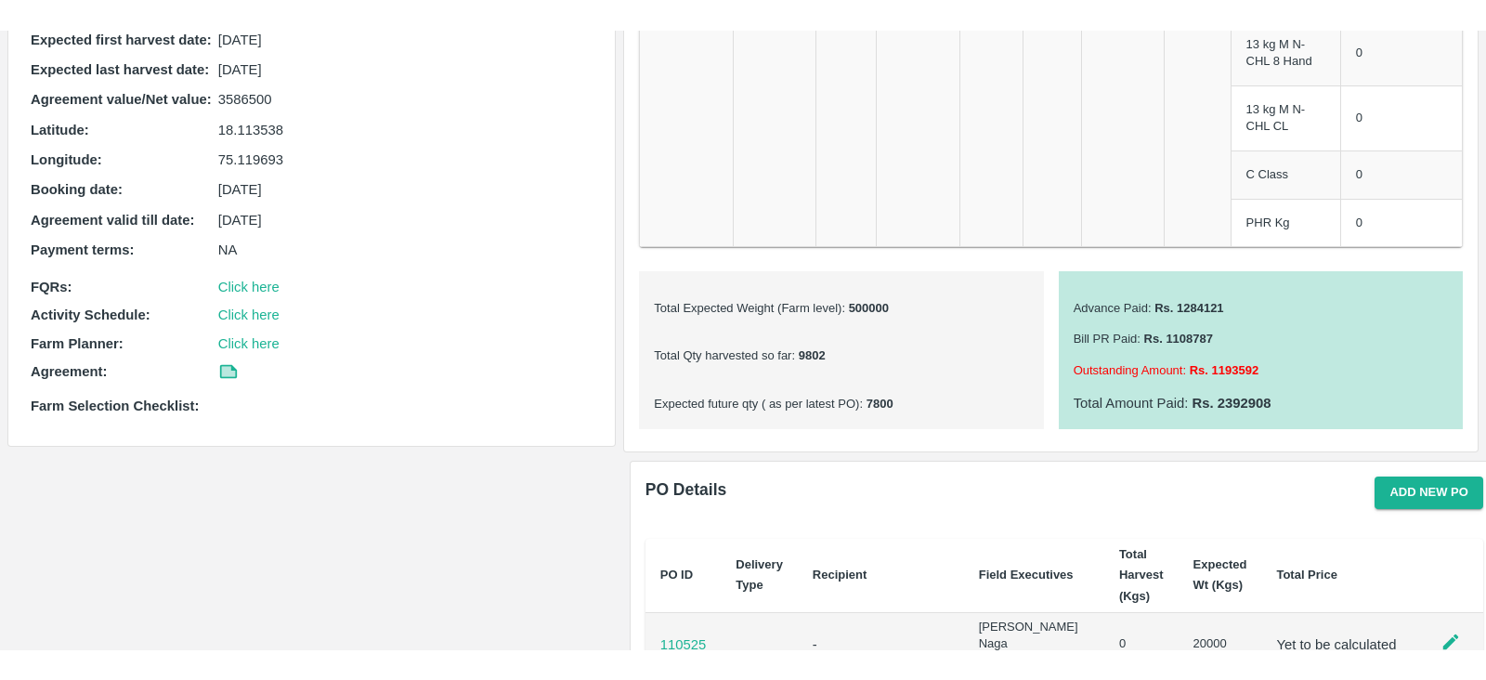
scroll to position [0, 0]
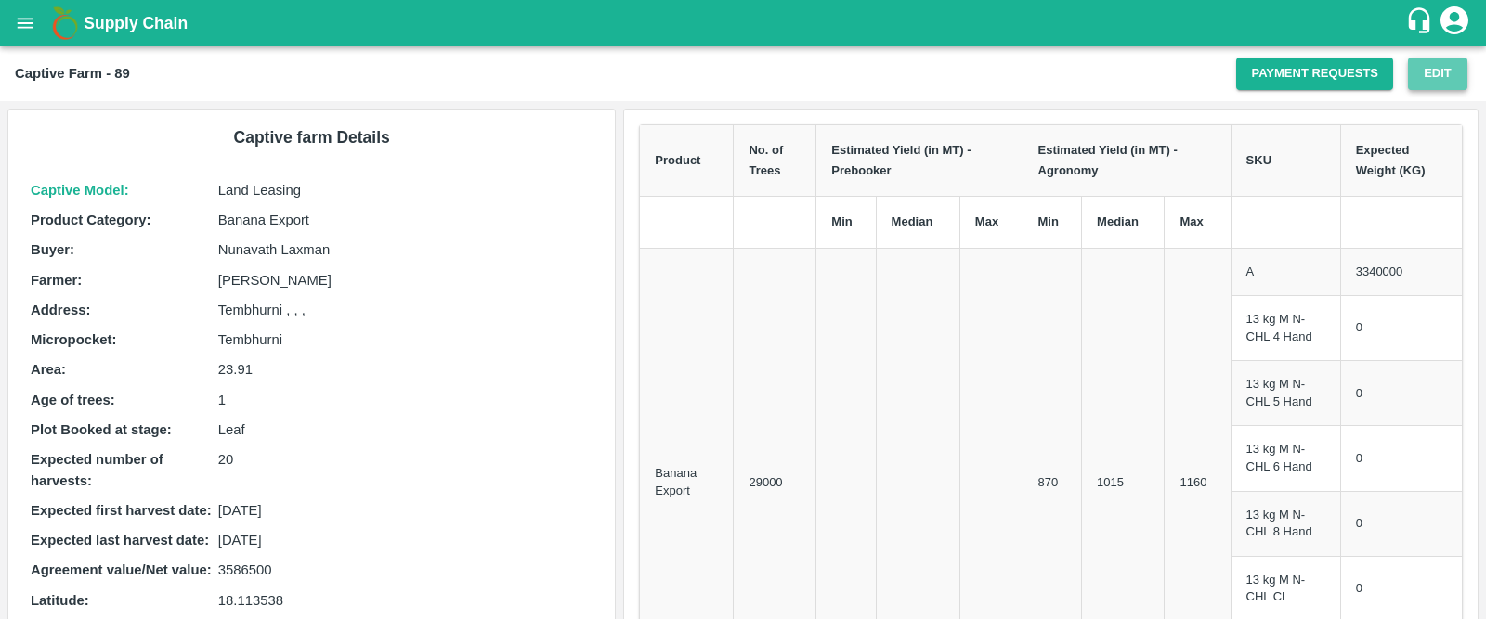
click at [1444, 67] on button "Edit" at bounding box center [1437, 74] width 59 height 32
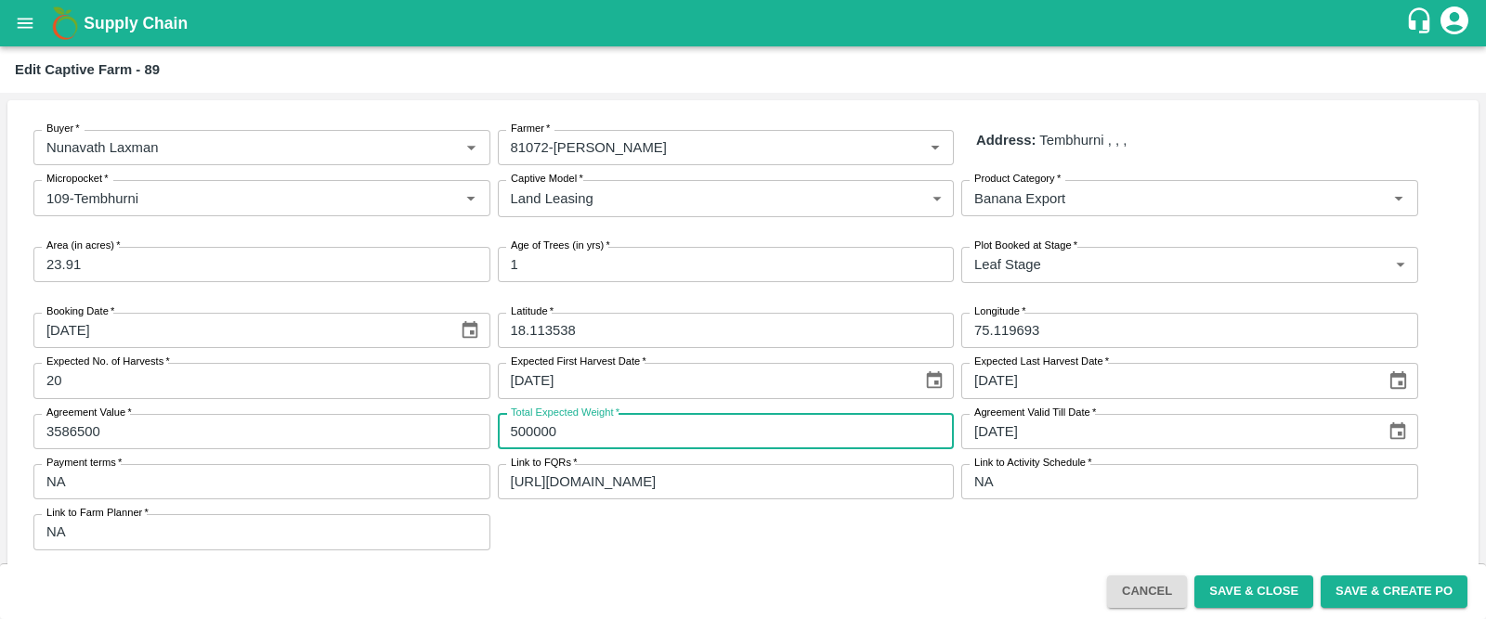
click at [523, 428] on input "500000" at bounding box center [726, 431] width 457 height 35
type input "520000"
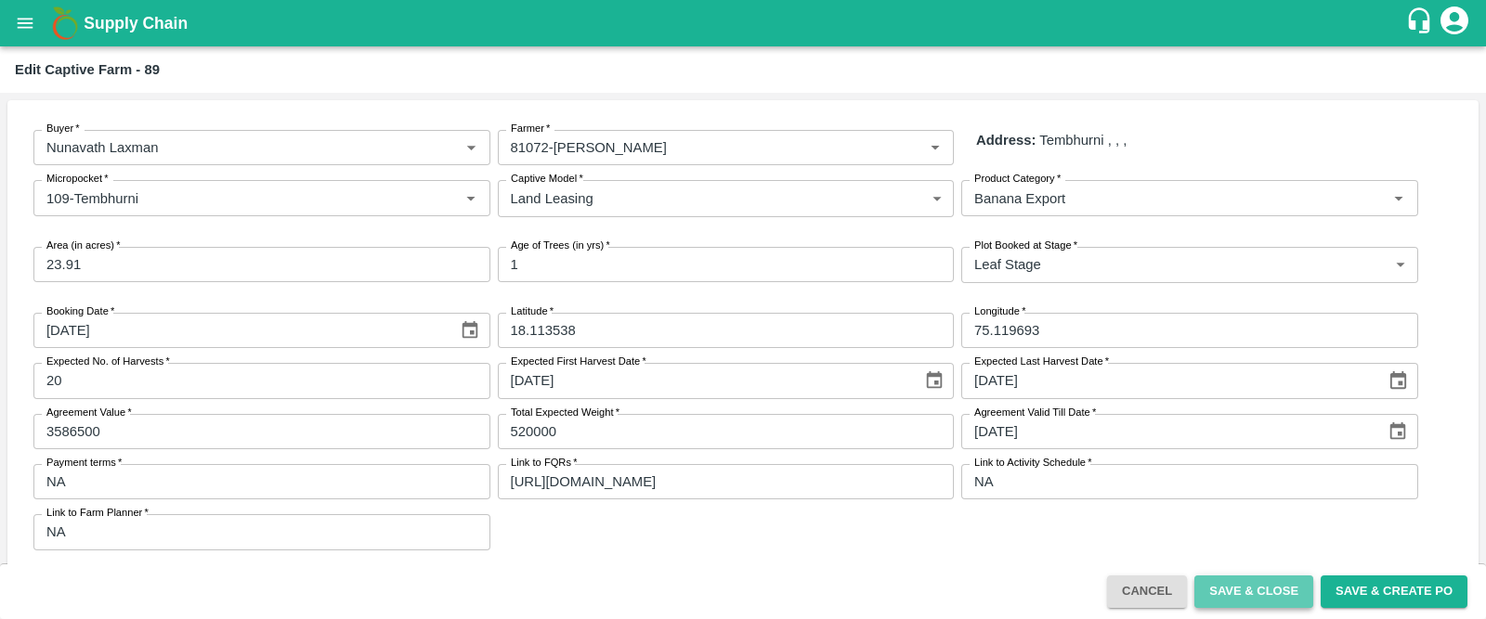
click at [1275, 591] on button "Save & Close" at bounding box center [1253, 592] width 119 height 32
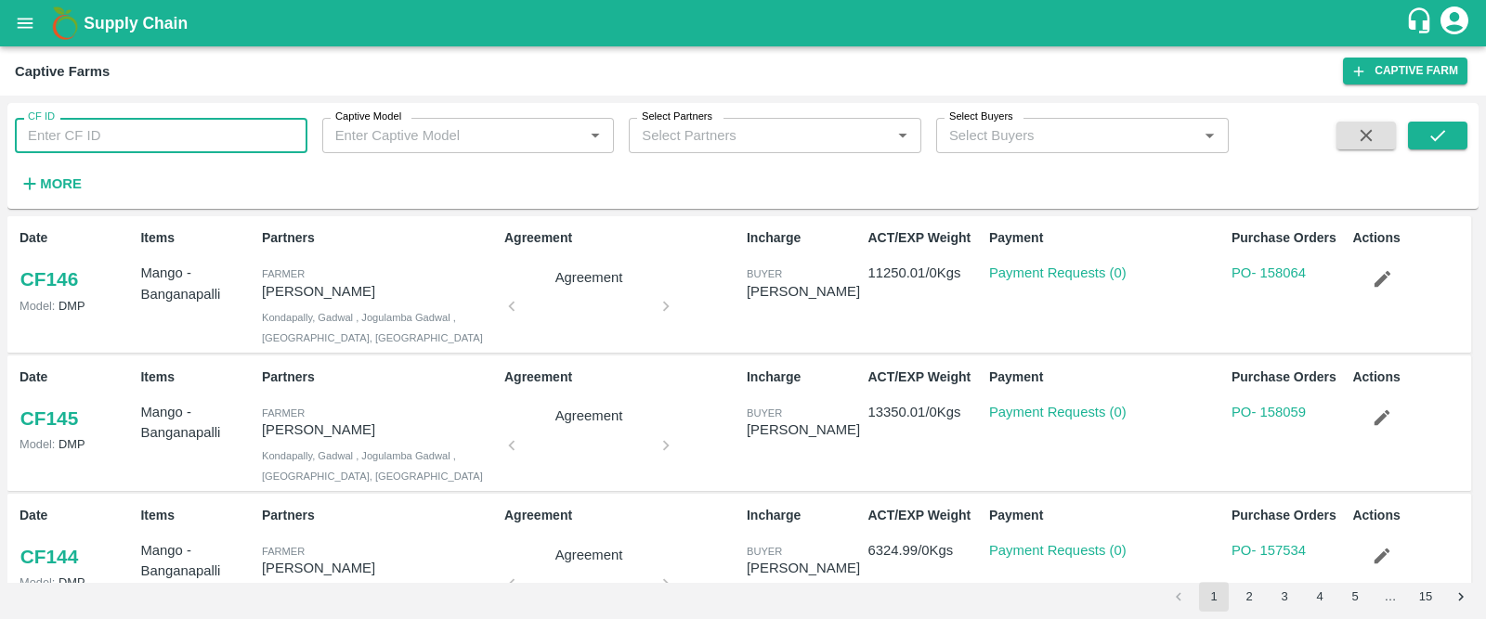
click at [155, 122] on input "CF ID" at bounding box center [161, 135] width 292 height 35
type input "89"
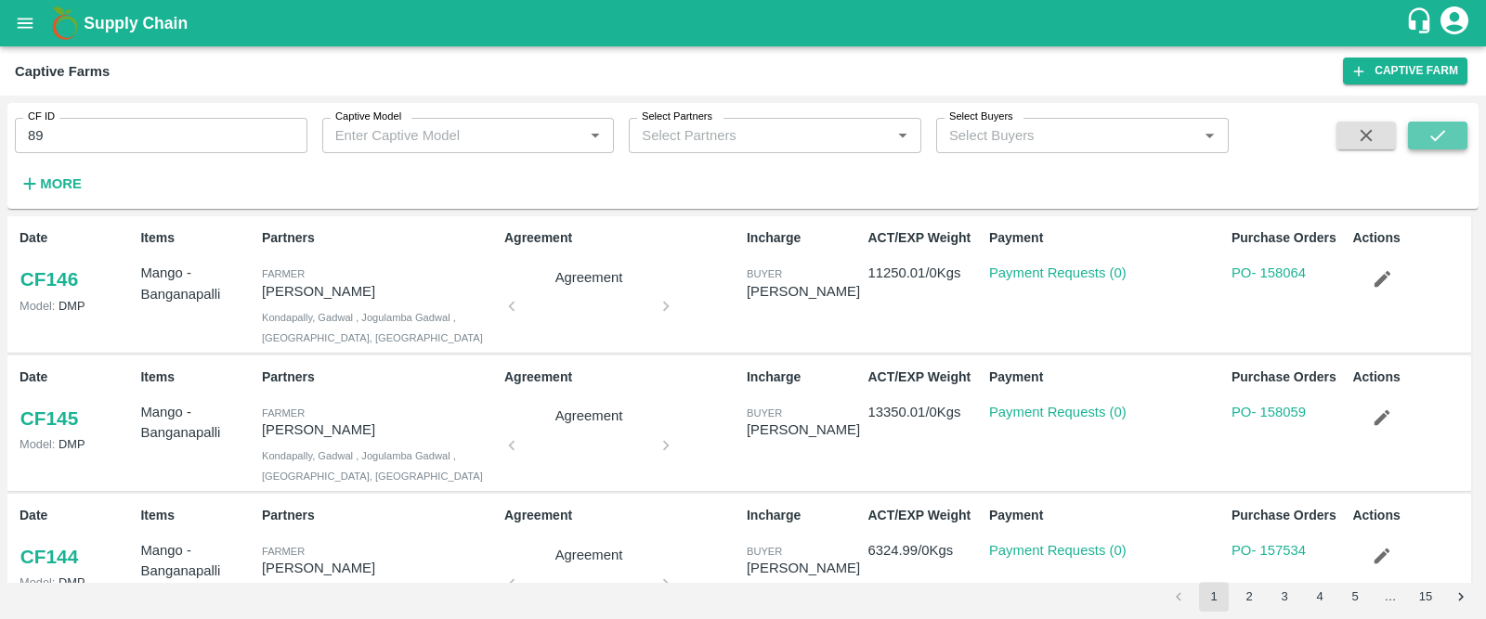
click at [1449, 128] on button "submit" at bounding box center [1437, 136] width 59 height 28
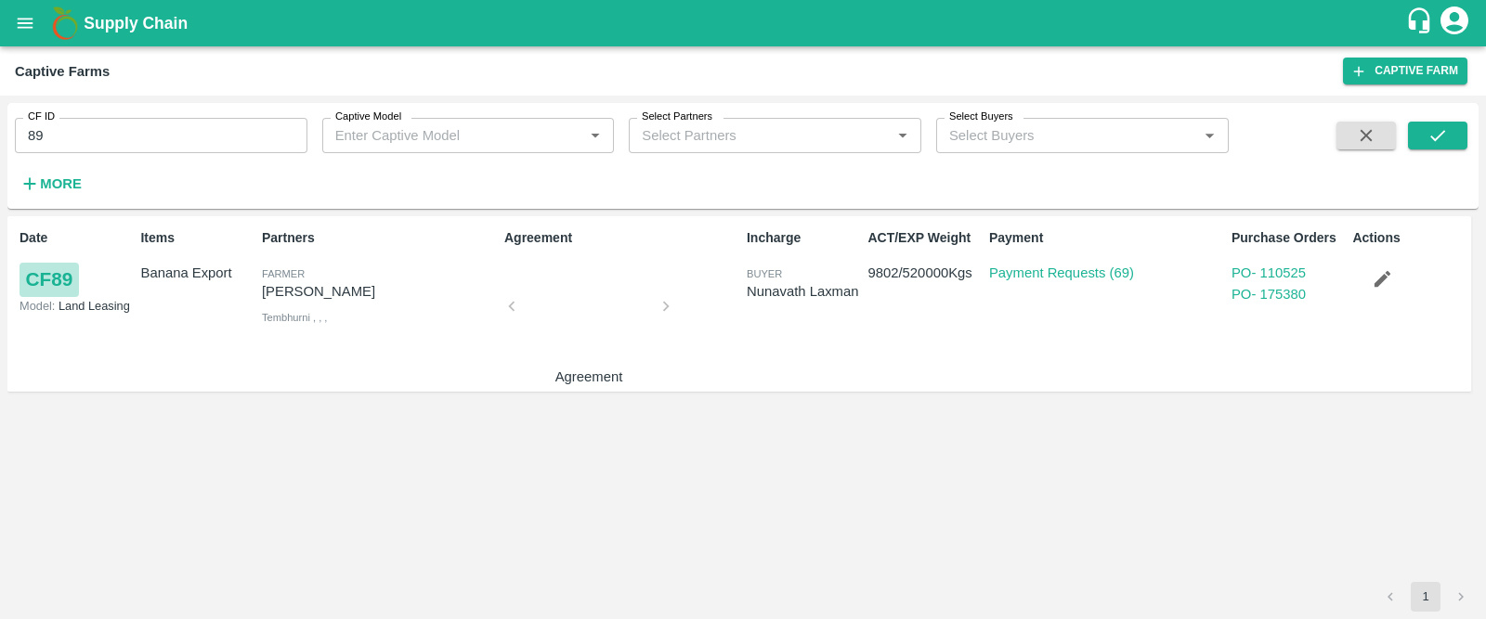
click at [54, 276] on link "CF 89" at bounding box center [48, 279] width 59 height 33
click at [25, 19] on icon "open drawer" at bounding box center [26, 23] width 16 height 10
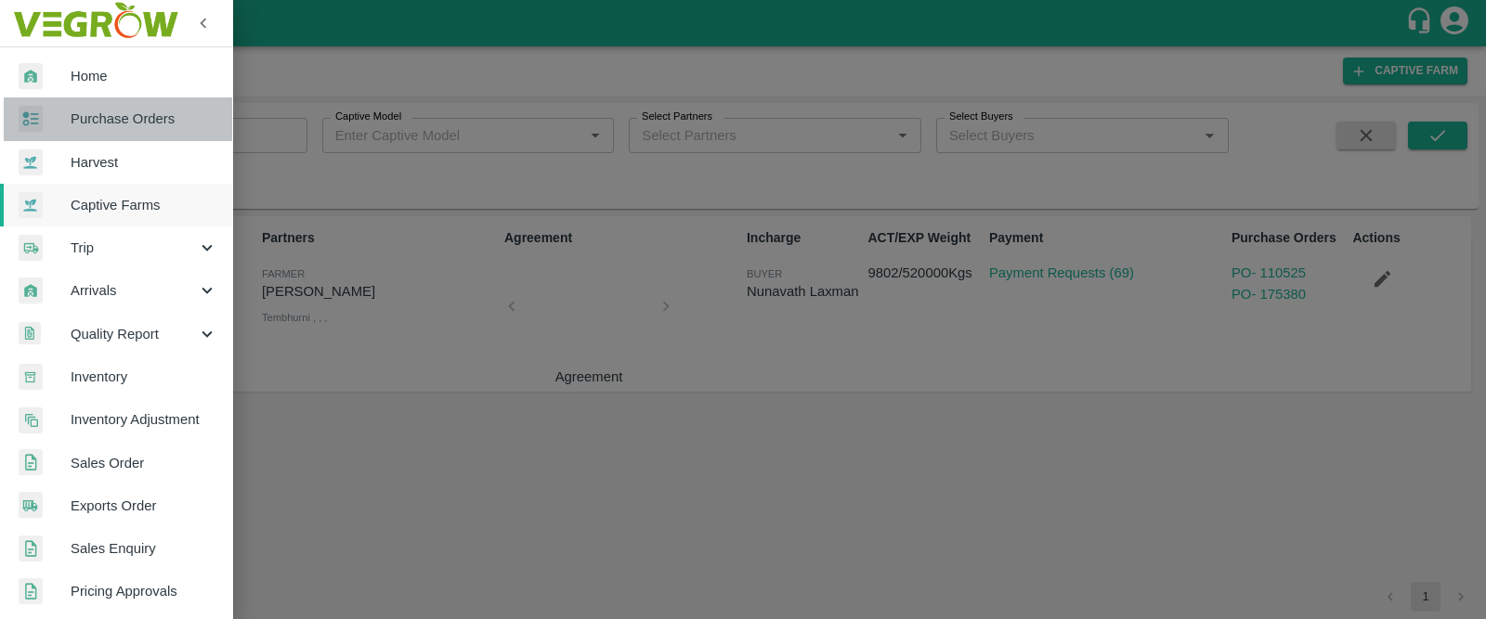
click at [117, 109] on span "Purchase Orders" at bounding box center [144, 119] width 147 height 20
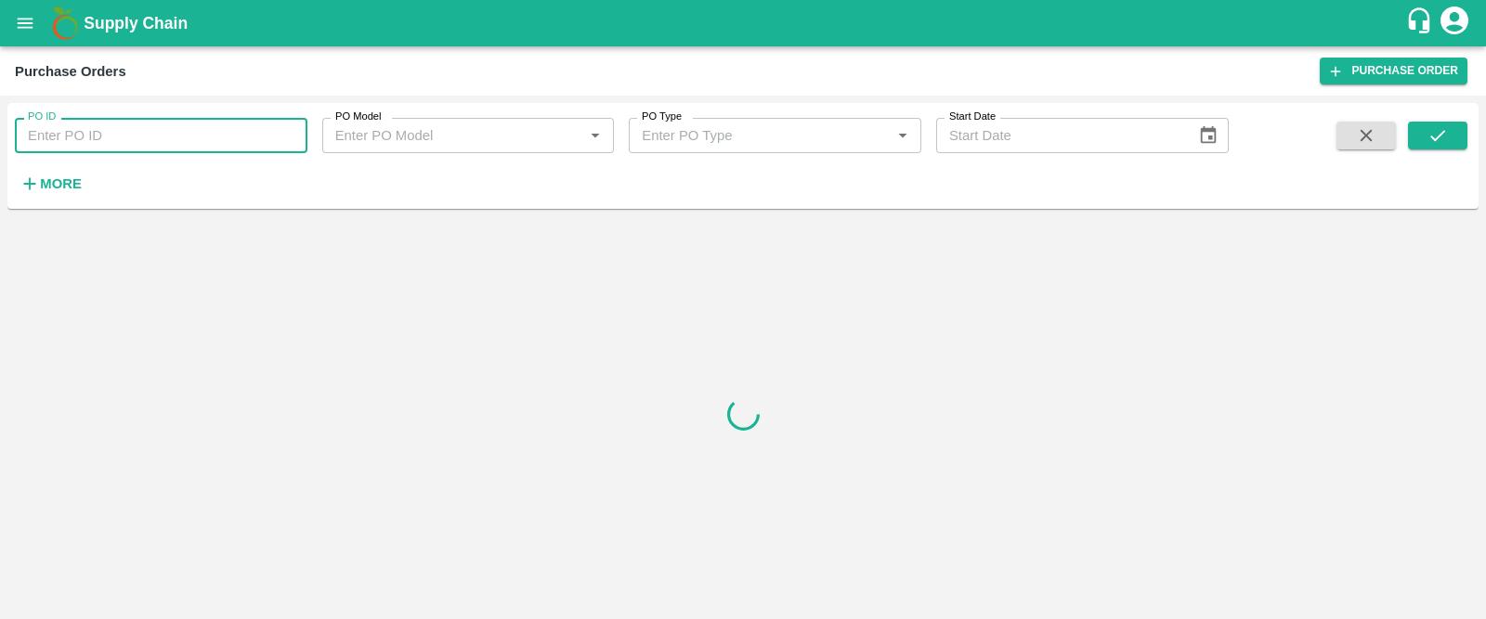
click at [125, 137] on input "PO ID" at bounding box center [161, 135] width 292 height 35
type input "175380"
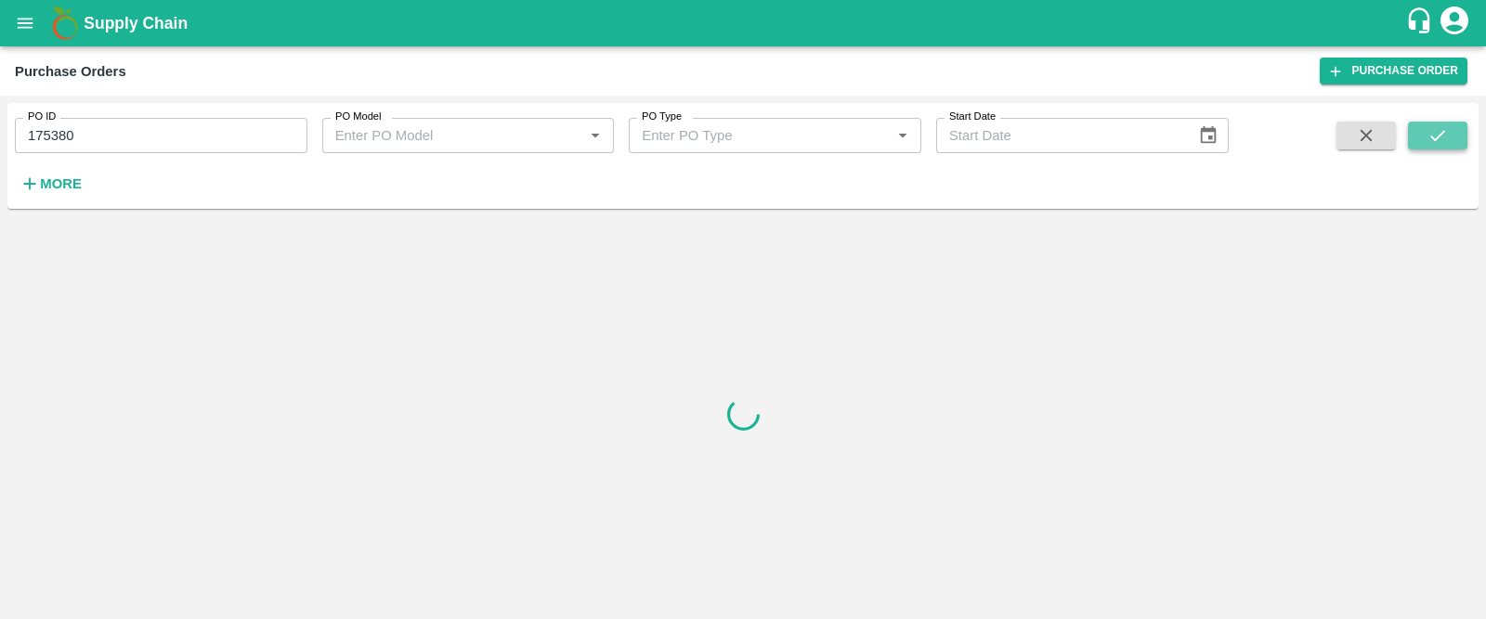
click at [1429, 138] on icon "submit" at bounding box center [1437, 135] width 20 height 20
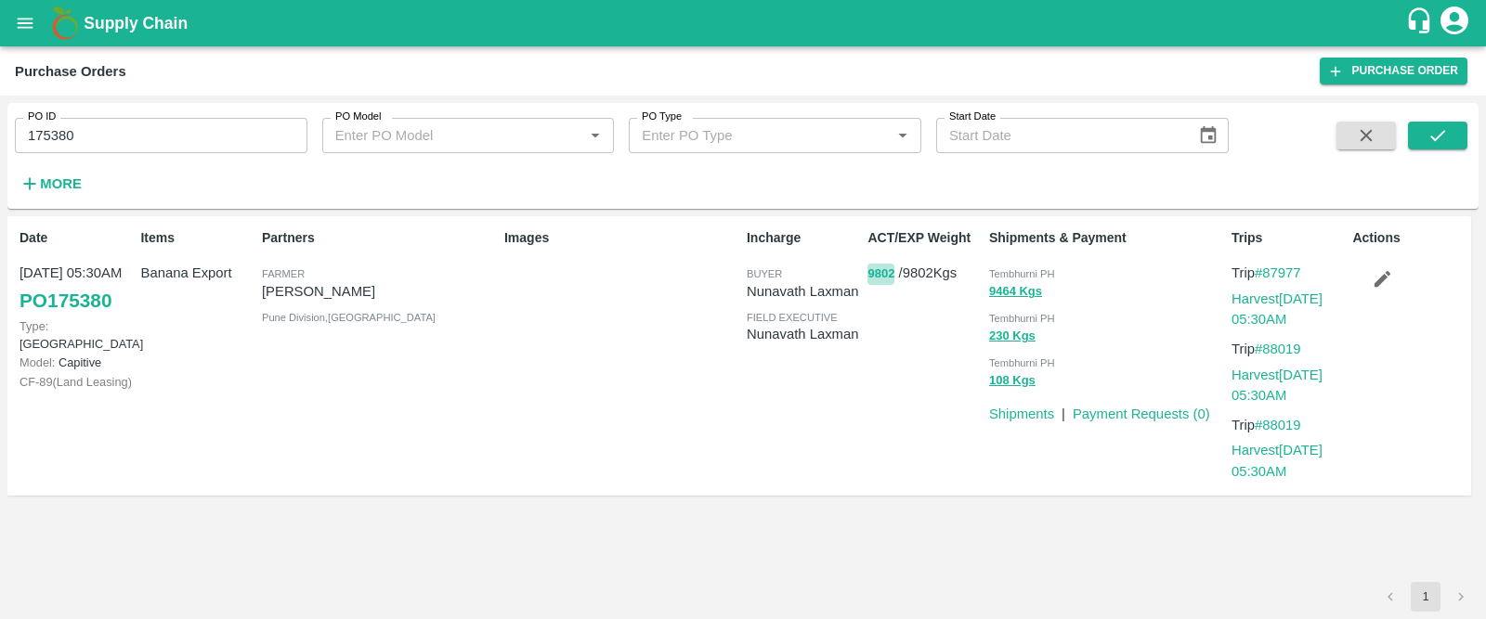
click at [876, 272] on button "9802" at bounding box center [880, 274] width 27 height 21
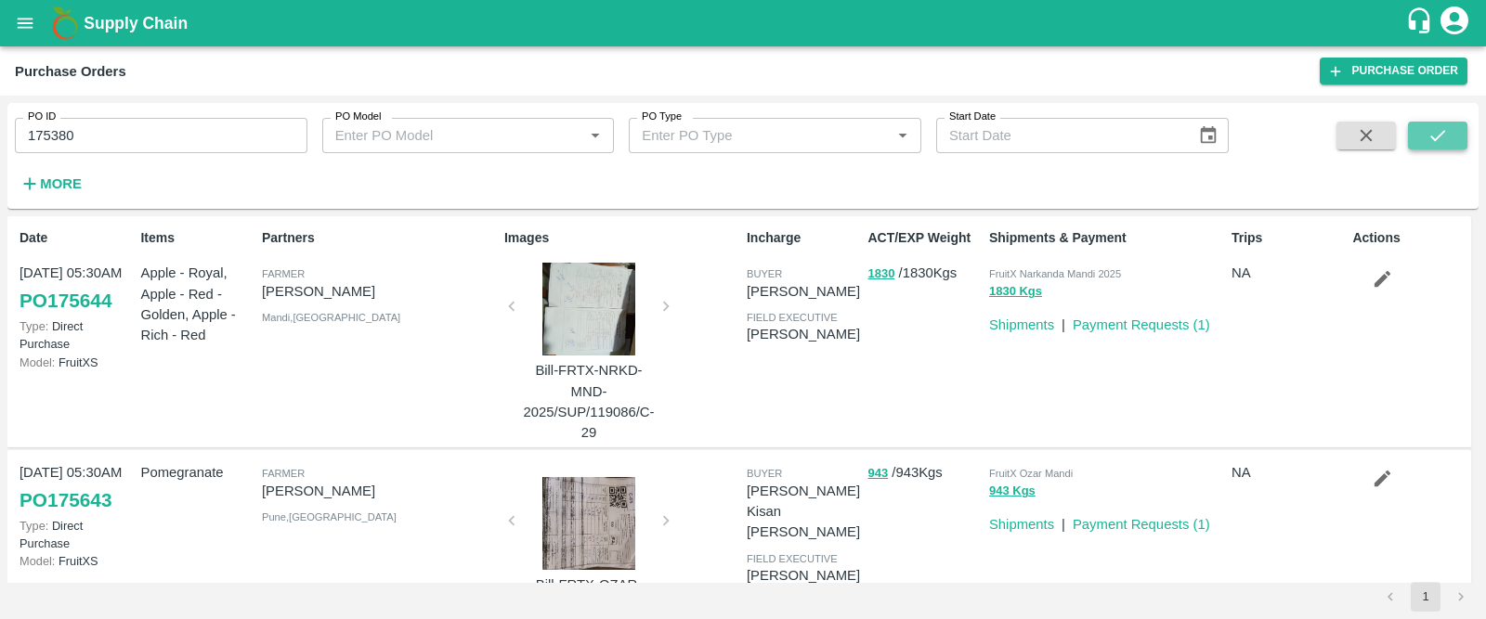
click at [1449, 136] on button "submit" at bounding box center [1437, 136] width 59 height 28
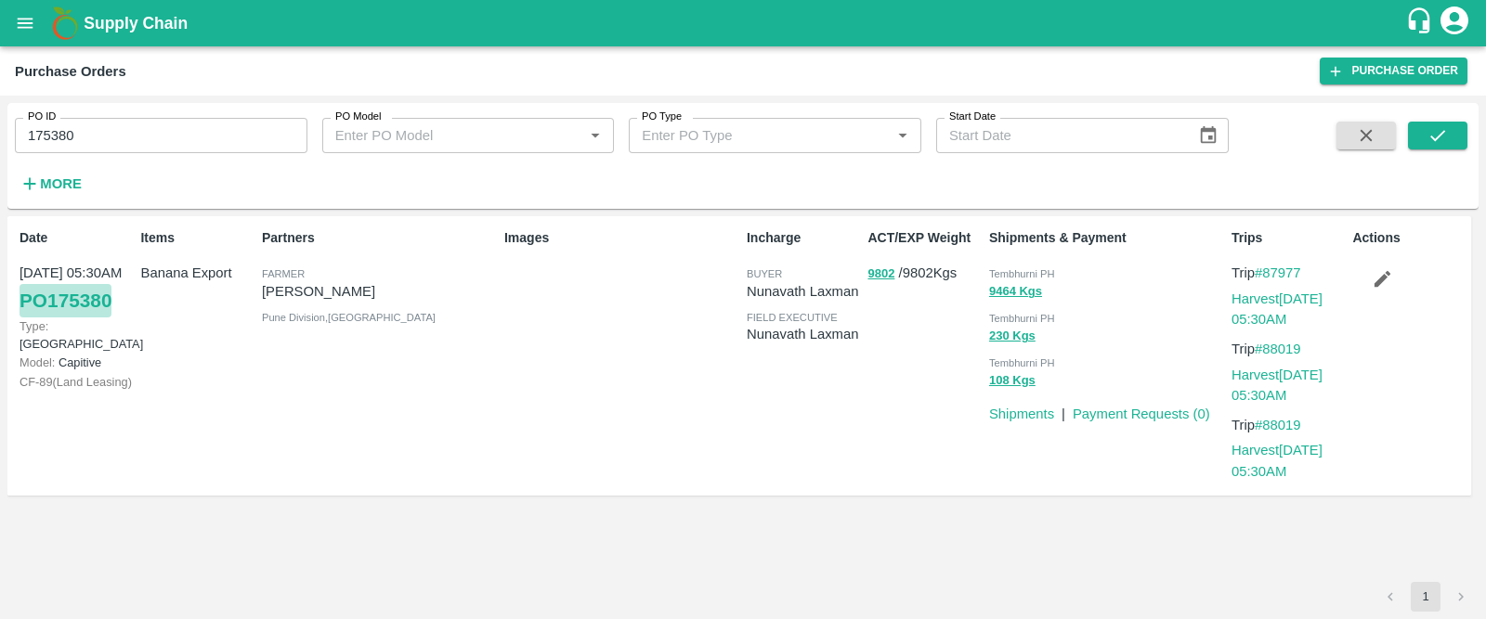
click at [92, 299] on link "PO 175380" at bounding box center [65, 300] width 92 height 33
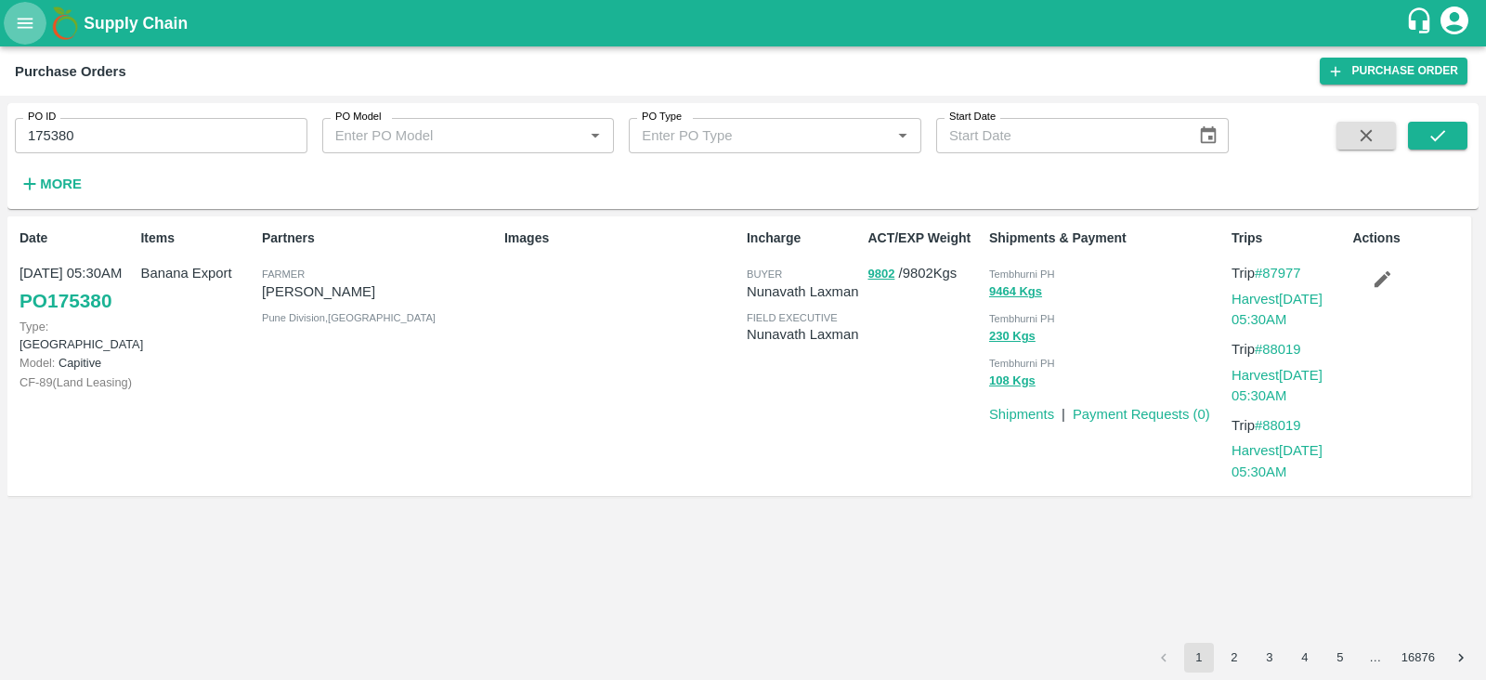
click at [25, 20] on icon "open drawer" at bounding box center [25, 23] width 20 height 20
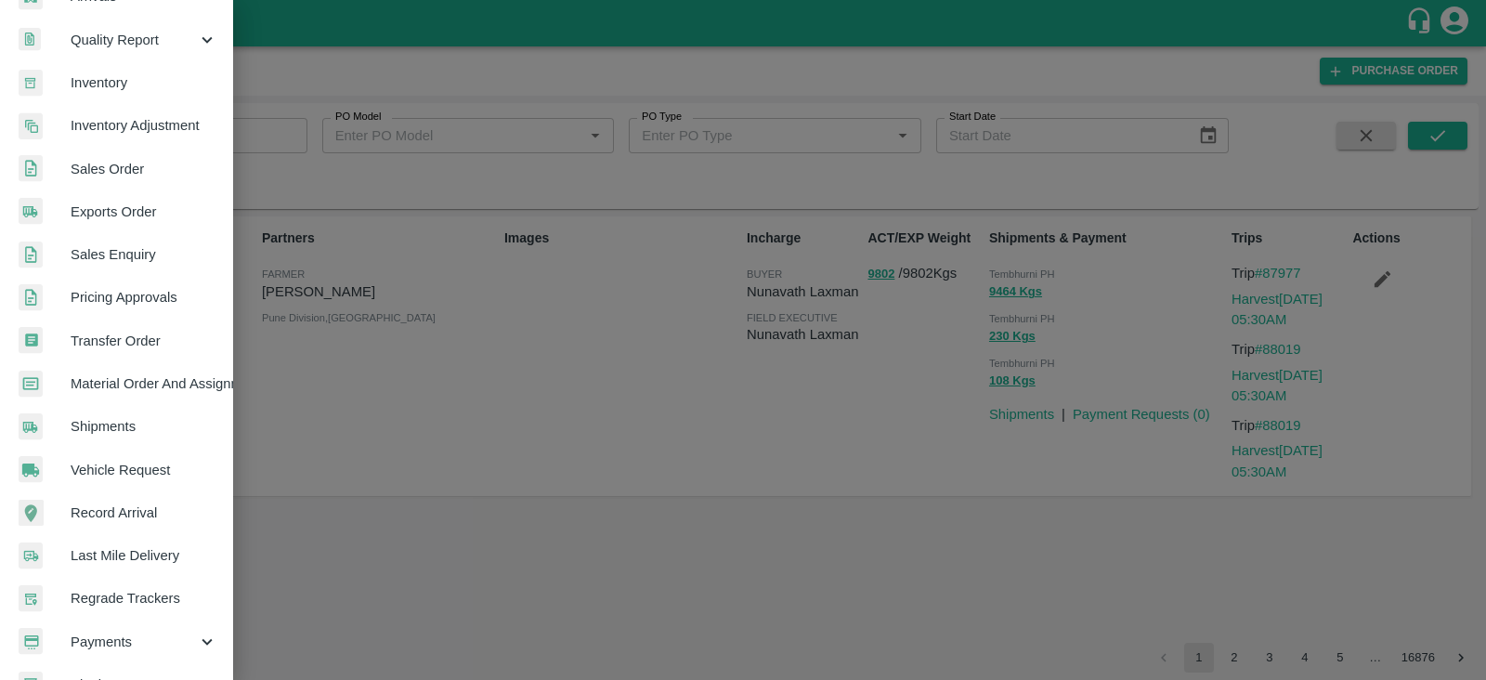
scroll to position [377, 0]
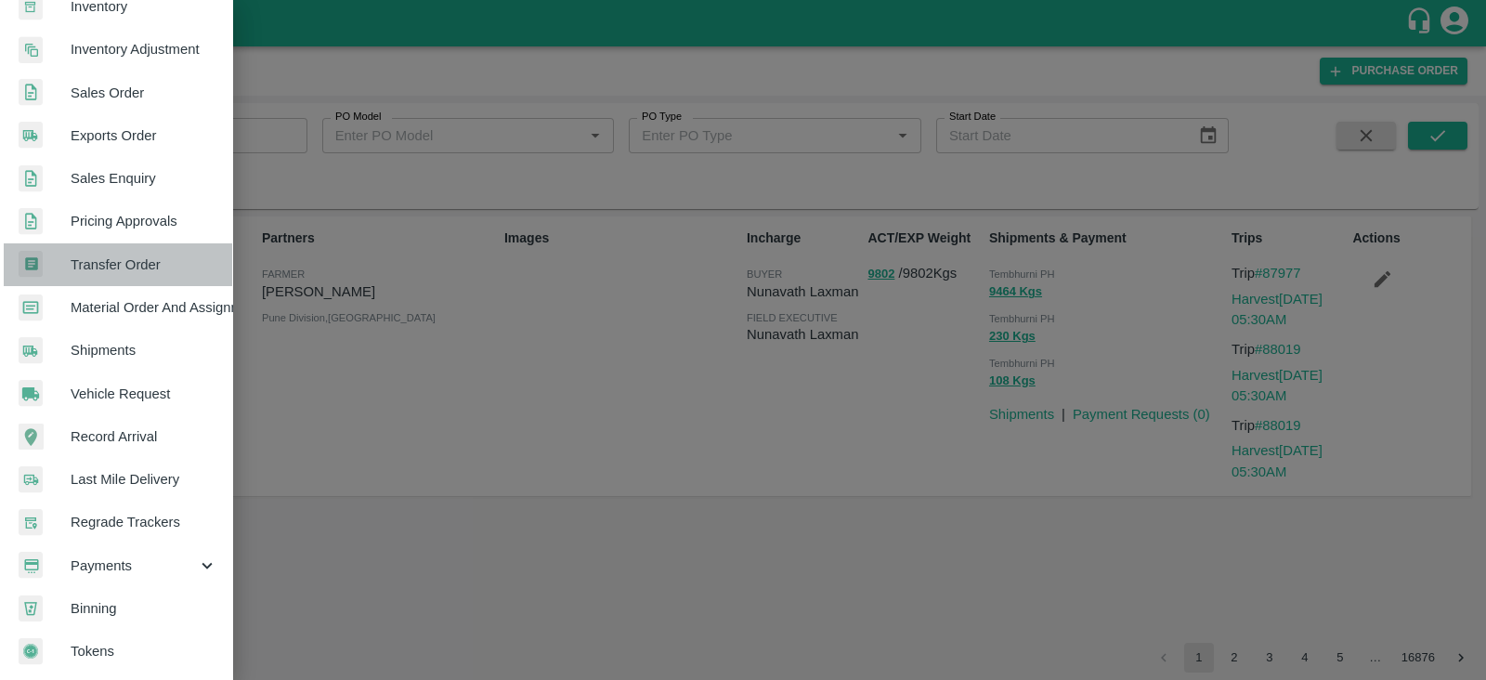
click at [129, 245] on link "Transfer Order" at bounding box center [116, 264] width 232 height 43
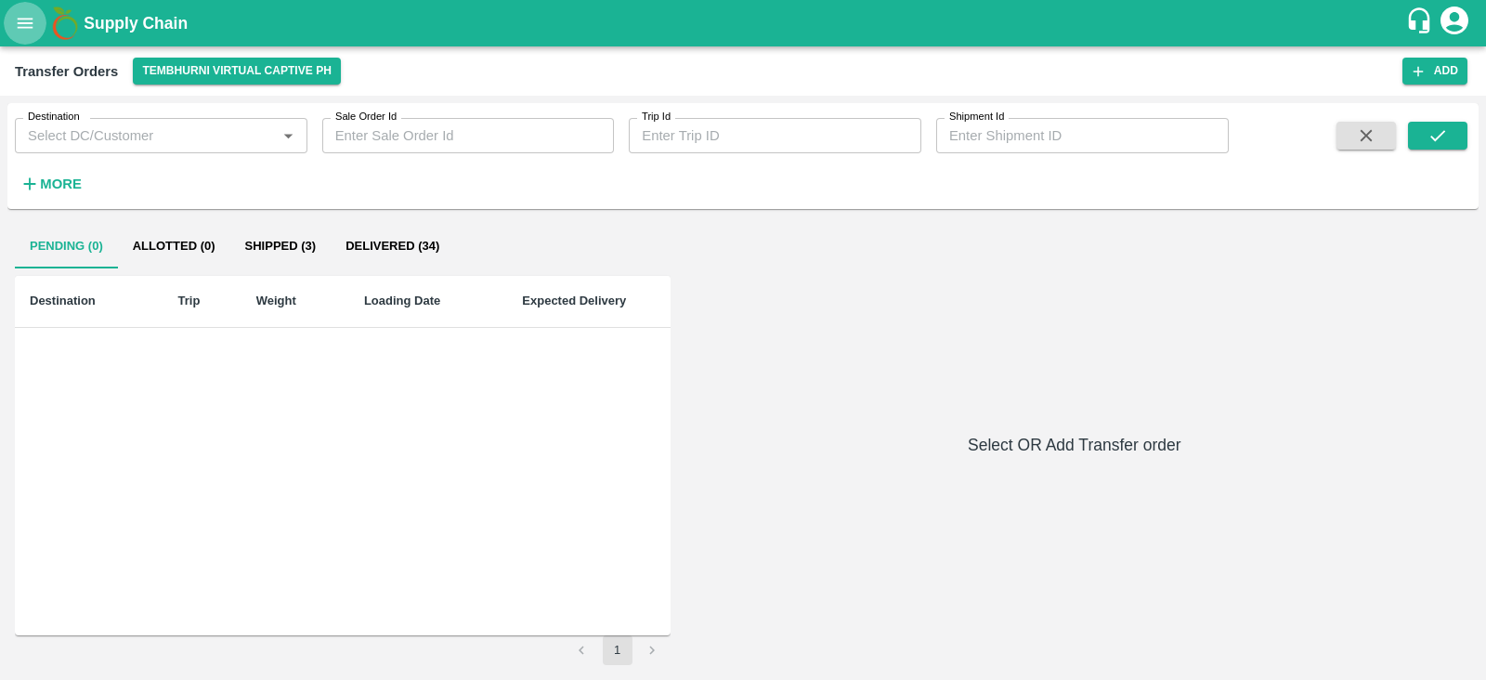
click at [20, 33] on button "open drawer" at bounding box center [25, 23] width 43 height 43
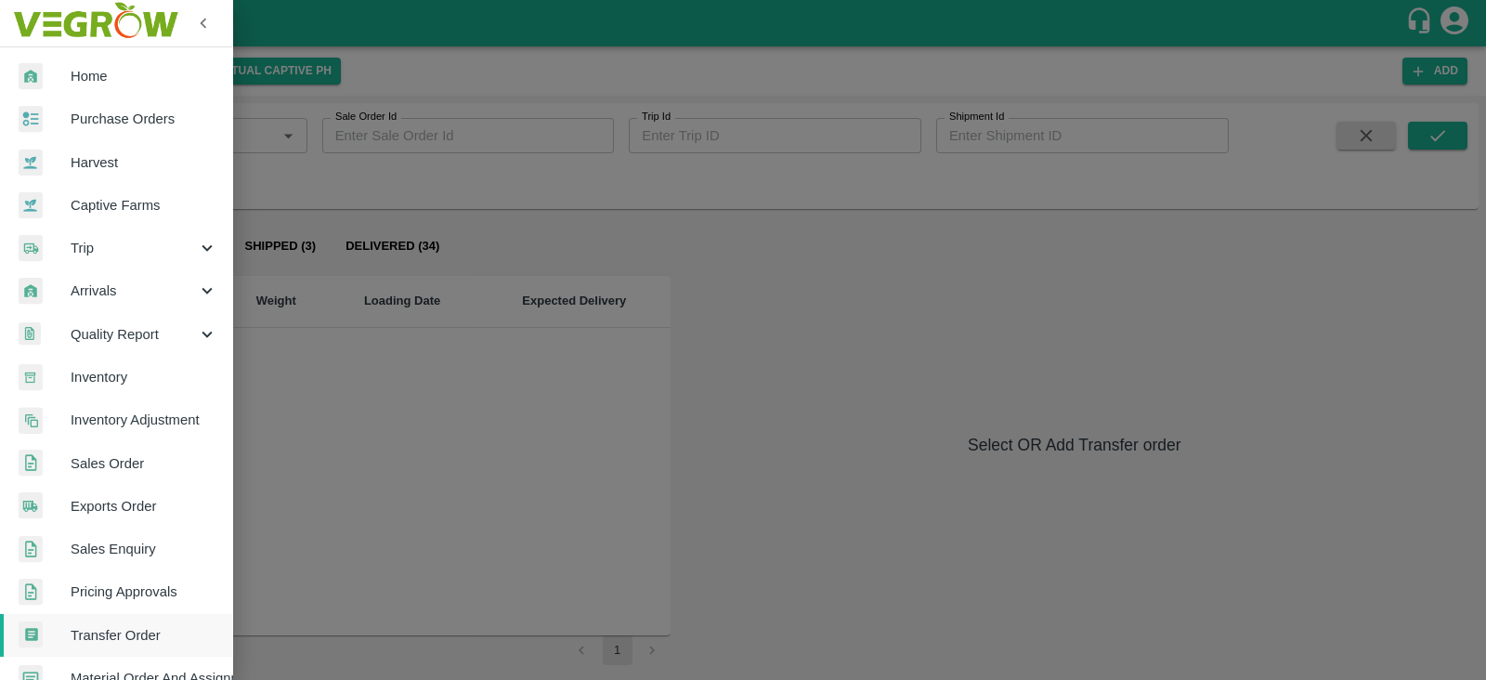
click at [472, 239] on div at bounding box center [743, 340] width 1486 height 680
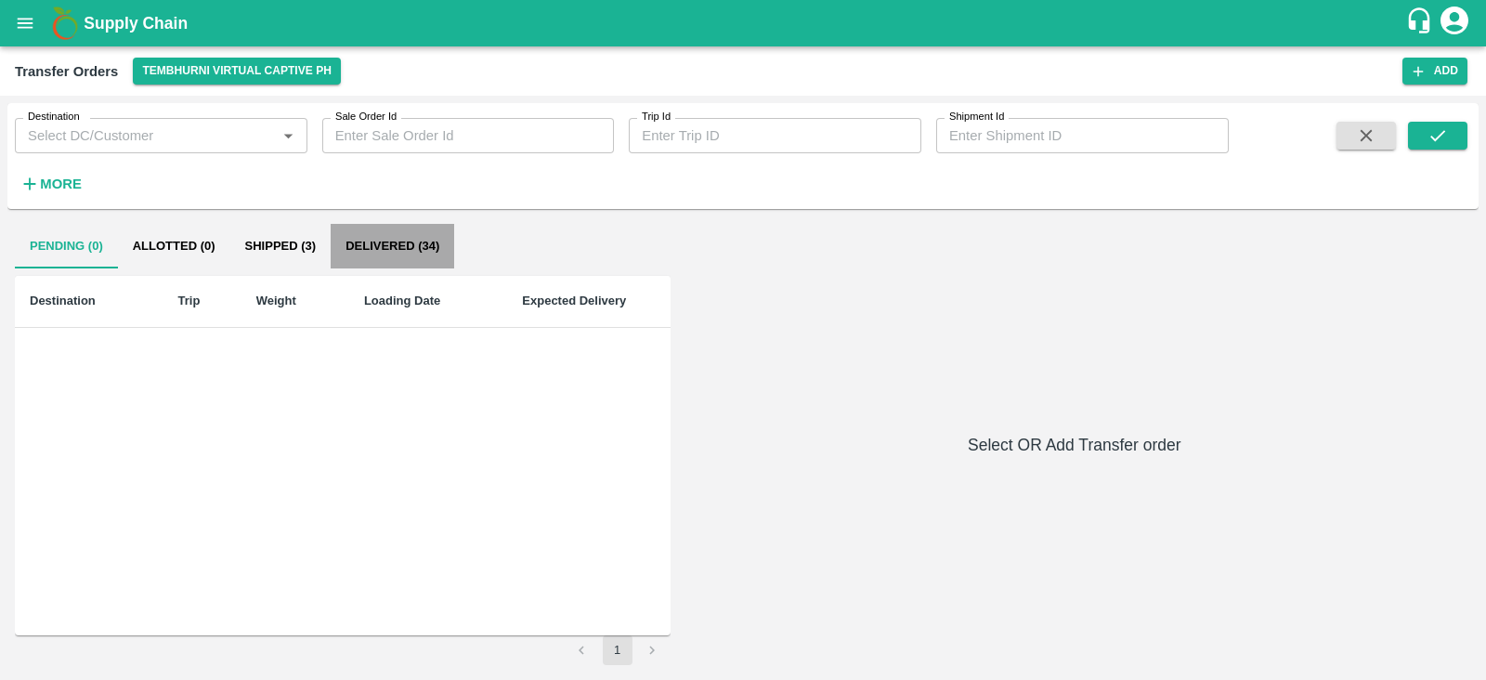
click at [382, 241] on button "Delivered (34)" at bounding box center [392, 246] width 123 height 45
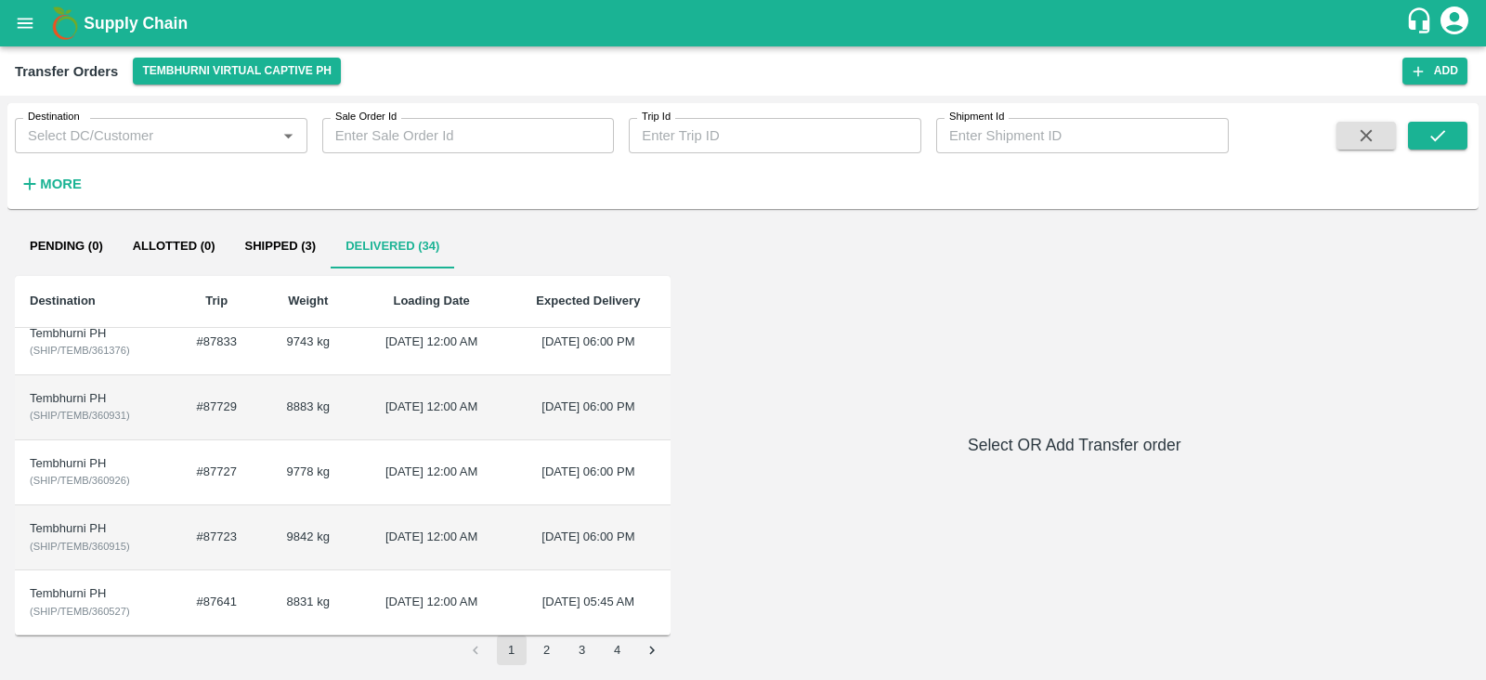
scroll to position [0, 0]
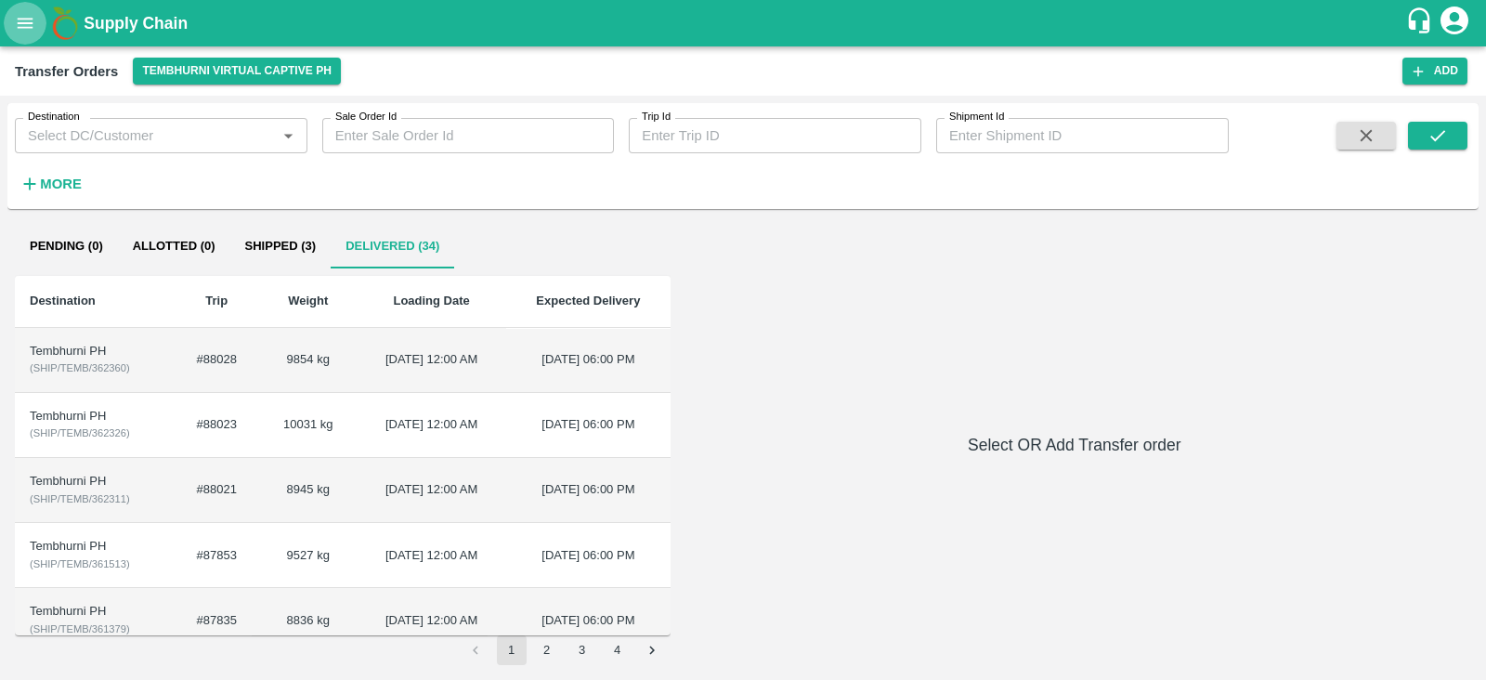
click at [25, 17] on icon "open drawer" at bounding box center [25, 23] width 20 height 20
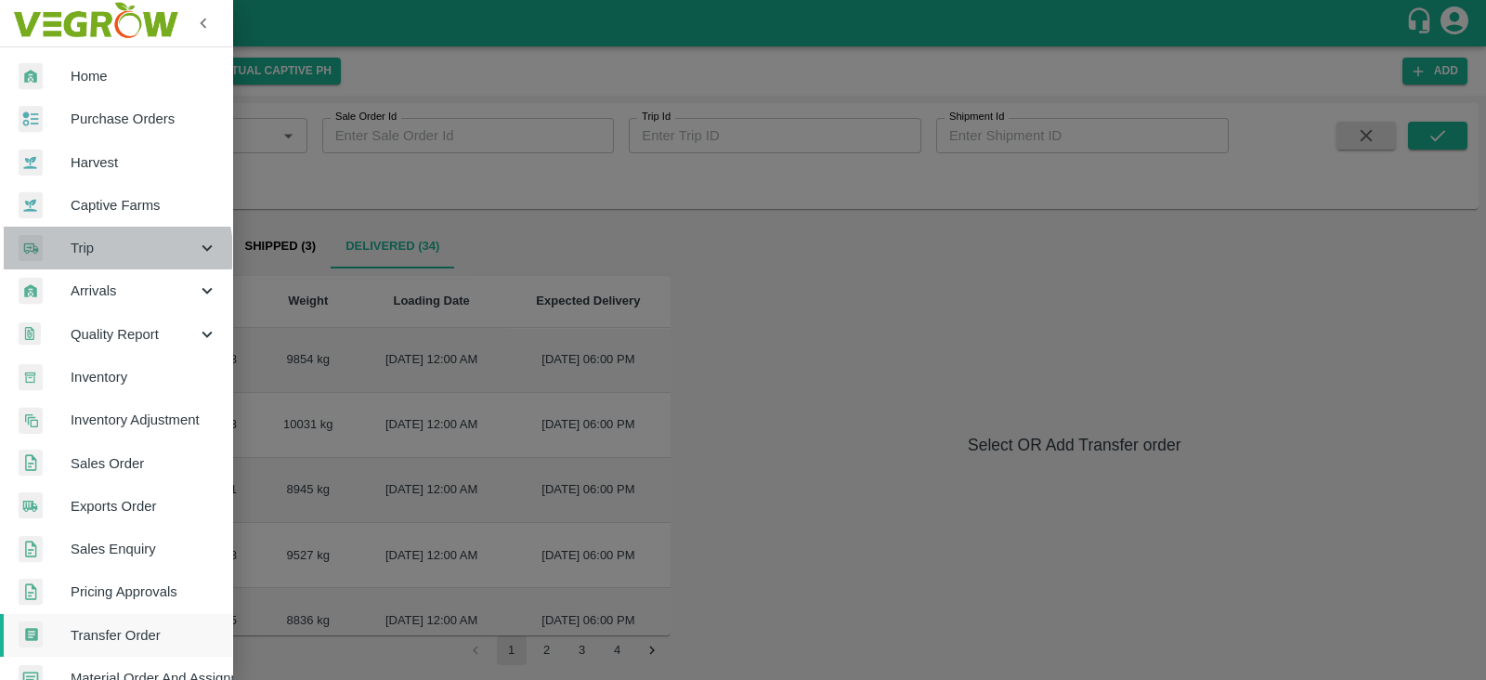
click at [106, 252] on span "Trip" at bounding box center [134, 248] width 126 height 20
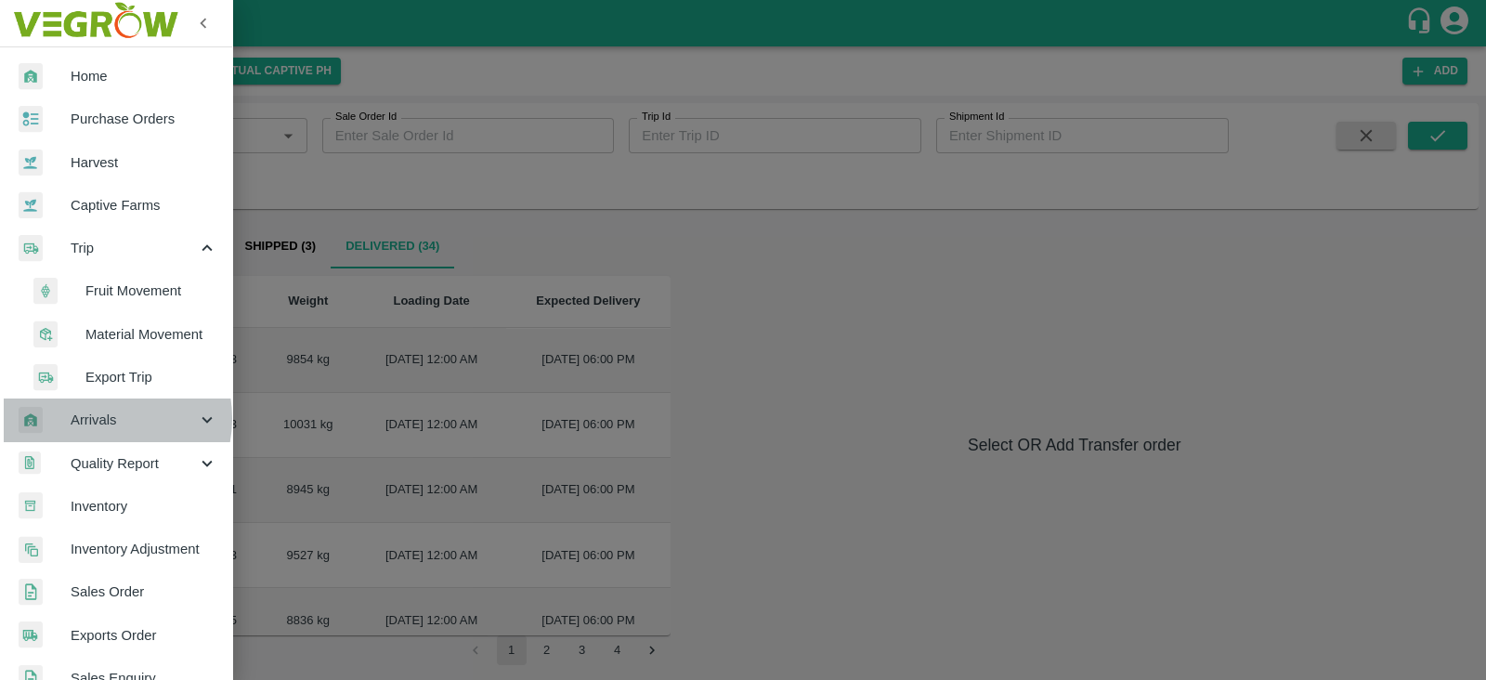
click at [102, 418] on span "Arrivals" at bounding box center [134, 419] width 126 height 20
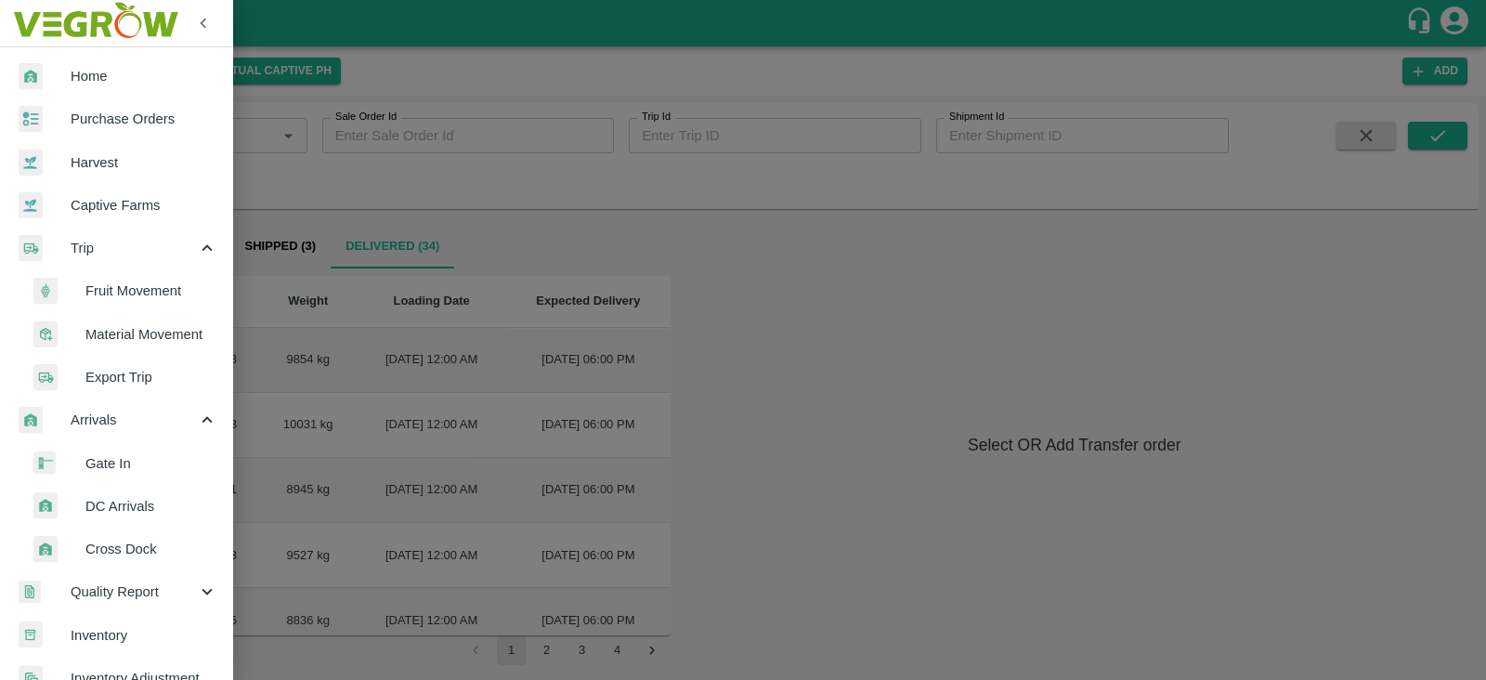
click at [100, 505] on span "DC Arrivals" at bounding box center [151, 506] width 132 height 20
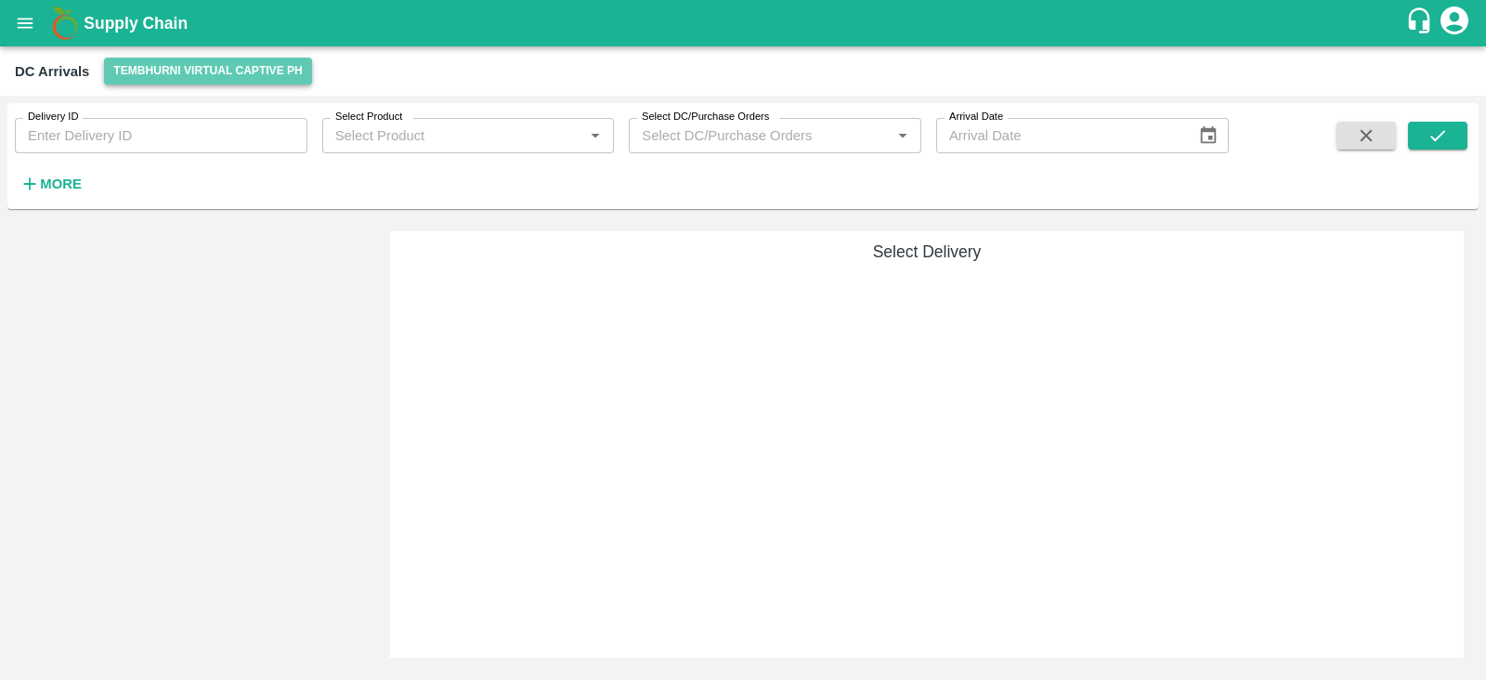
click at [214, 58] on button "Tembhurni Virtual Captive PH" at bounding box center [208, 71] width 208 height 27
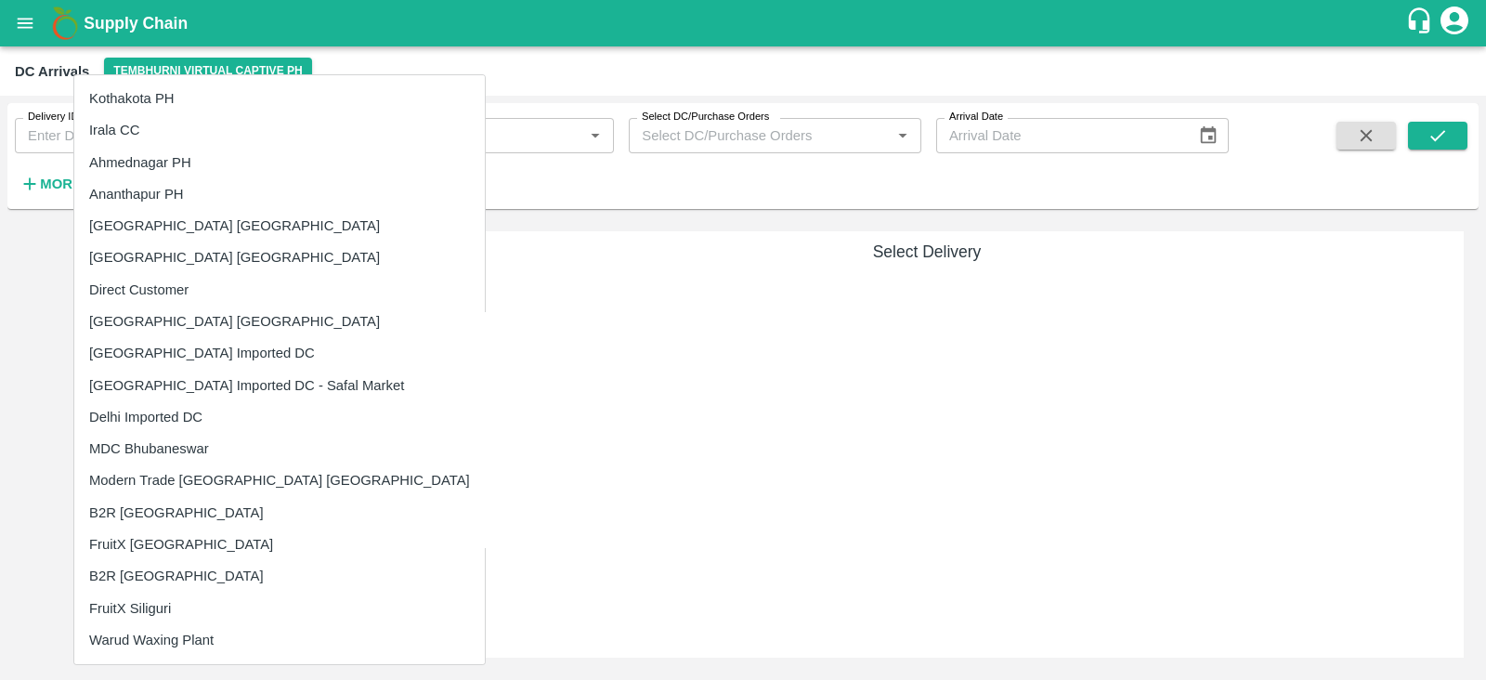
scroll to position [189, 0]
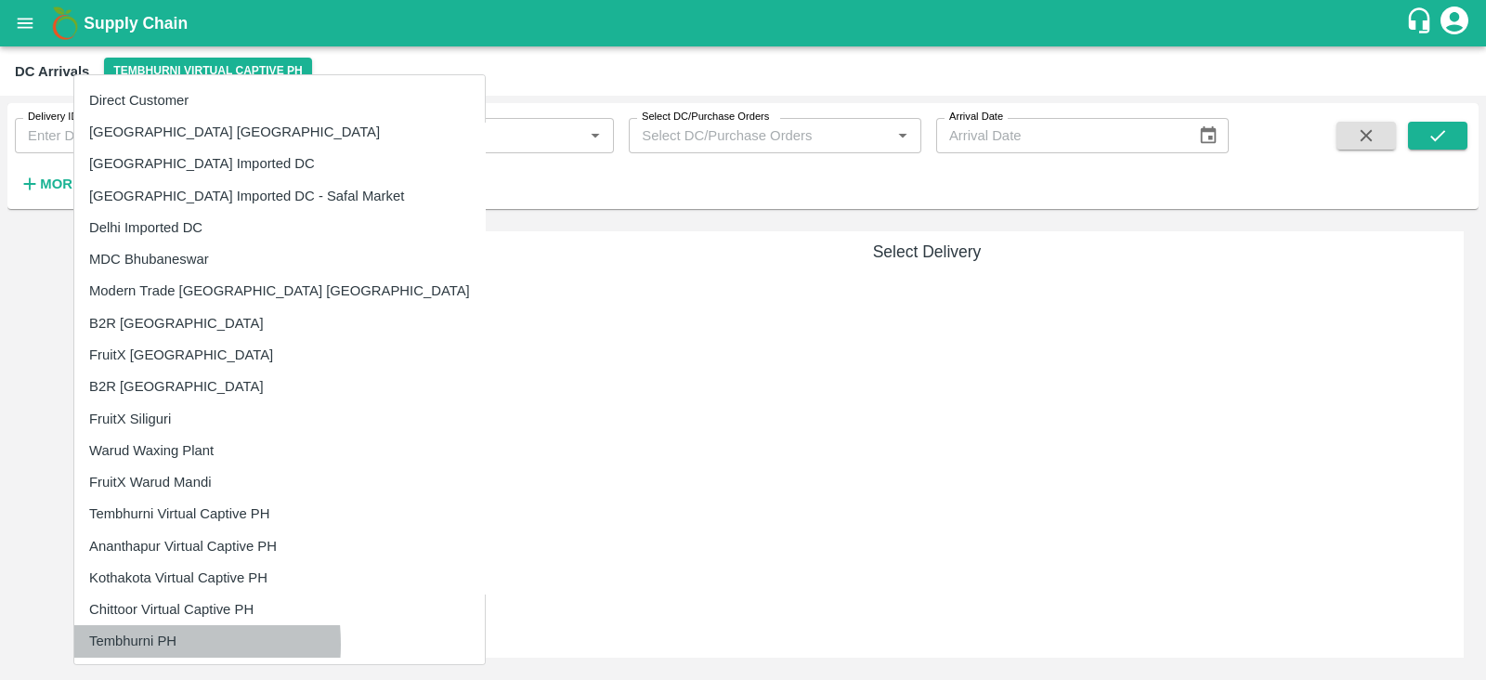
click at [124, 643] on li "Tembhurni PH" at bounding box center [279, 641] width 410 height 32
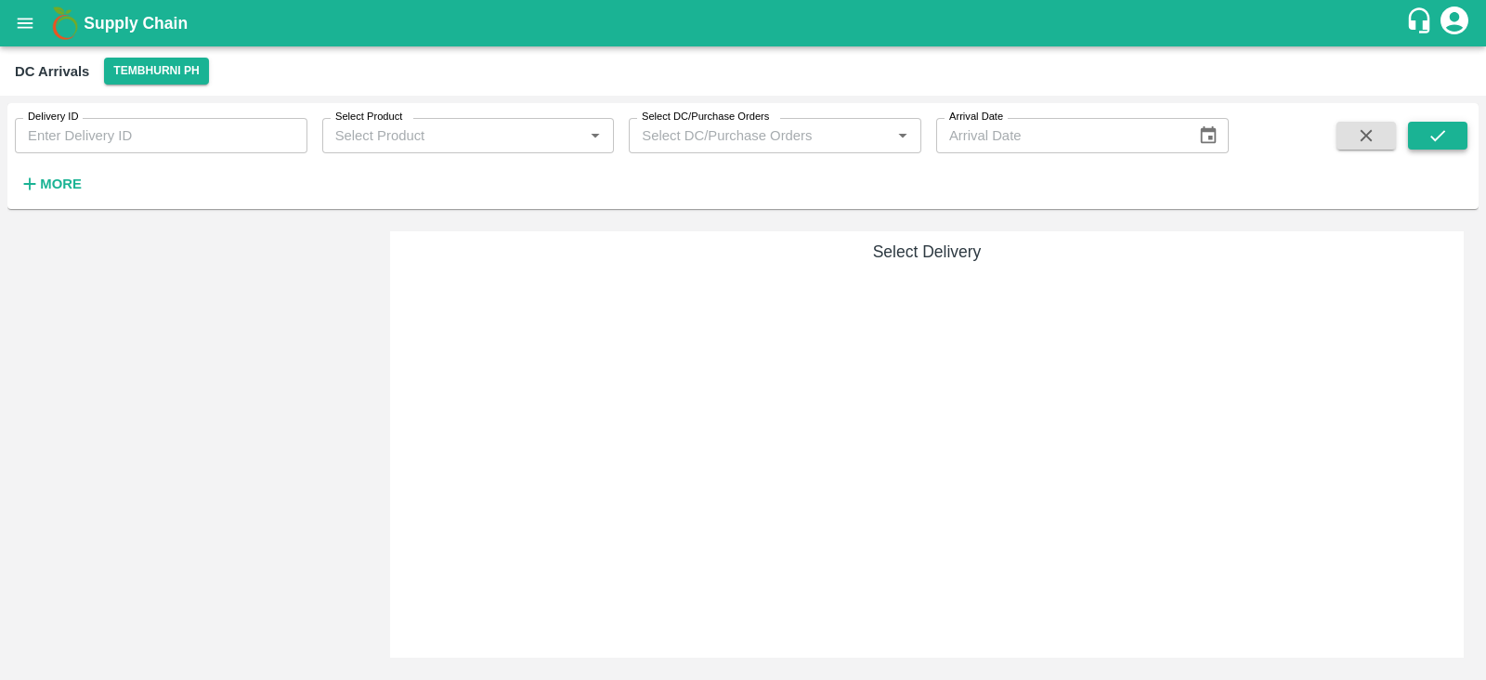
drag, startPoint x: 1466, startPoint y: 118, endPoint x: 1436, endPoint y: 138, distance: 36.1
click at [1436, 138] on div "Delivery ID Delivery ID Select Product Select Product   * Select DC/Purchase Or…" at bounding box center [742, 155] width 1471 height 91
click at [1436, 138] on icon "submit" at bounding box center [1437, 135] width 15 height 11
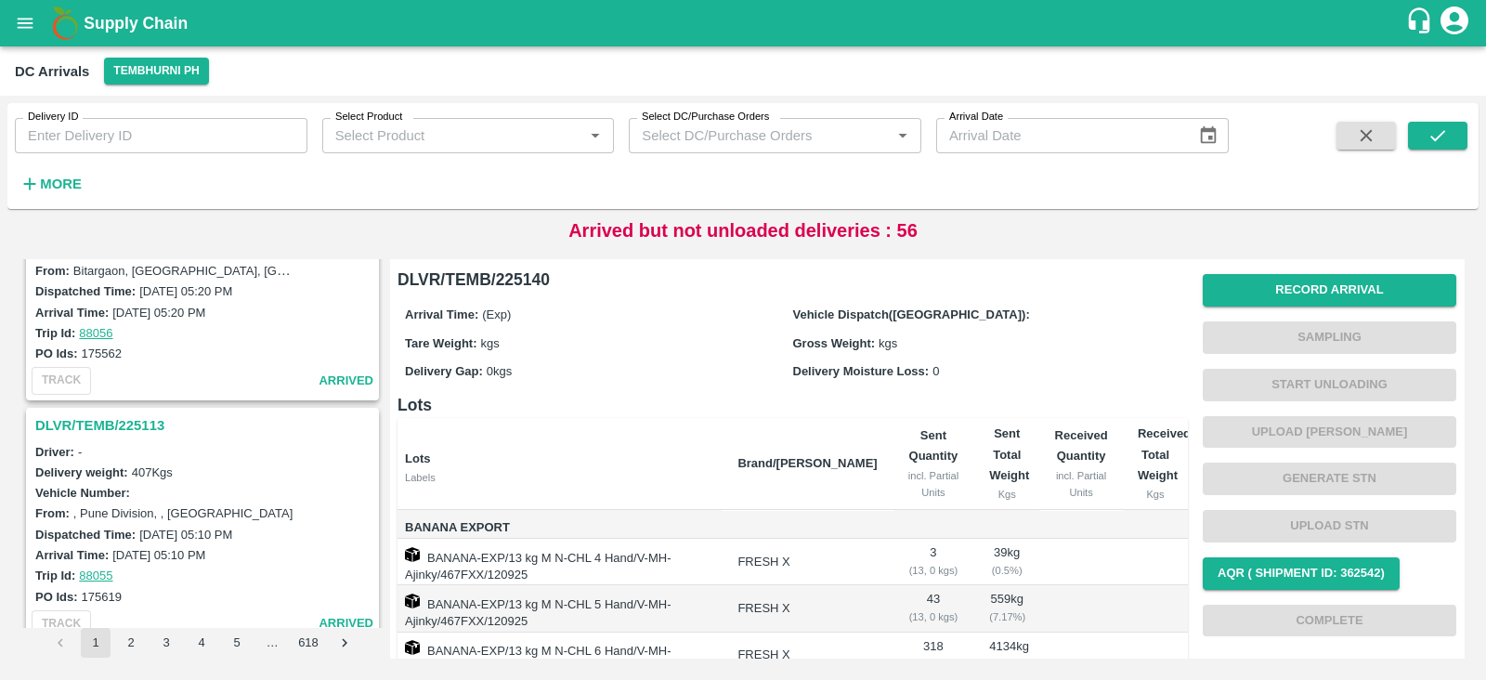
scroll to position [539, 0]
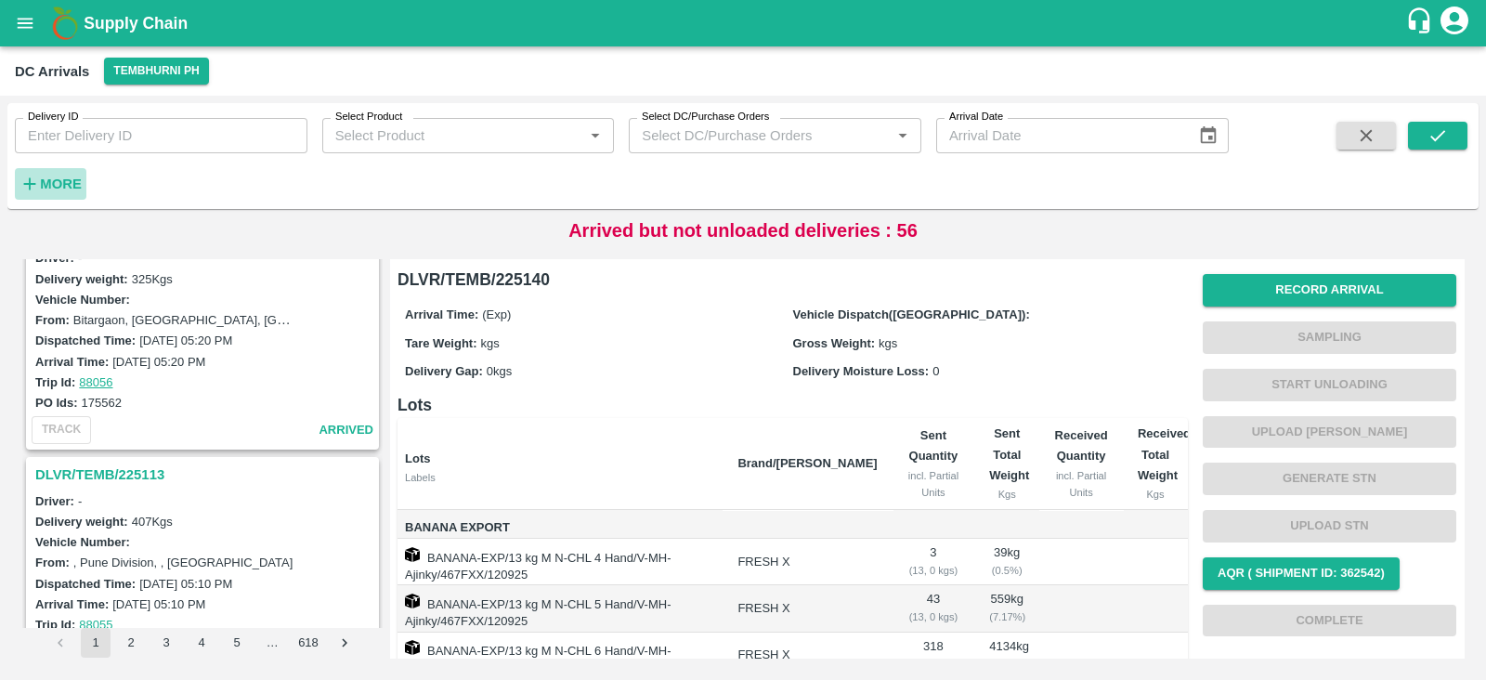
click at [70, 180] on strong "More" at bounding box center [61, 183] width 42 height 15
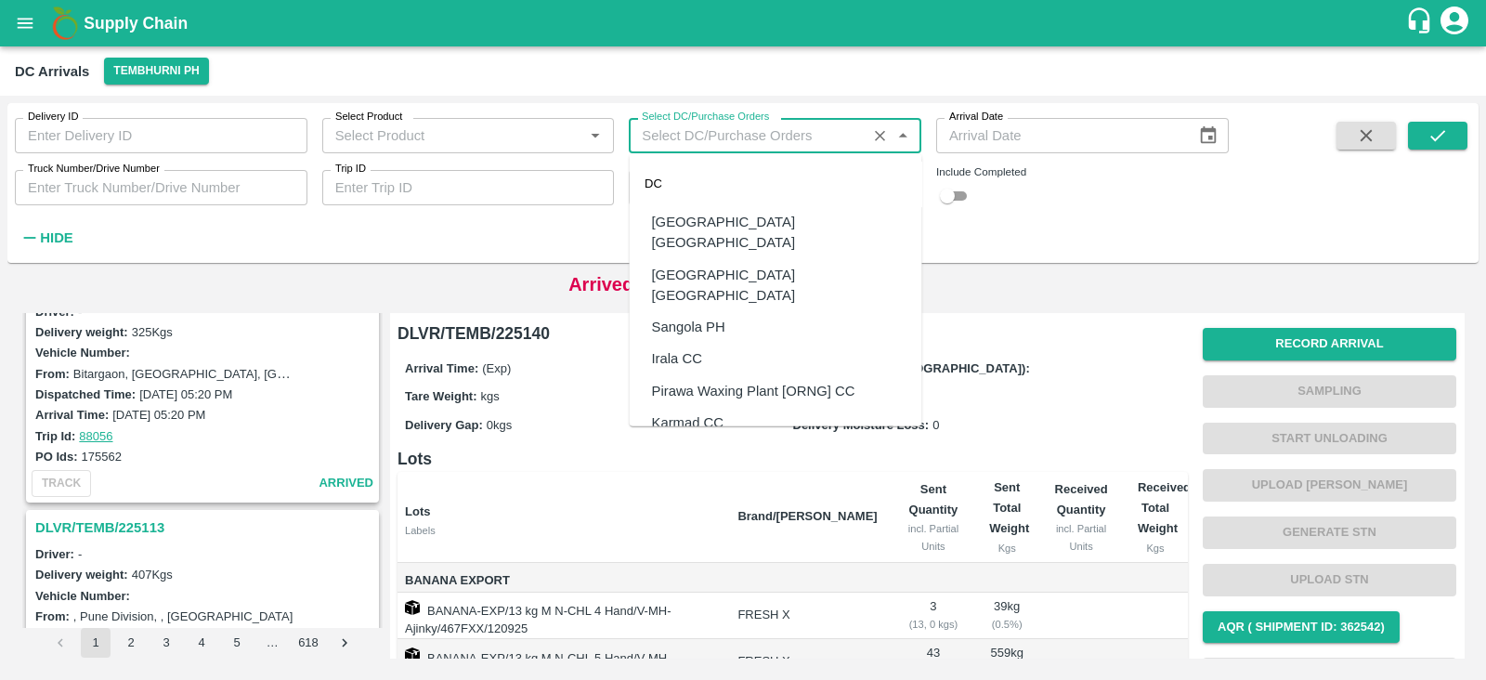
click at [794, 138] on input "Select DC/Purchase Orders" at bounding box center [747, 135] width 227 height 24
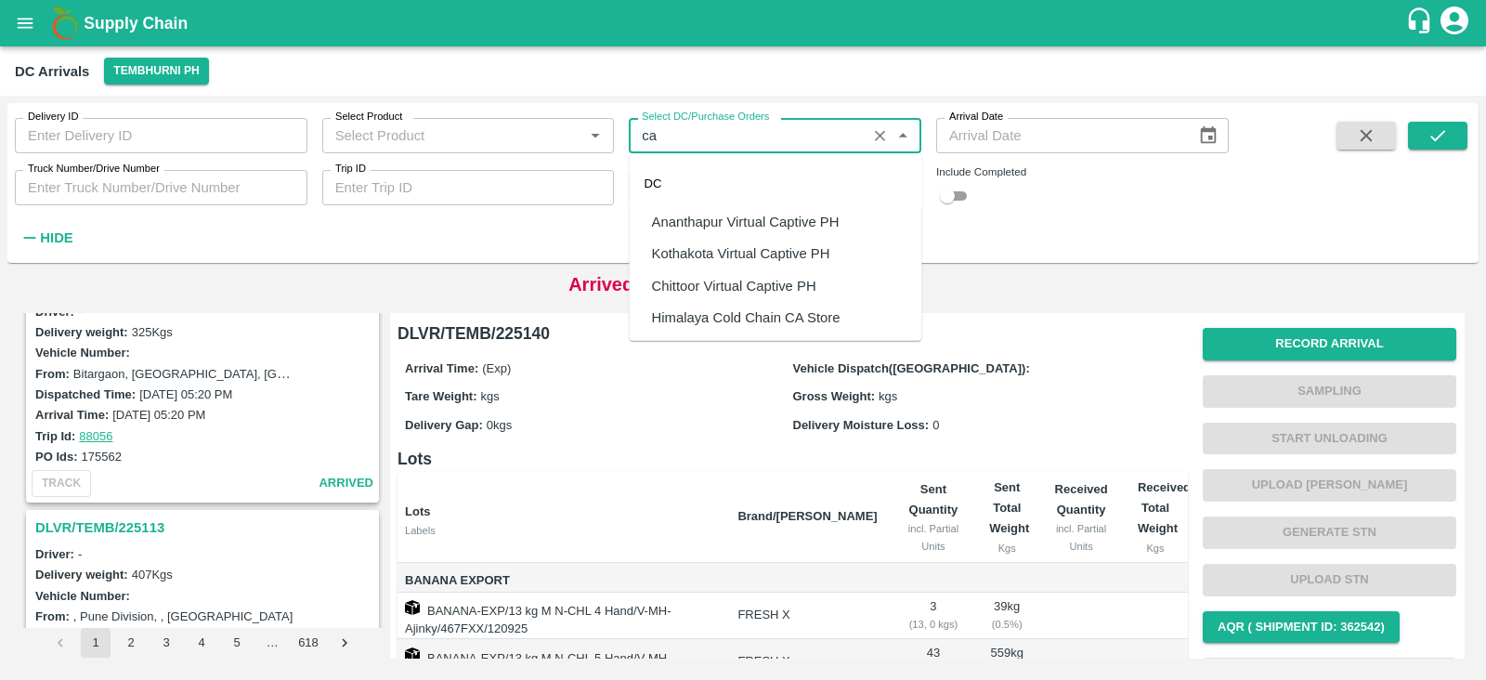
type input "c"
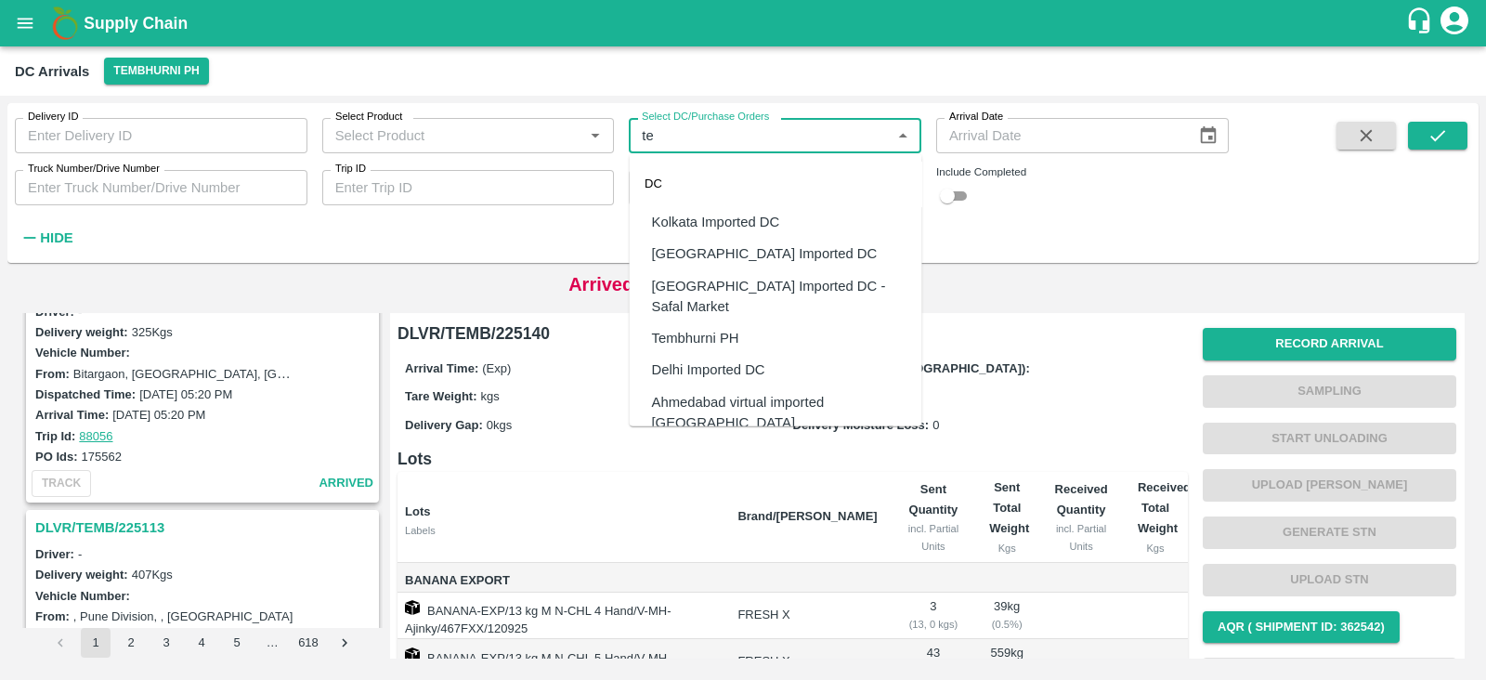
type input "t"
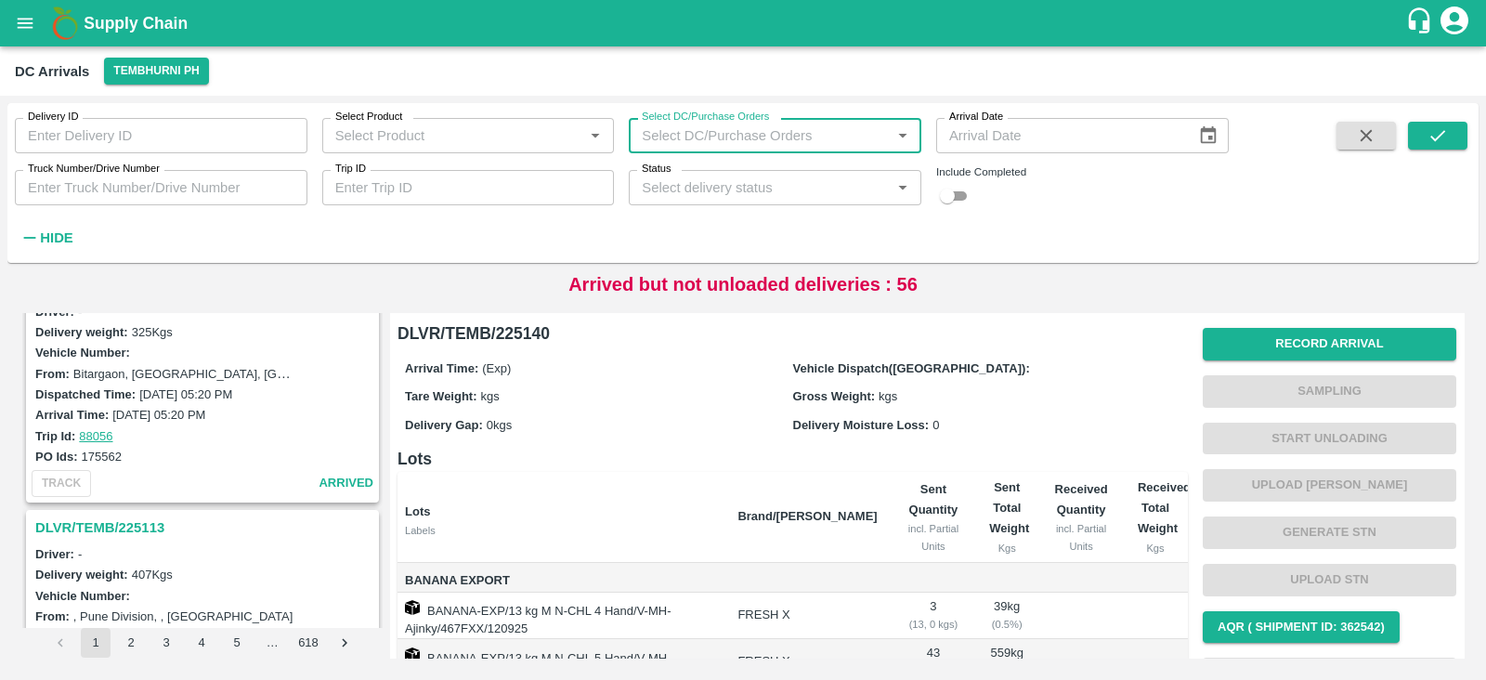
paste input "174136"
type input "1"
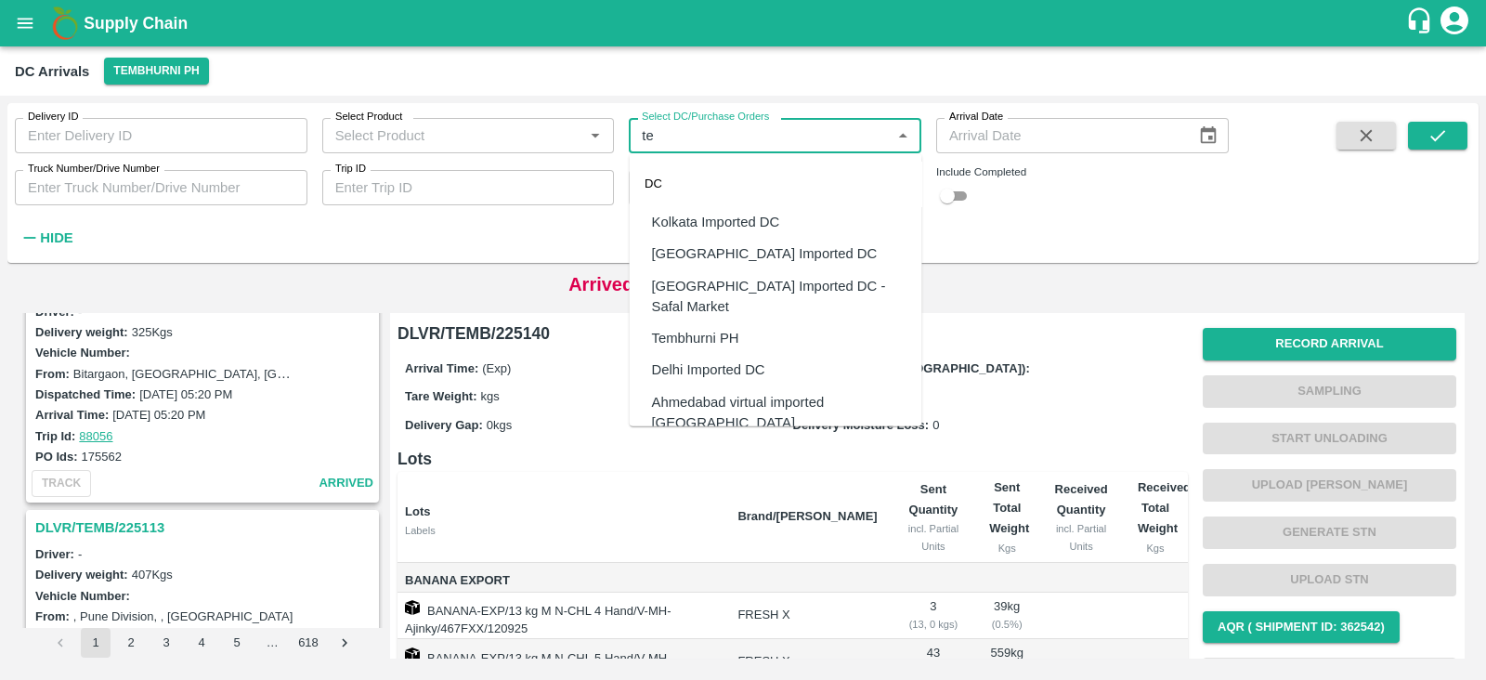
type input "t"
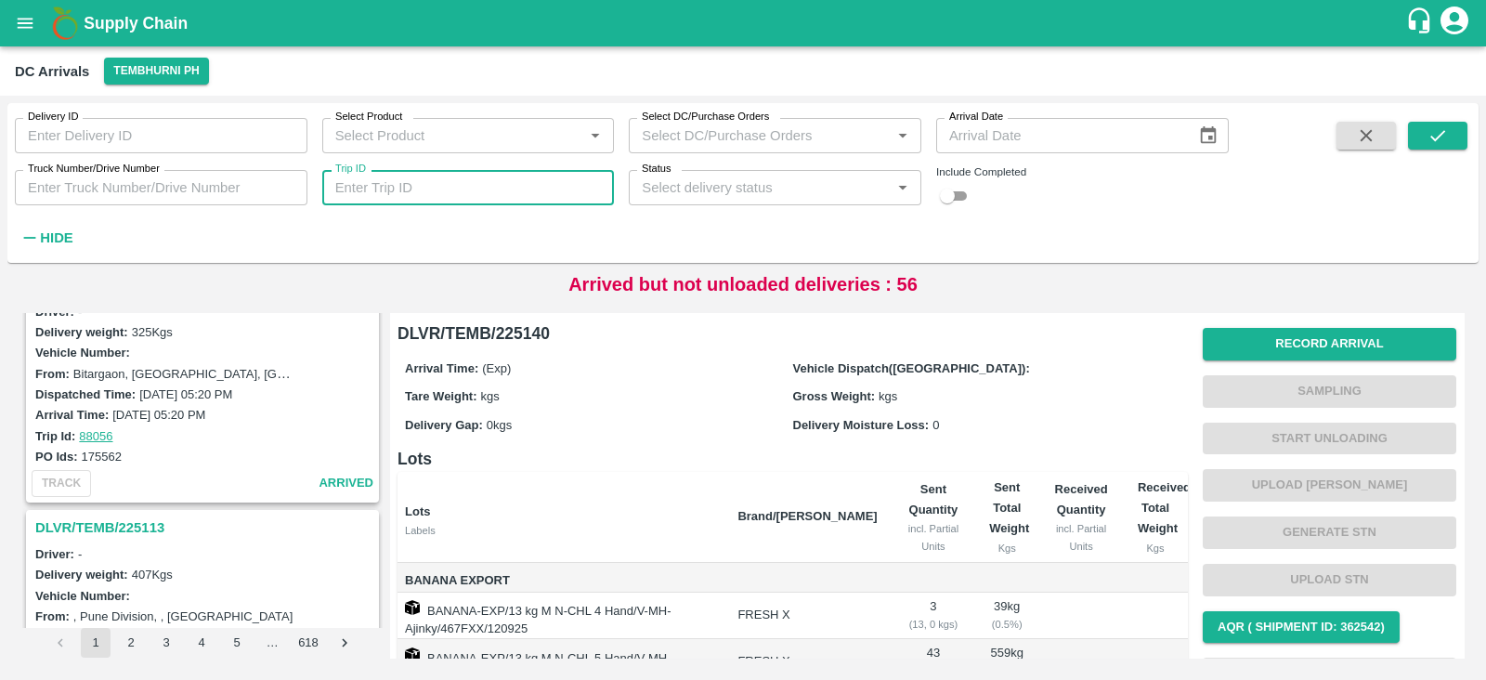
click at [437, 198] on input "Trip ID" at bounding box center [468, 187] width 292 height 35
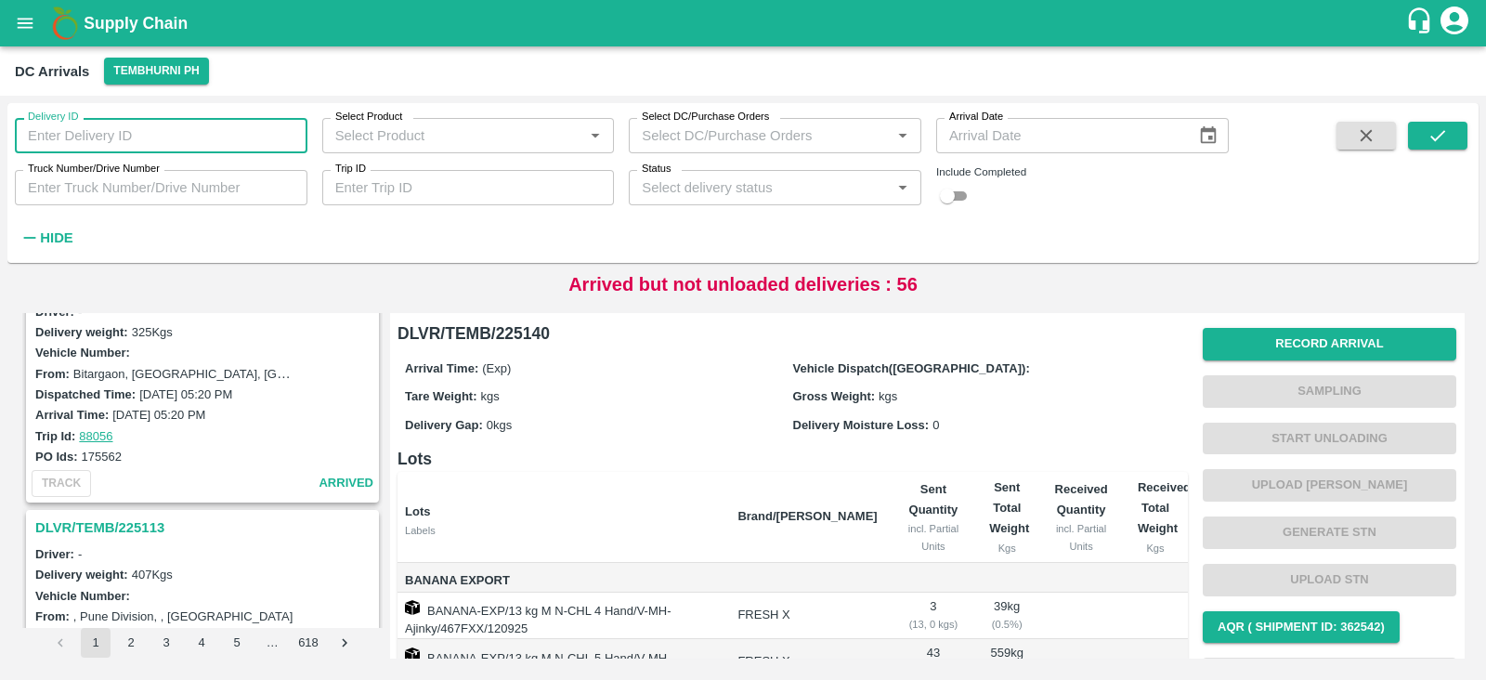
drag, startPoint x: 193, startPoint y: 139, endPoint x: 440, endPoint y: 143, distance: 247.0
click at [192, 139] on input "Delivery ID" at bounding box center [161, 135] width 292 height 35
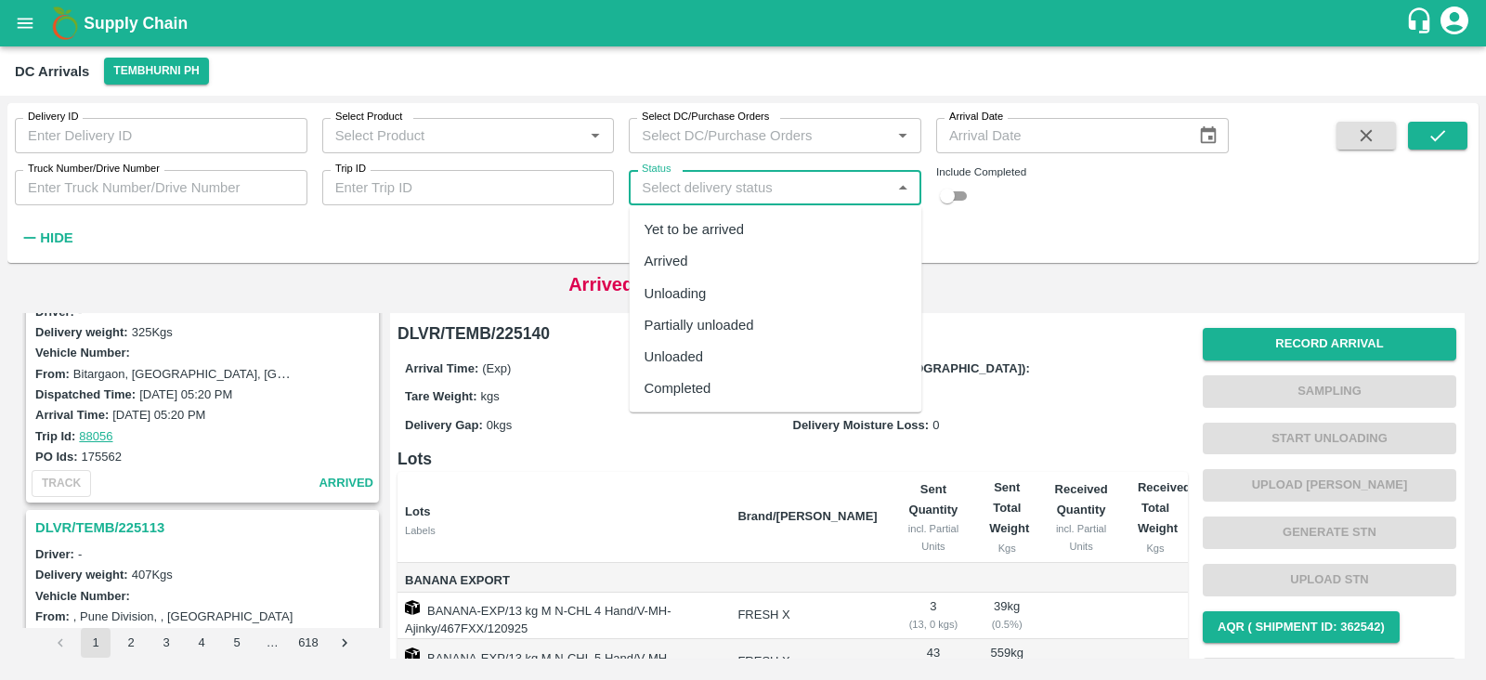
click at [712, 193] on input "Status" at bounding box center [759, 187] width 251 height 24
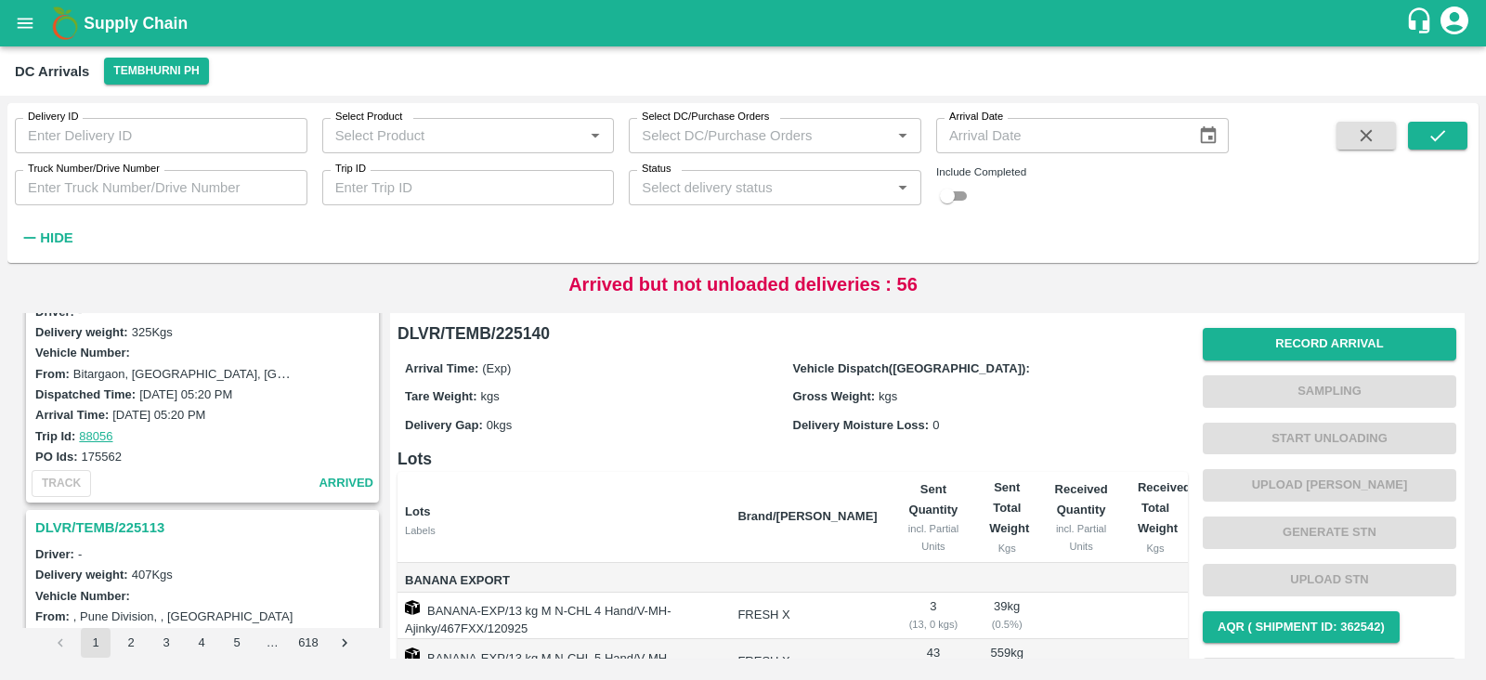
click at [1039, 206] on div "Delivery ID Delivery ID Select Product Select Product   * Select DC/Purchase Or…" at bounding box center [614, 178] width 1228 height 150
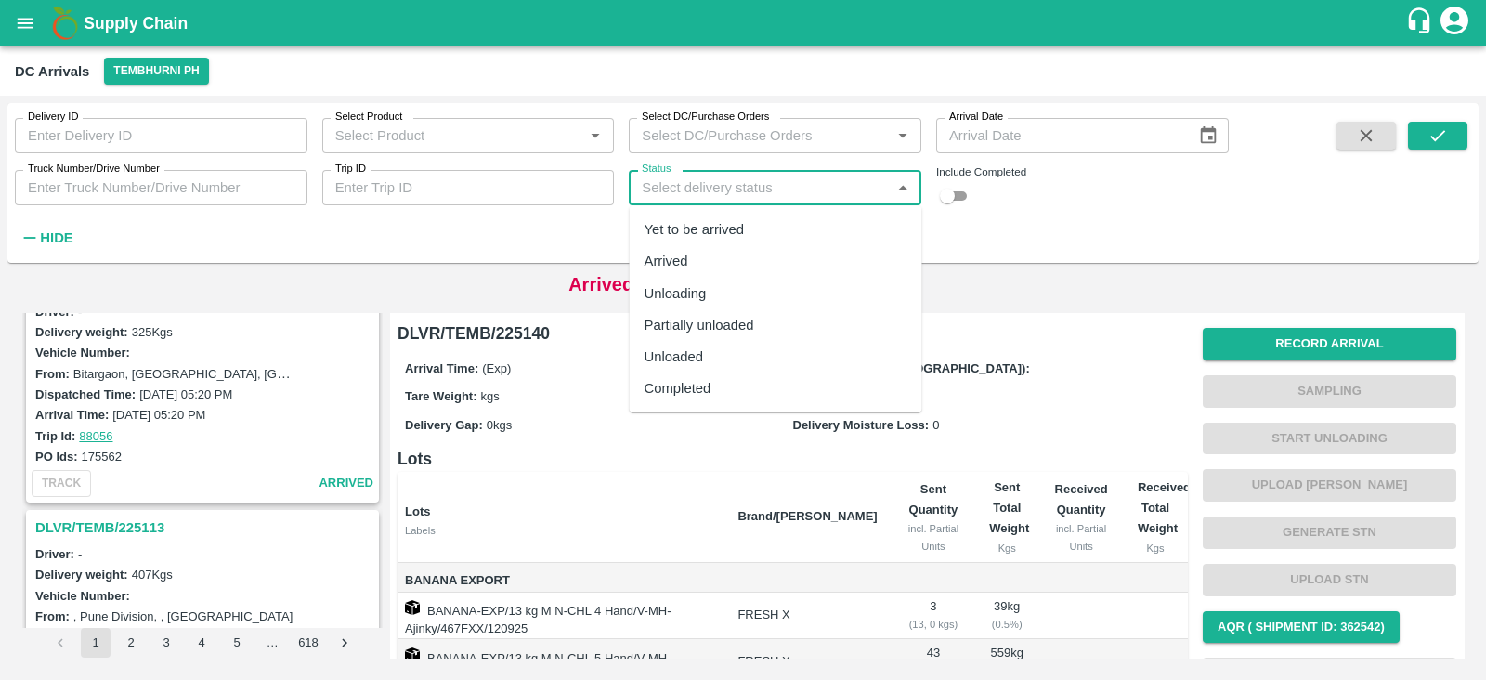
click at [743, 188] on input "Status" at bounding box center [759, 187] width 251 height 24
click at [708, 233] on div "Yet to be arrived" at bounding box center [694, 229] width 100 height 20
type input "Yet to be arrived"
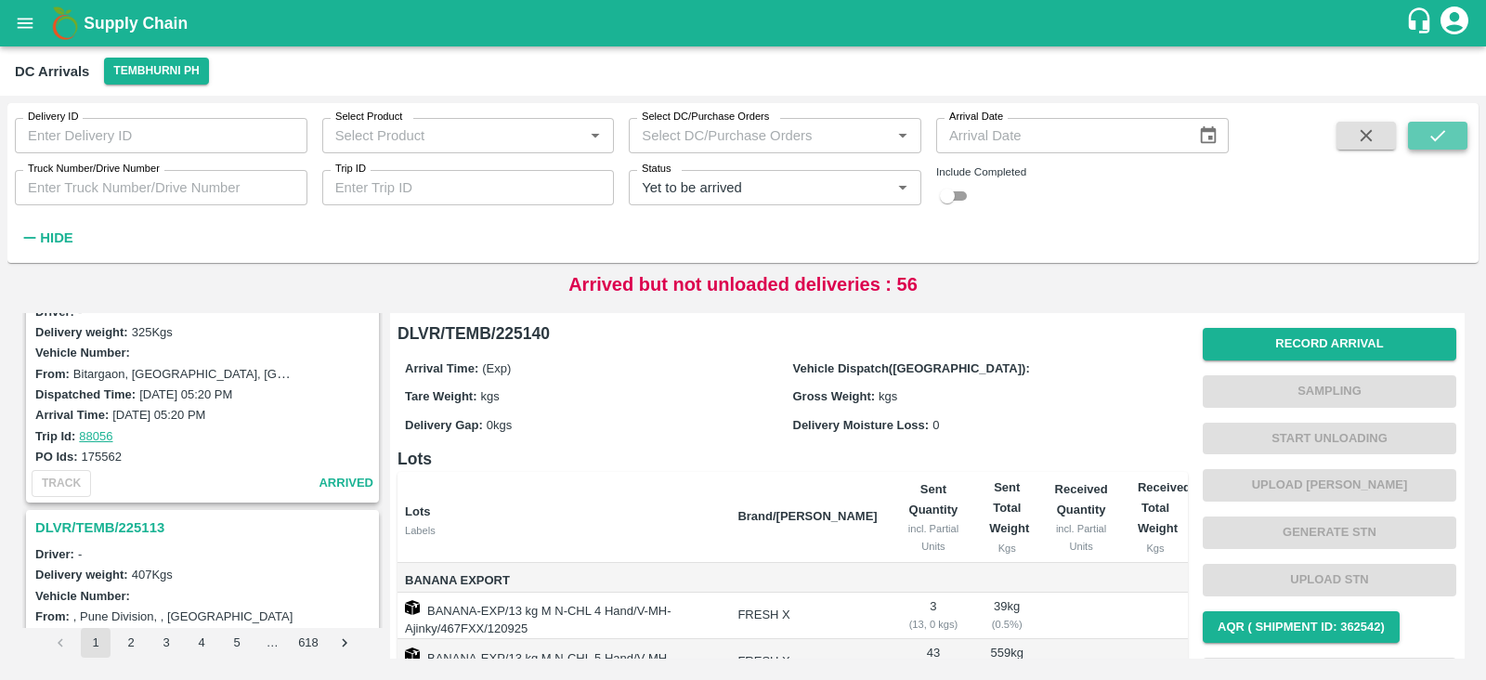
click at [1430, 129] on icon "submit" at bounding box center [1437, 135] width 20 height 20
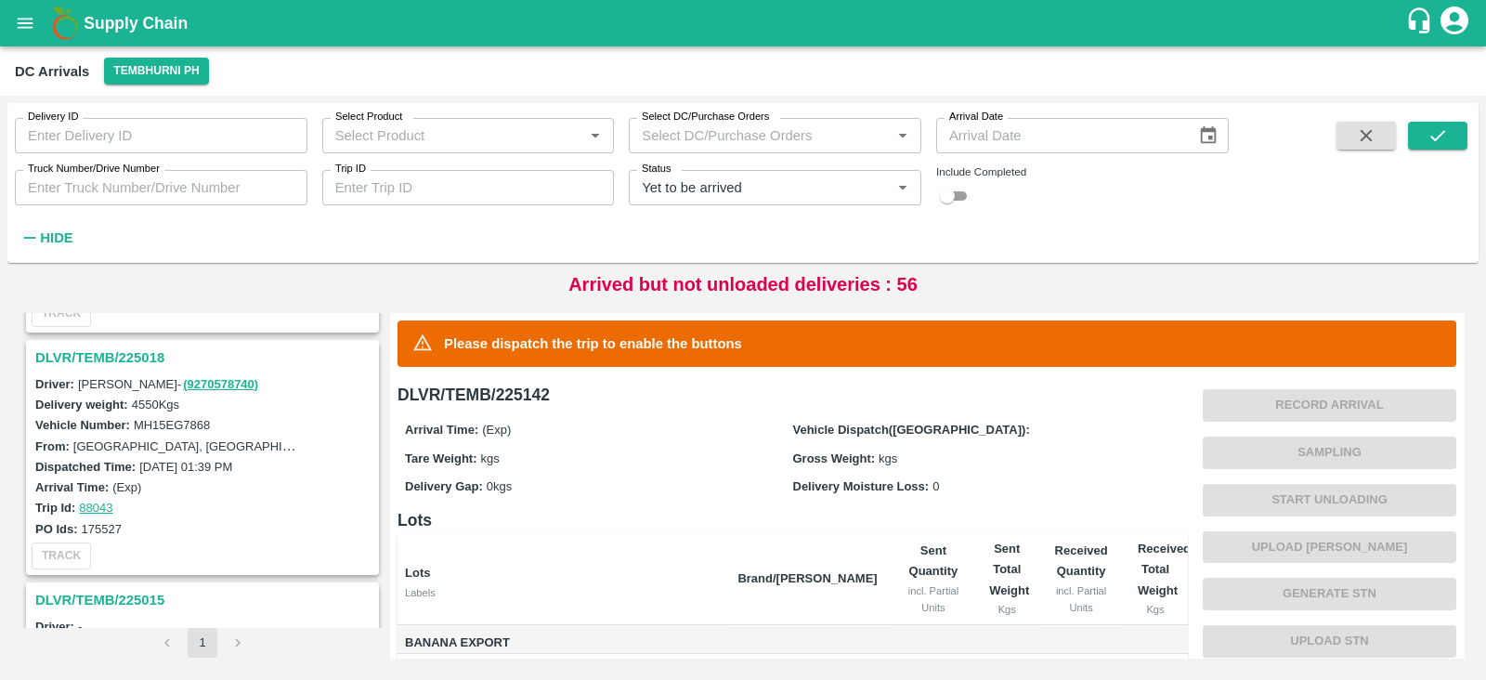
scroll to position [1680, 0]
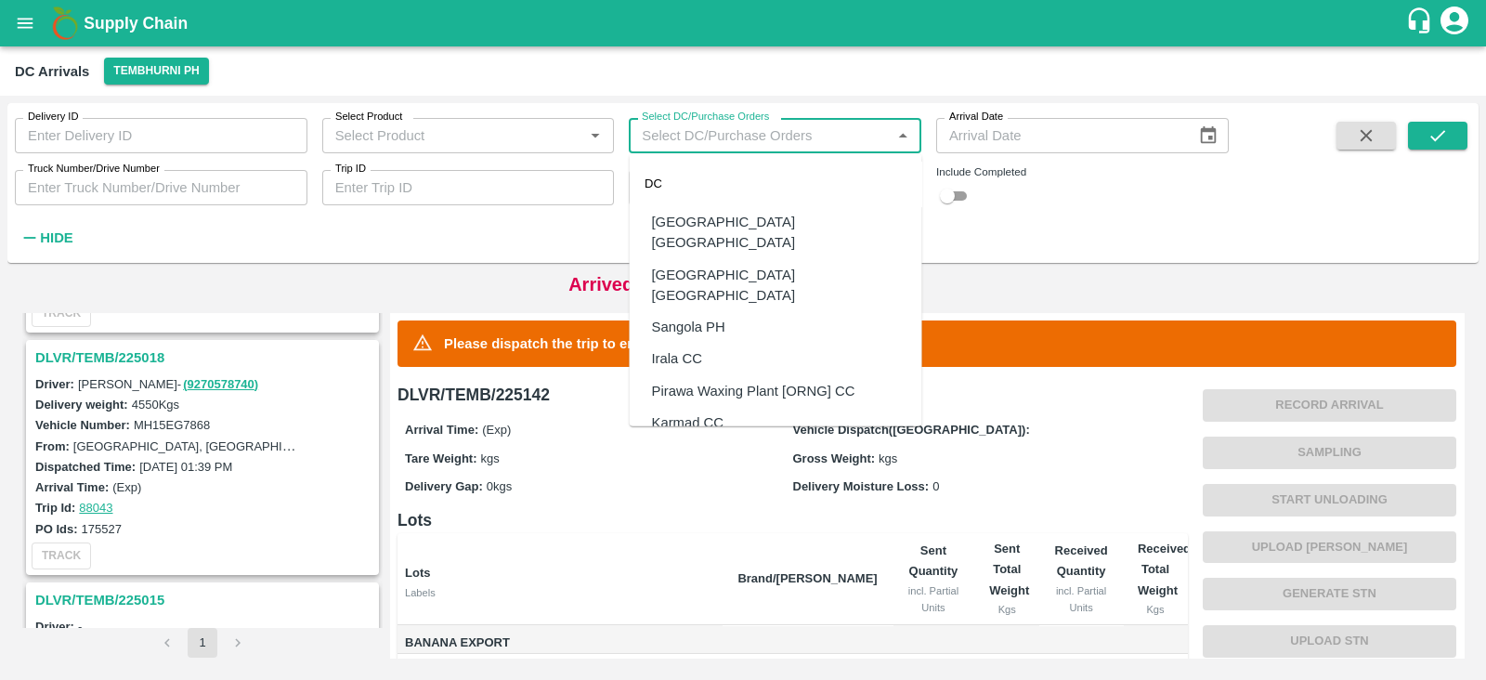
click at [732, 136] on input "Select DC/Purchase Orders" at bounding box center [759, 135] width 251 height 24
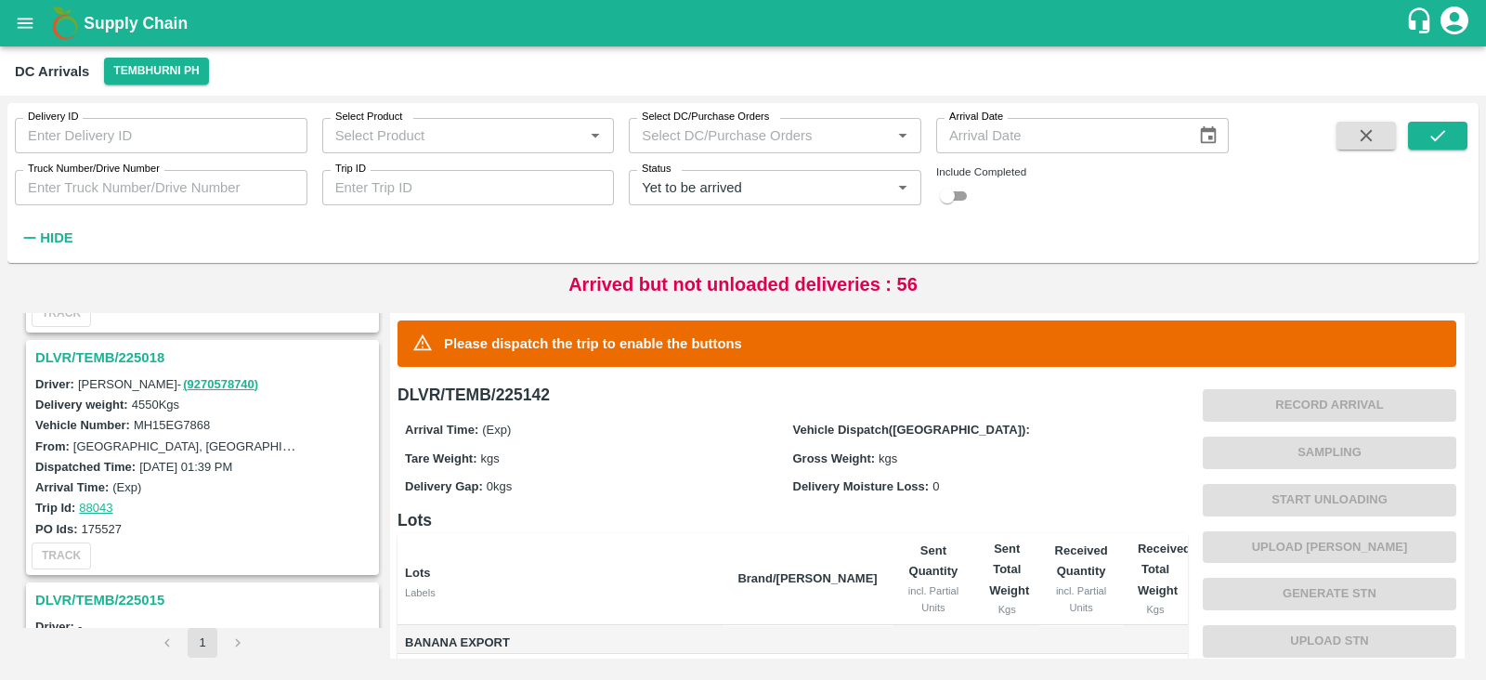
click at [599, 249] on div "Delivery ID Delivery ID Select Product Select Product   * Select DC/Purchase Or…" at bounding box center [614, 178] width 1228 height 150
click at [427, 194] on input "Trip ID" at bounding box center [468, 187] width 292 height 35
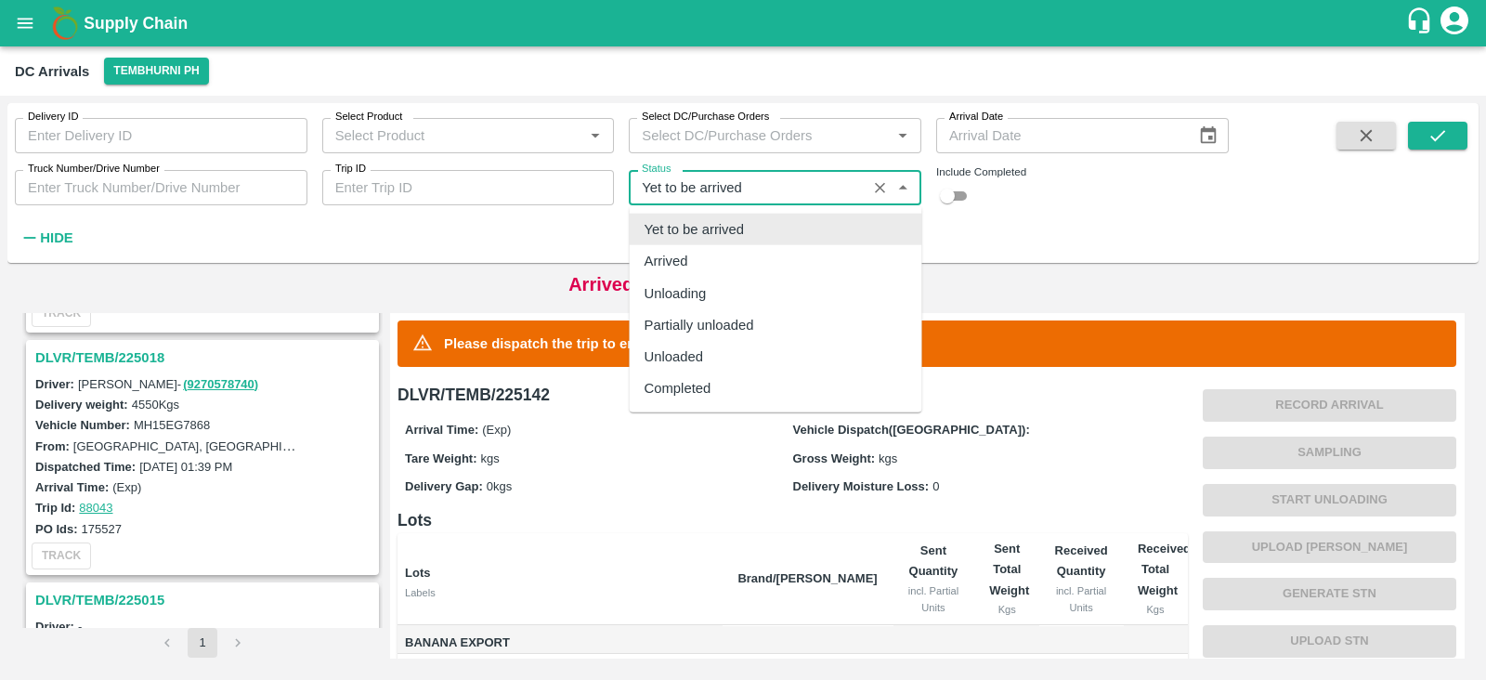
click at [807, 191] on input "Status" at bounding box center [747, 187] width 227 height 24
click at [883, 188] on icon "Clear" at bounding box center [880, 188] width 18 height 18
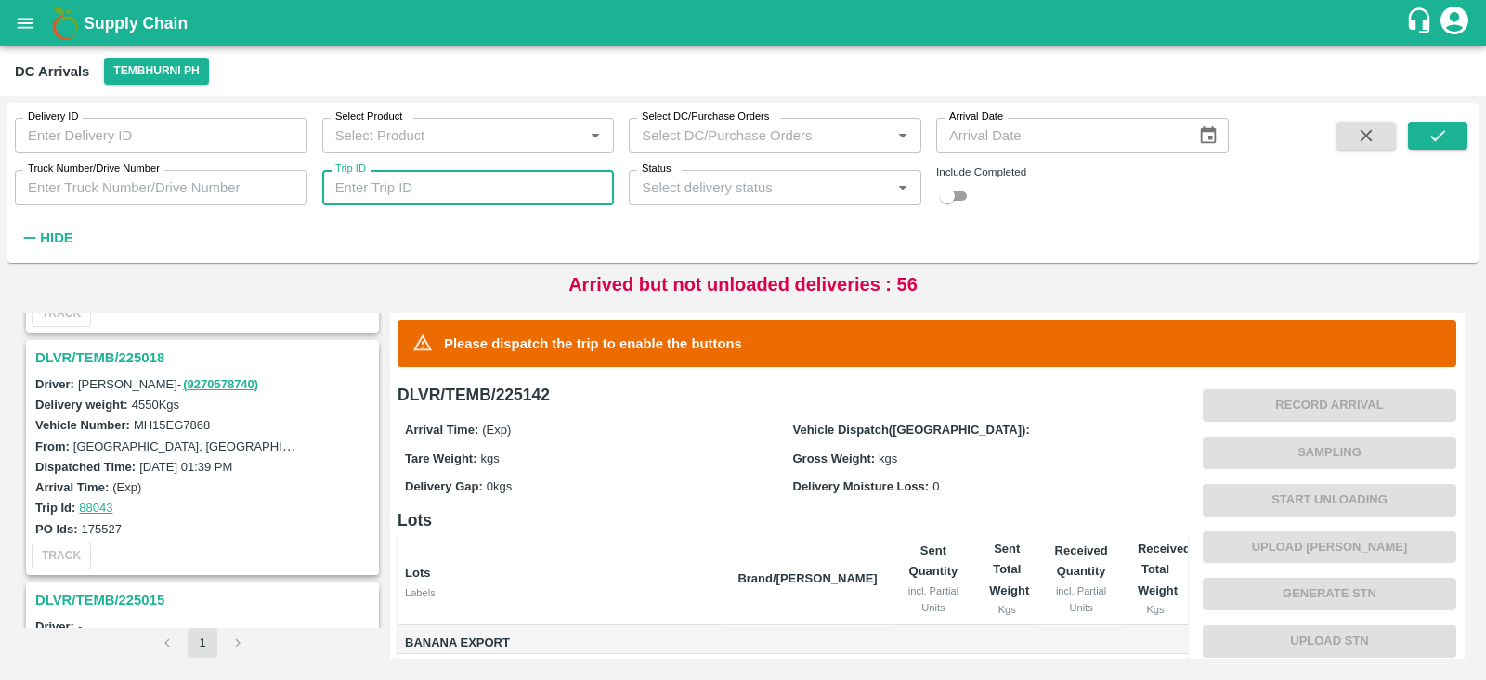
click at [526, 188] on input "Trip ID" at bounding box center [468, 187] width 292 height 35
paste input "87723"
type input "87723"
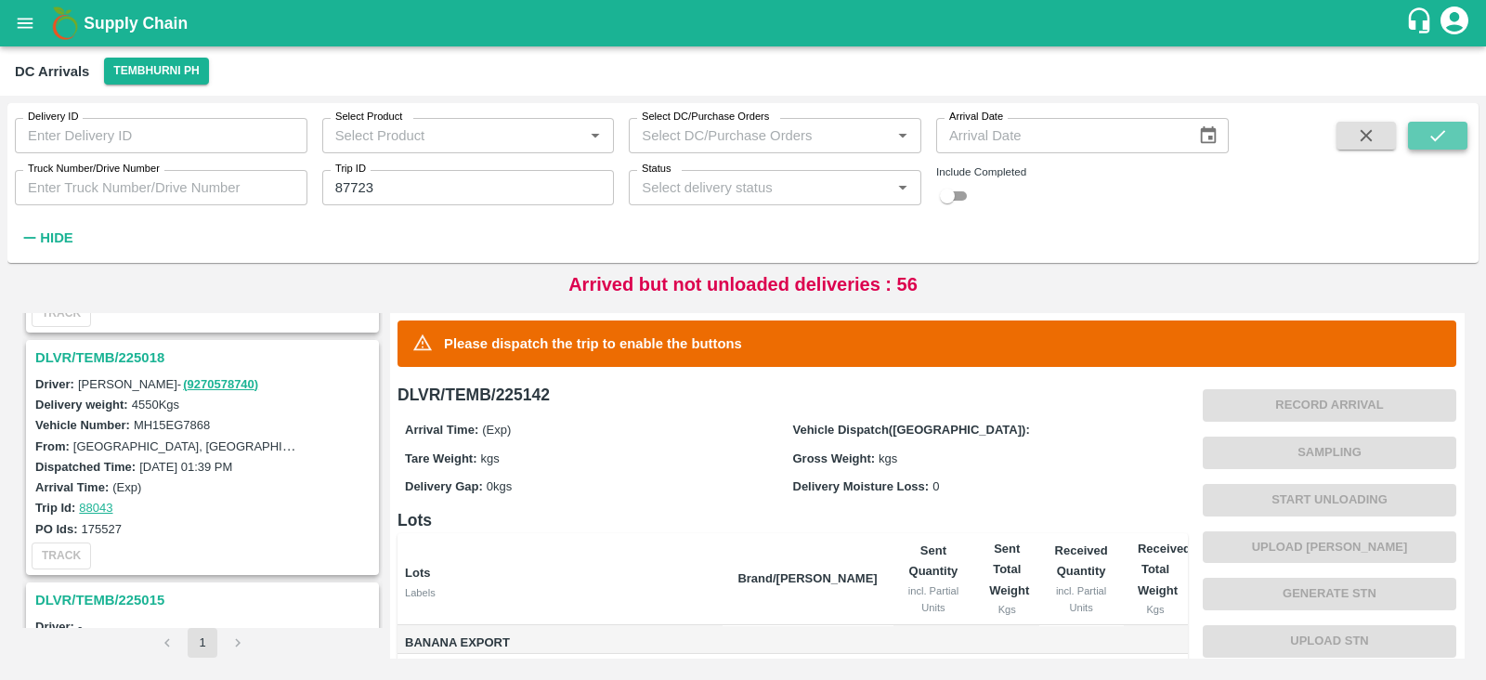
click at [1441, 129] on icon "submit" at bounding box center [1437, 135] width 20 height 20
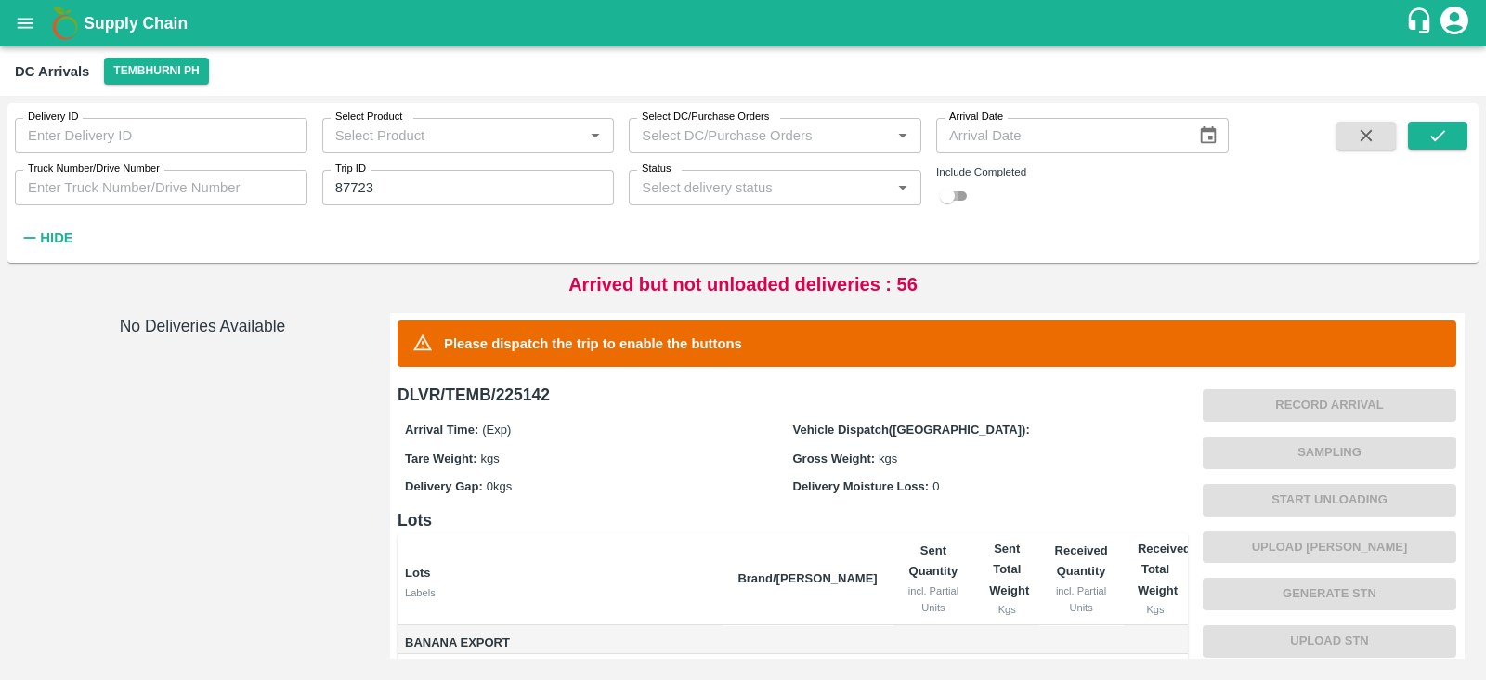
click at [945, 199] on input "checkbox" at bounding box center [947, 196] width 67 height 22
checkbox input "true"
click at [1412, 136] on button "submit" at bounding box center [1437, 136] width 59 height 28
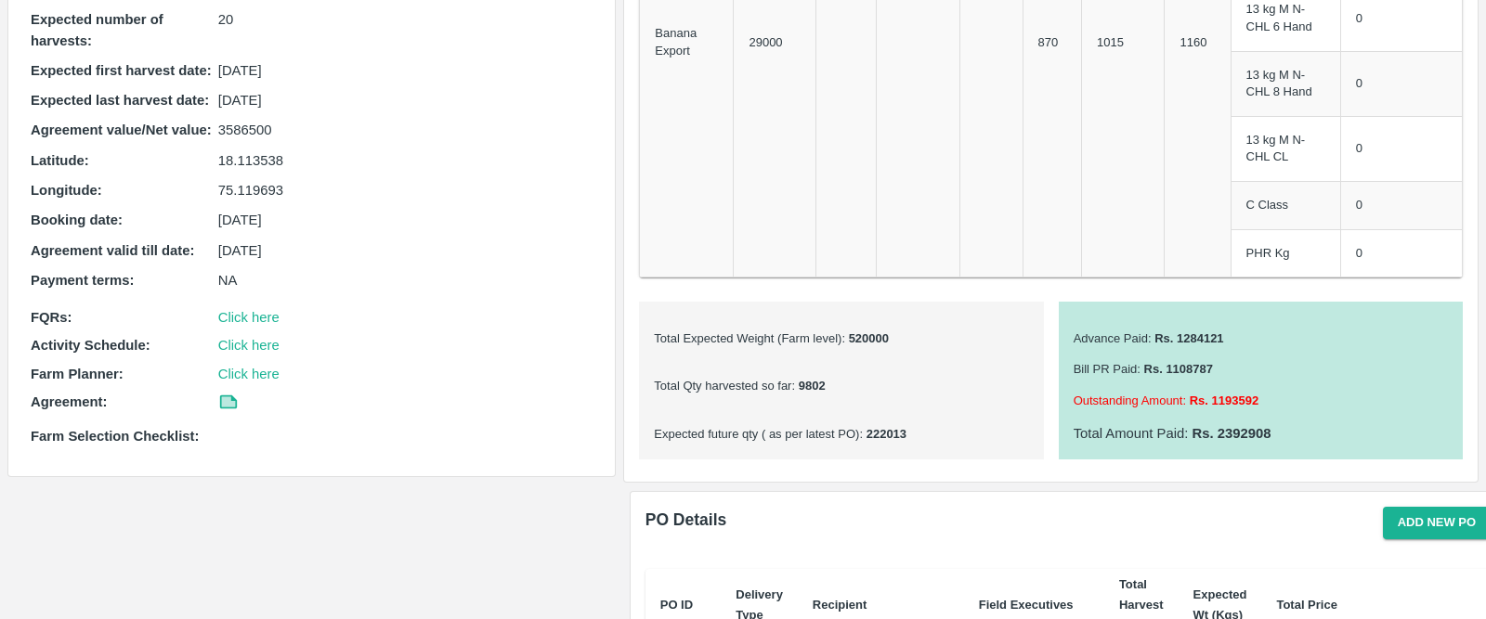
scroll to position [457, 0]
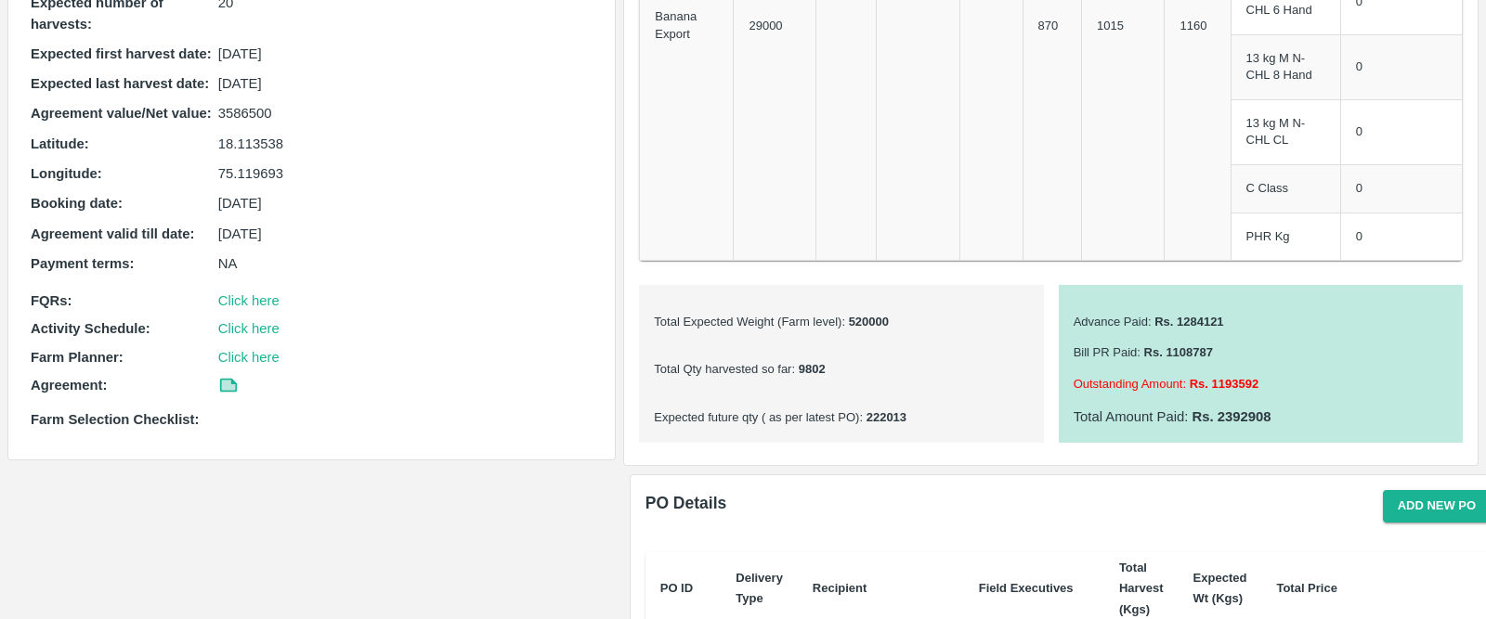
click at [834, 371] on p "Total Qty harvested so far : 9802" at bounding box center [841, 370] width 374 height 18
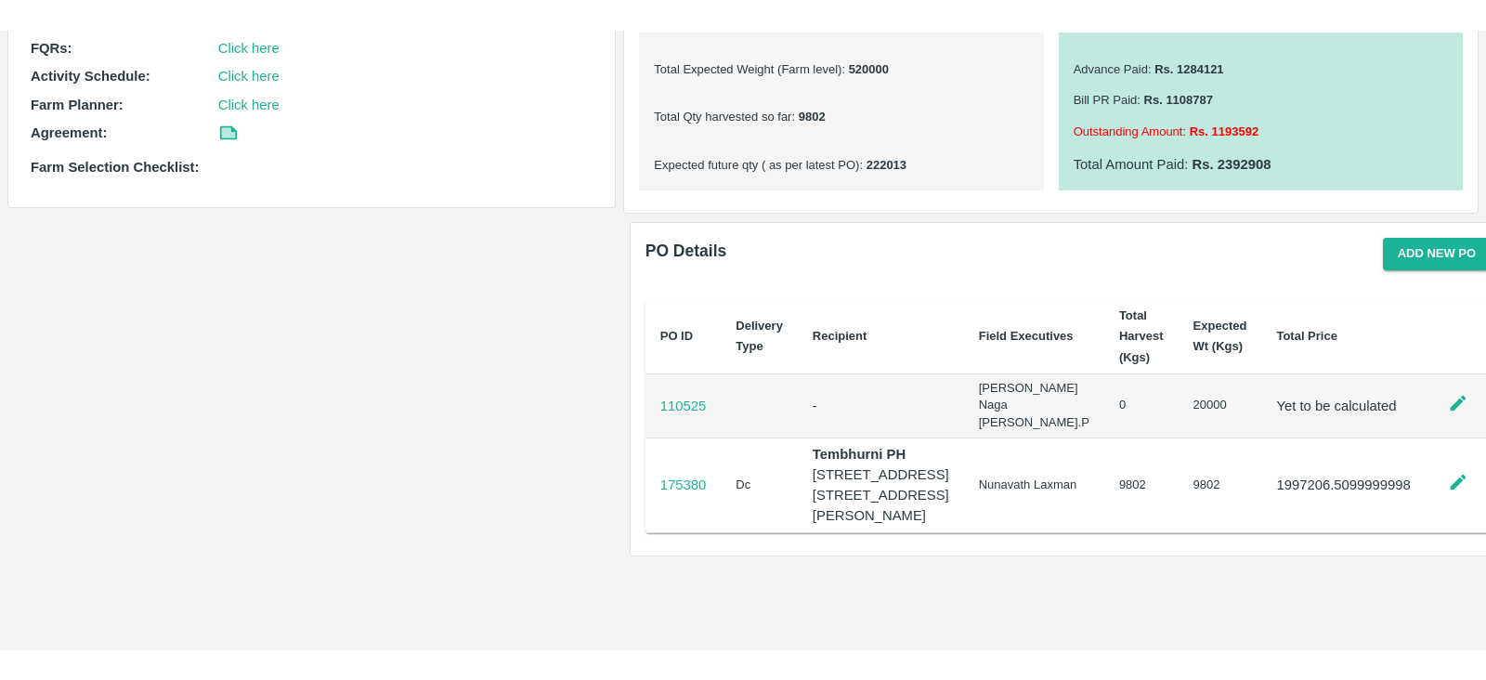
scroll to position [784, 0]
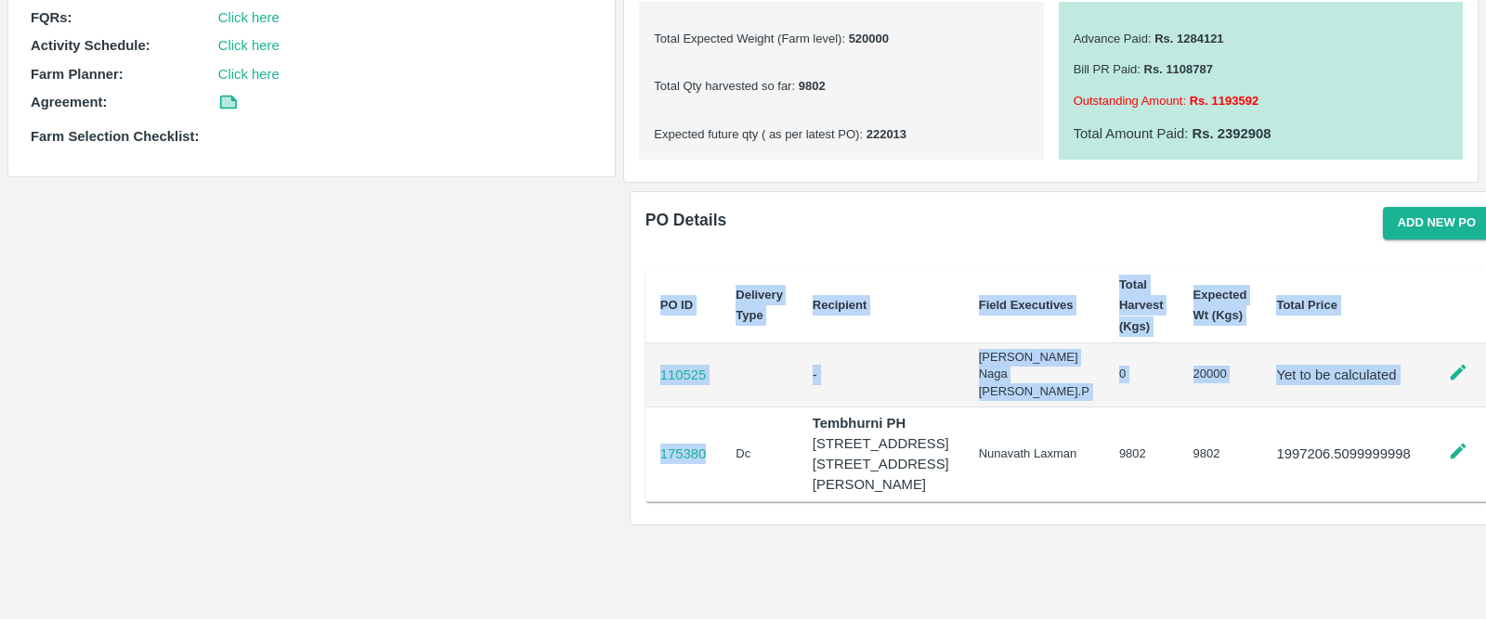
drag, startPoint x: 717, startPoint y: 466, endPoint x: 641, endPoint y: 477, distance: 77.0
click at [641, 477] on div "PO ID Delivery Type Recipient Field Executives Total Harvest (Kgs) Expected Wt …" at bounding box center [1067, 389] width 875 height 270
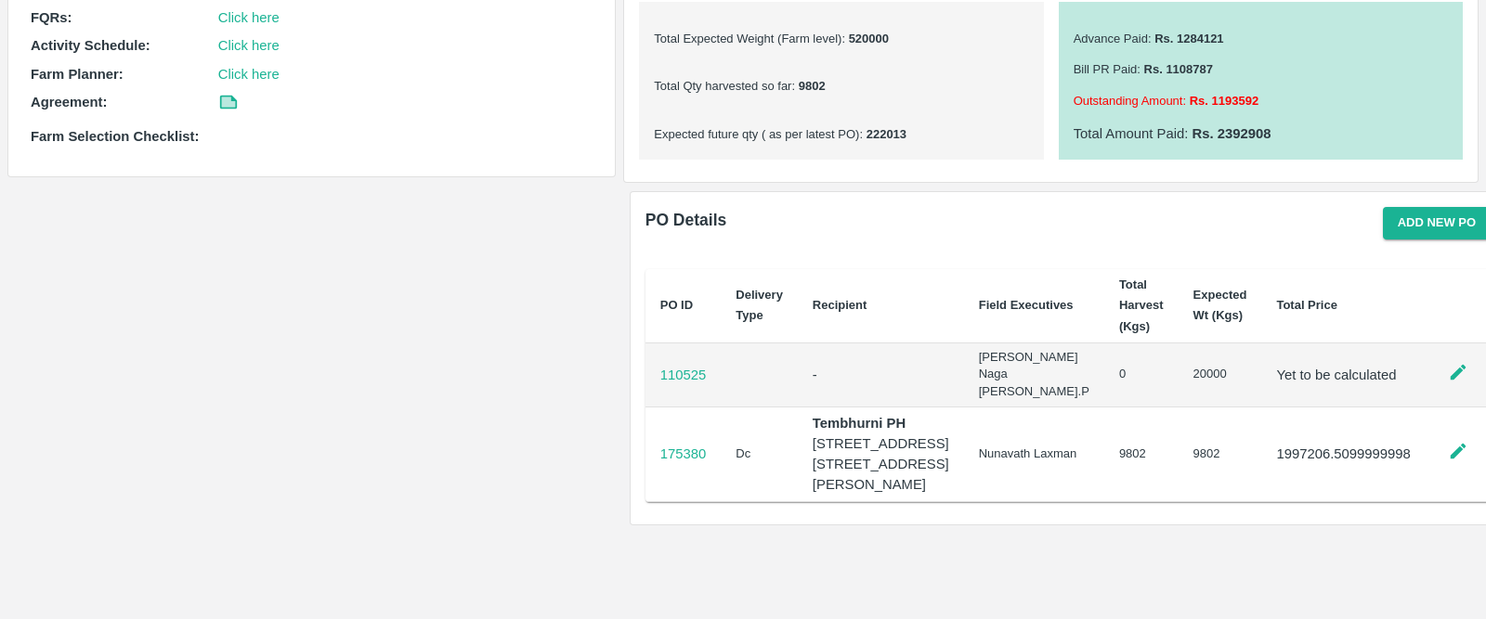
drag, startPoint x: 721, startPoint y: 474, endPoint x: 708, endPoint y: 474, distance: 13.0
click at [708, 474] on tr "[STREET_ADDRESS] [STREET_ADDRESS][PERSON_NAME] [PERSON_NAME] 9802 9802 1997206.…" at bounding box center [1067, 454] width 845 height 95
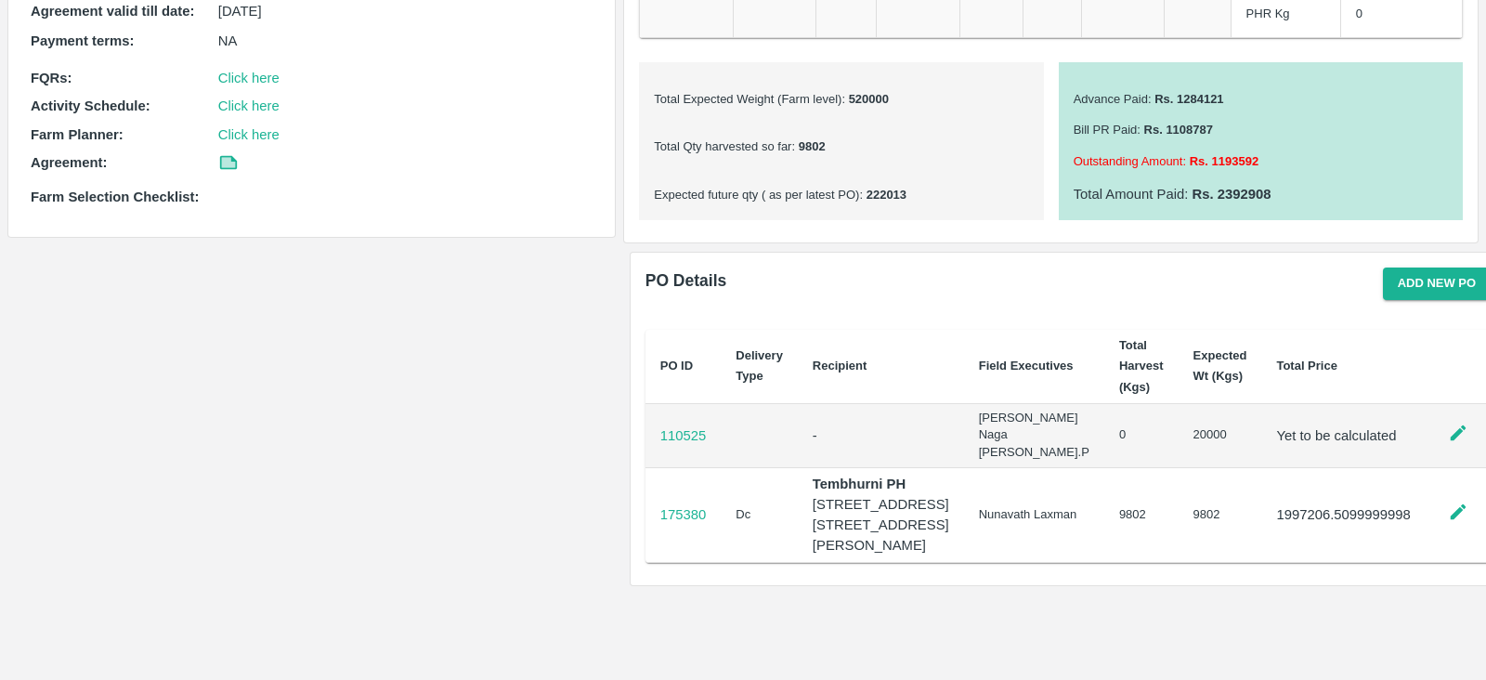
scroll to position [0, 0]
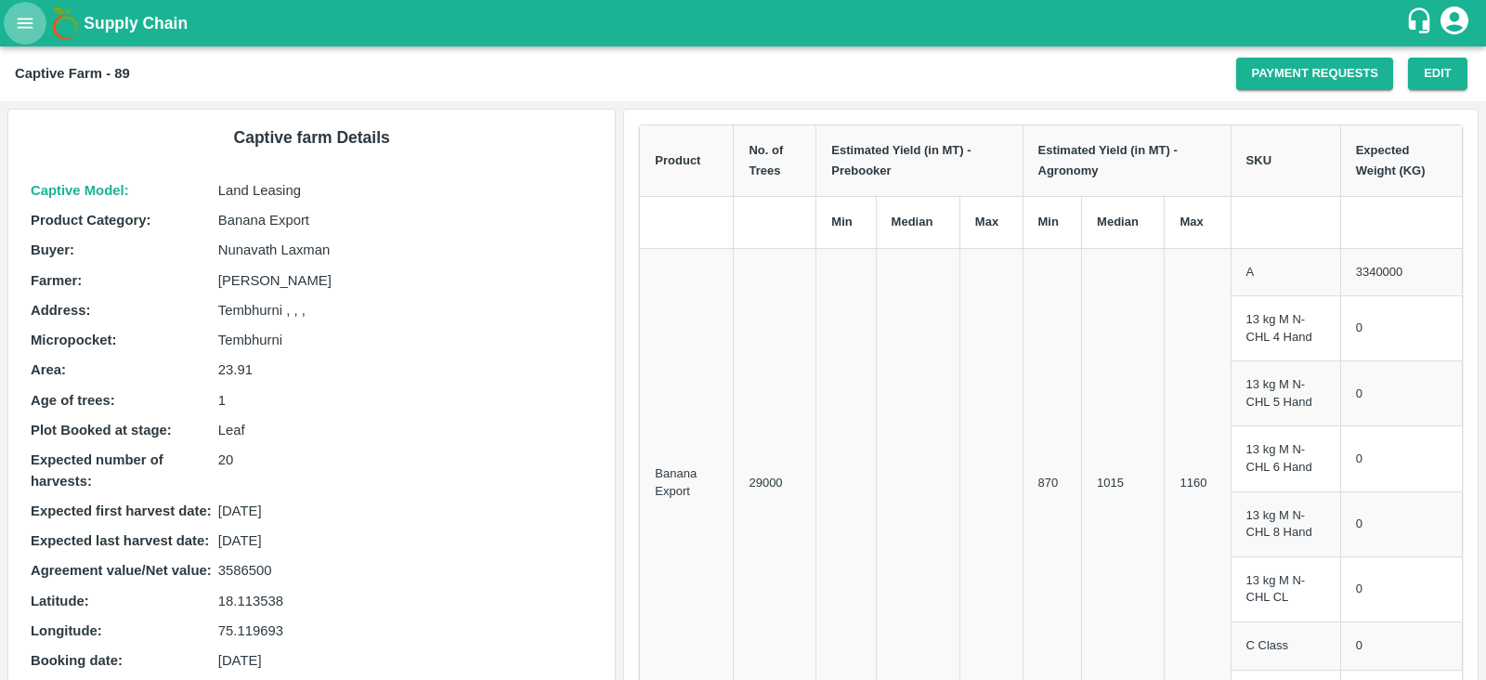
click at [22, 33] on button "open drawer" at bounding box center [25, 23] width 43 height 43
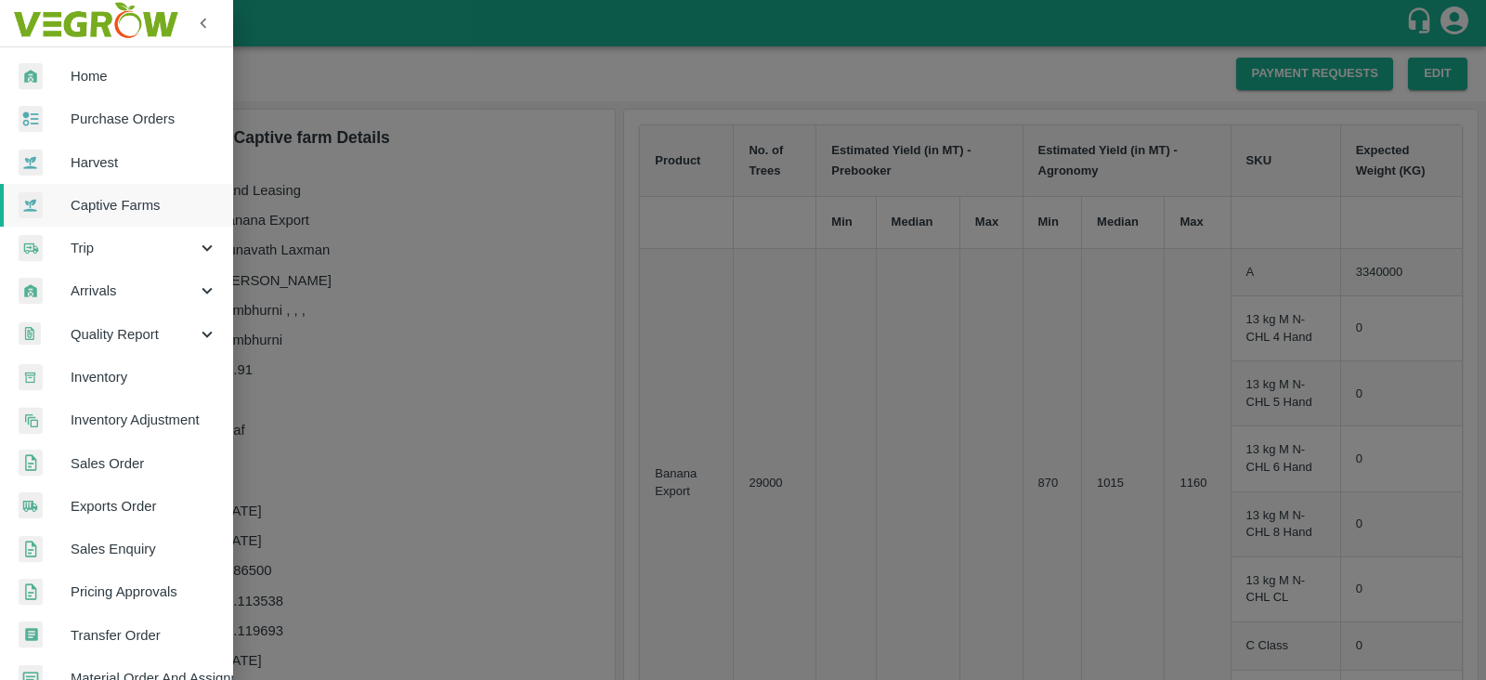
click at [127, 115] on span "Purchase Orders" at bounding box center [144, 119] width 147 height 20
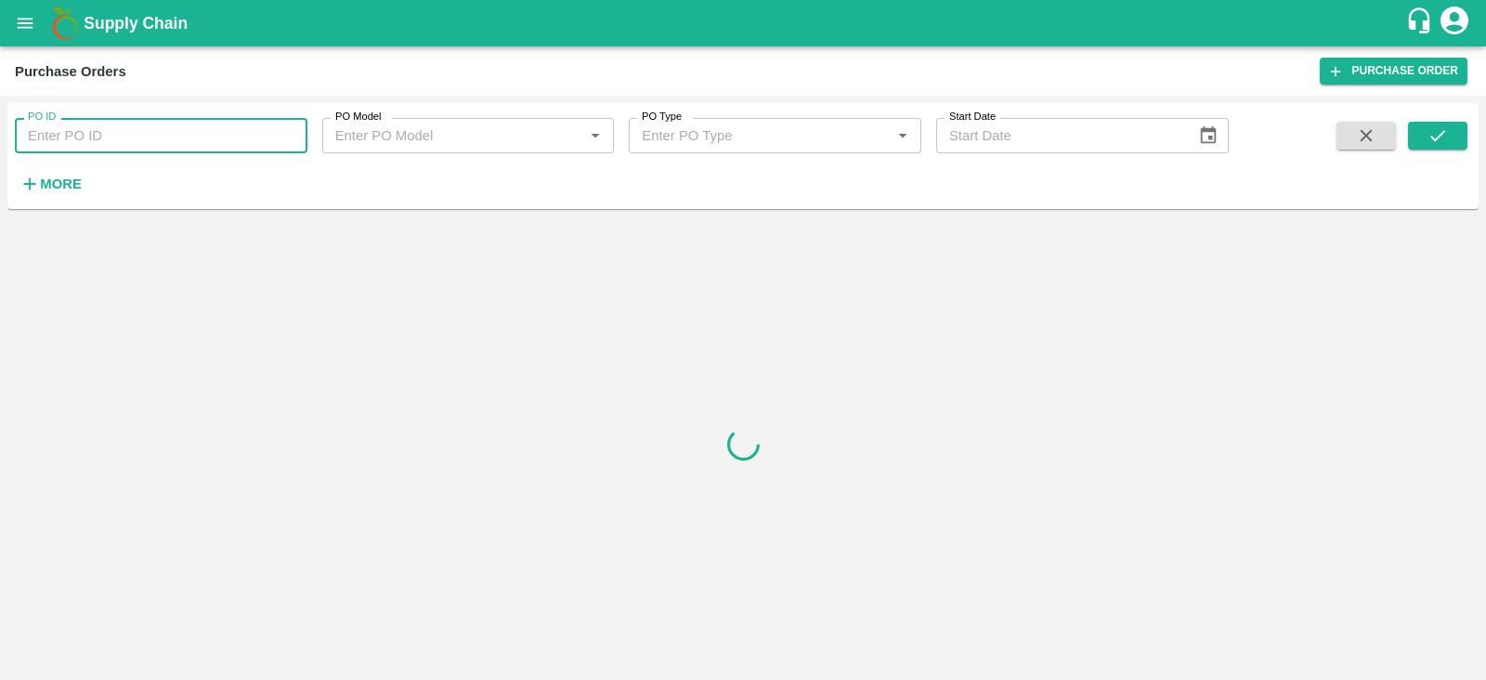
click at [159, 130] on input "PO ID" at bounding box center [161, 135] width 292 height 35
type input "175380"
click at [1435, 130] on icon "submit" at bounding box center [1437, 135] width 20 height 20
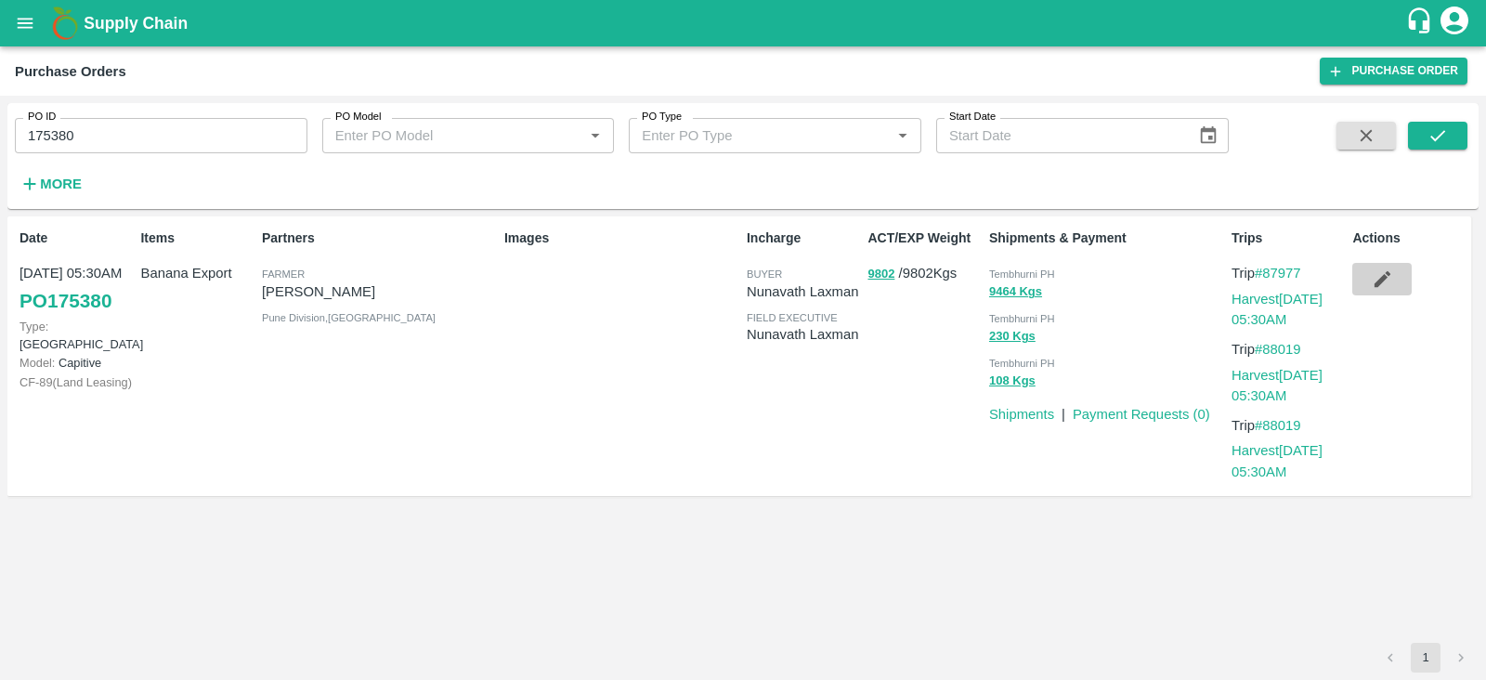
click at [1374, 276] on icon "button" at bounding box center [1381, 278] width 20 height 20
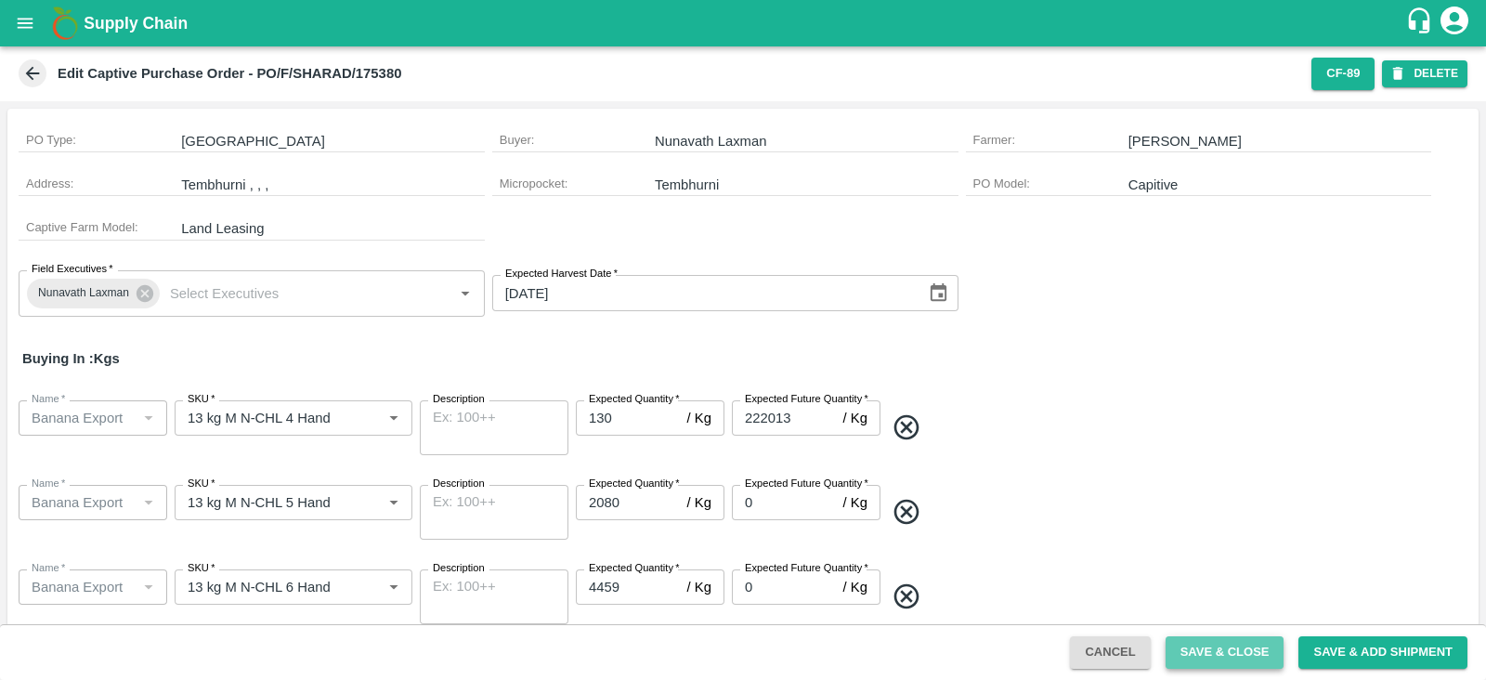
click at [1221, 618] on button "Save & Close" at bounding box center [1224, 652] width 119 height 32
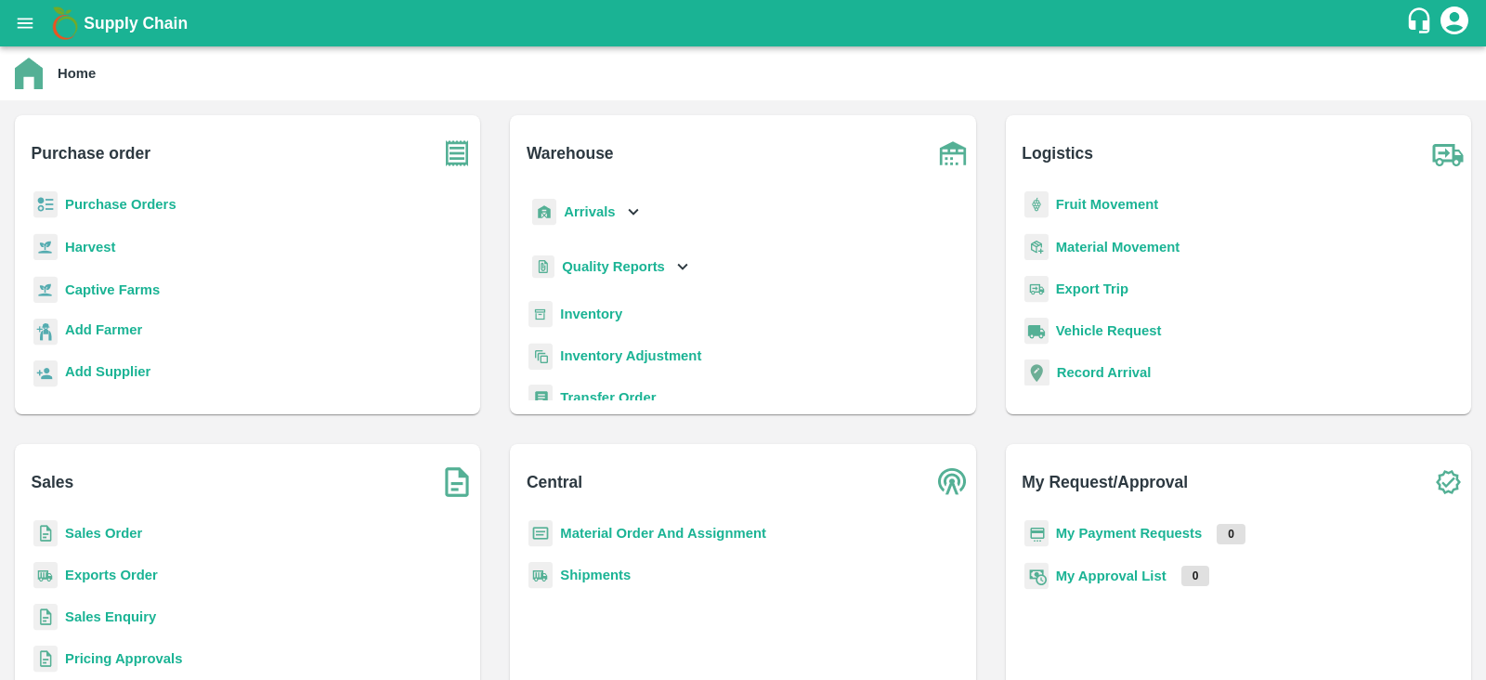
click at [90, 197] on b "Purchase Orders" at bounding box center [120, 204] width 111 height 15
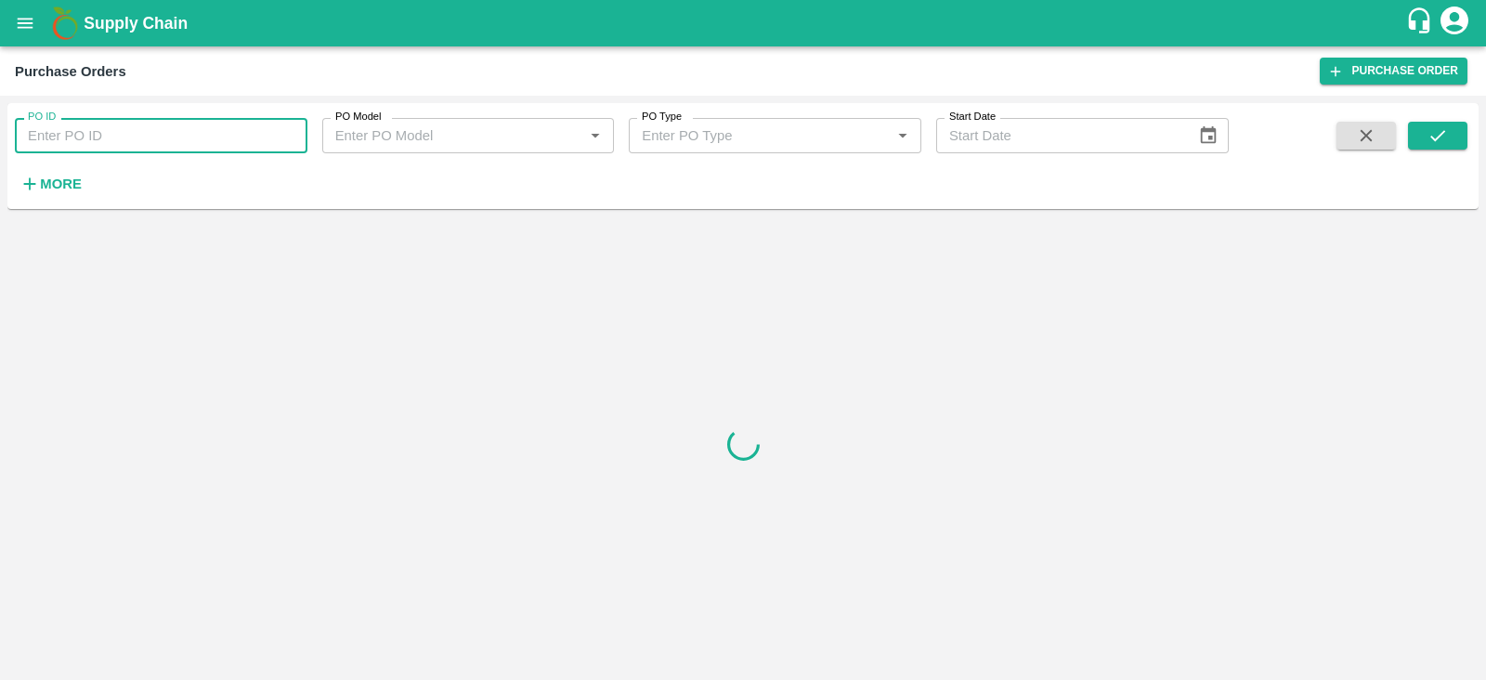
click at [218, 141] on input "PO ID" at bounding box center [161, 135] width 292 height 35
paste input "174136"
type input "174136"
click at [1416, 140] on button "submit" at bounding box center [1437, 136] width 59 height 28
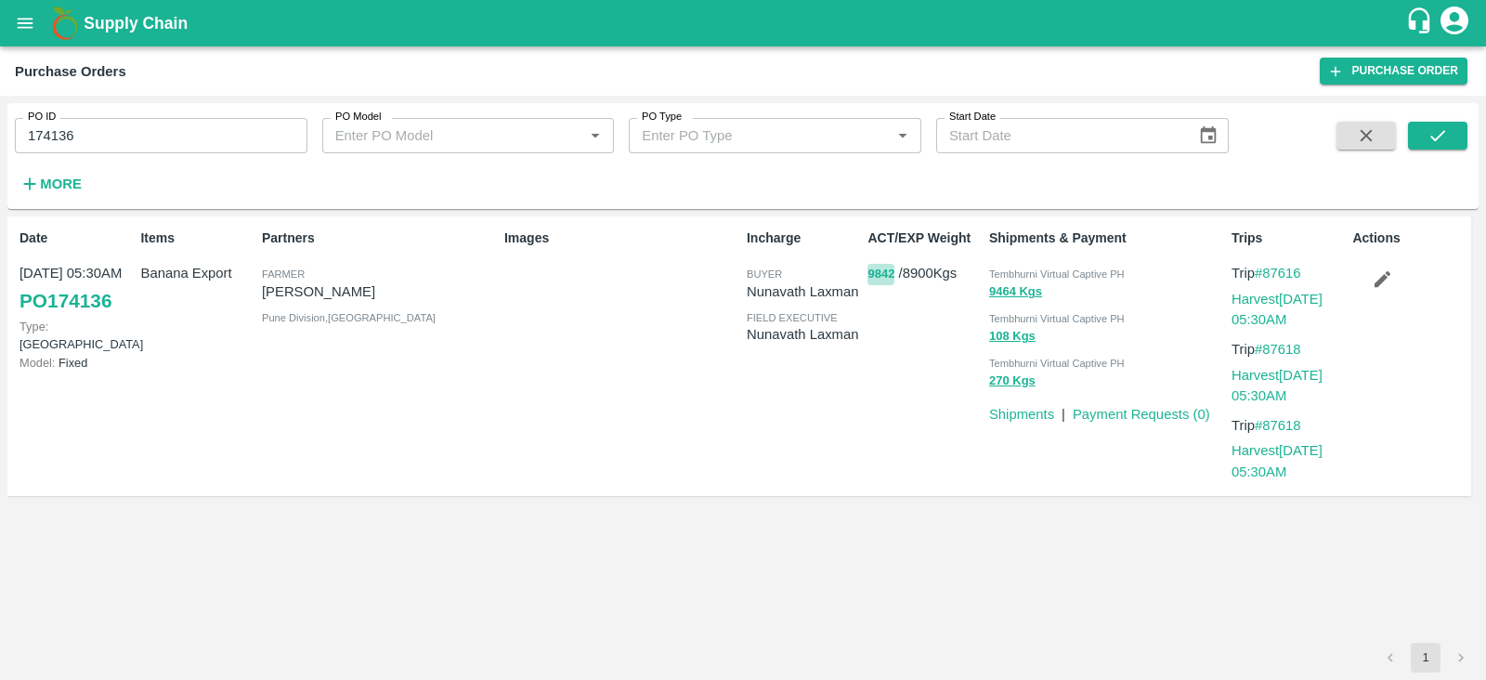
click at [884, 275] on button "9842" at bounding box center [880, 274] width 27 height 21
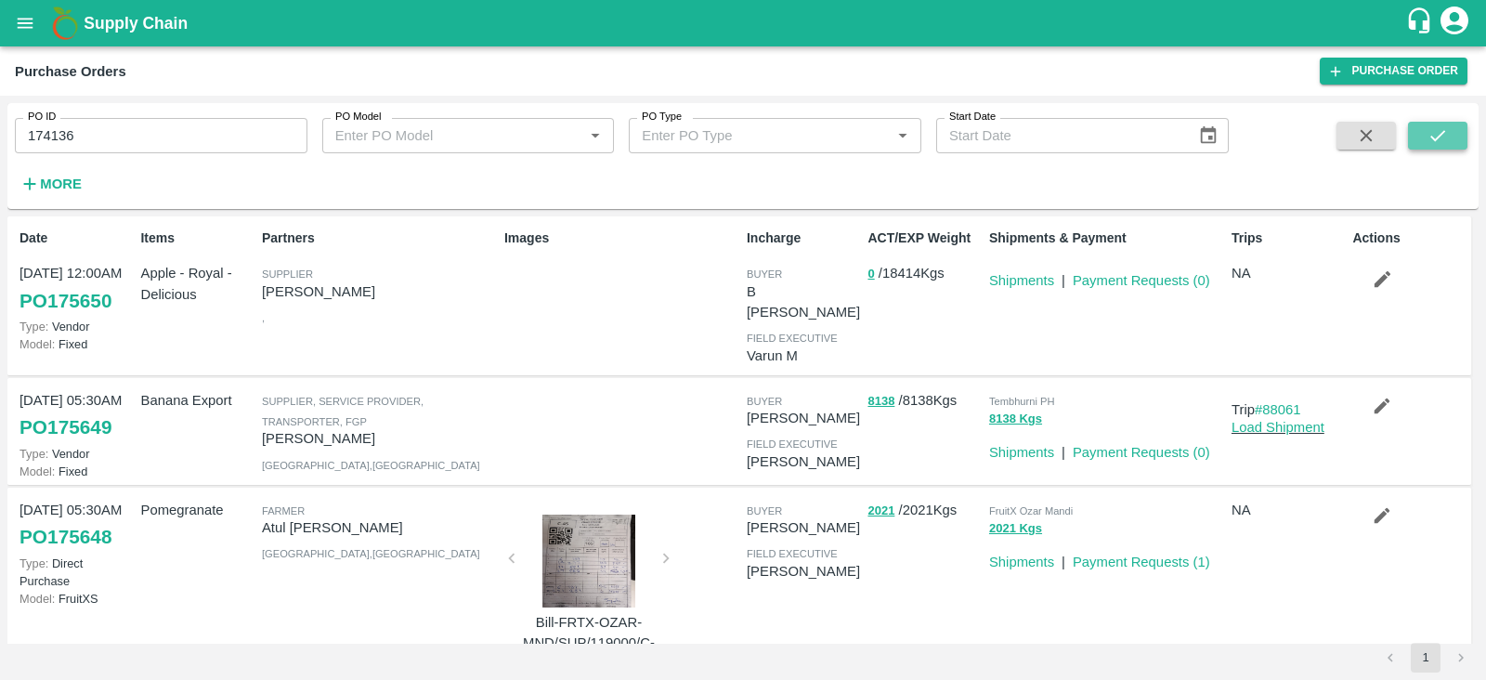
click at [1436, 123] on button "submit" at bounding box center [1437, 136] width 59 height 28
